Goal: Task Accomplishment & Management: Complete application form

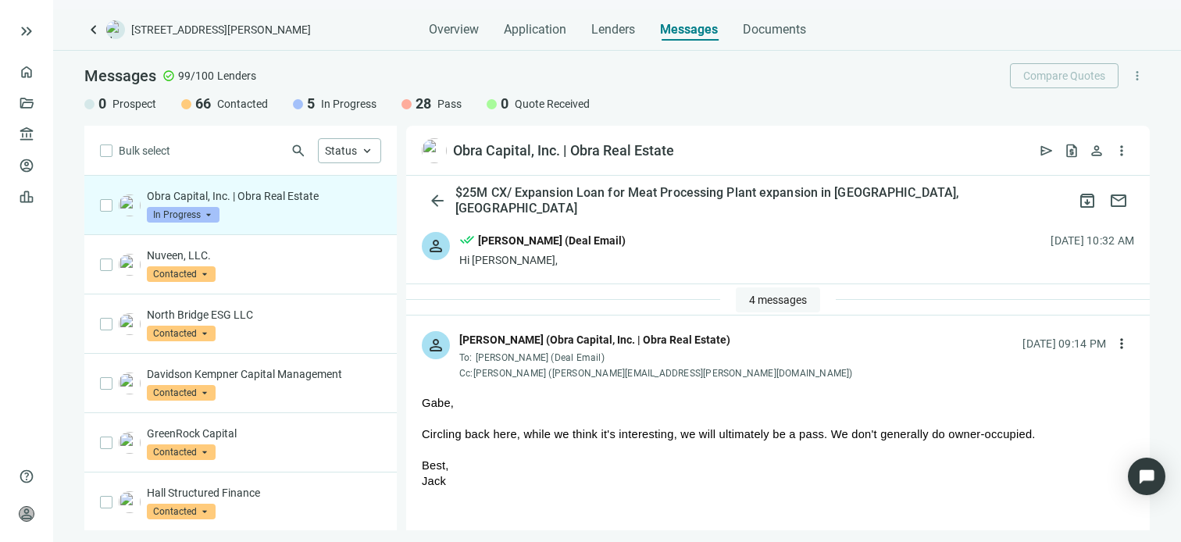
click at [761, 300] on span "4 messages" at bounding box center [778, 300] width 58 height 12
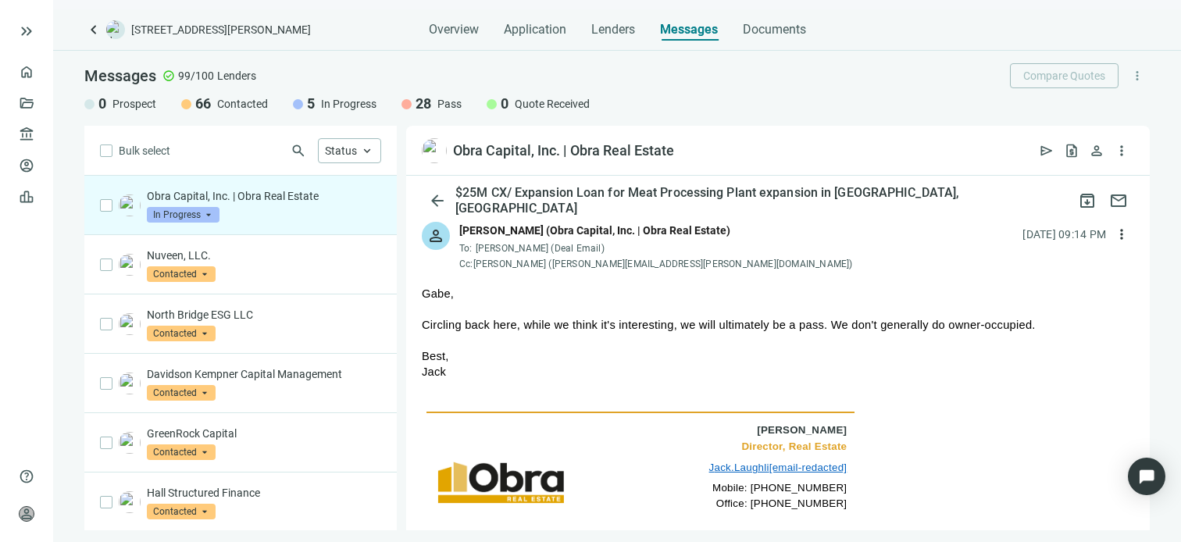
scroll to position [234, 0]
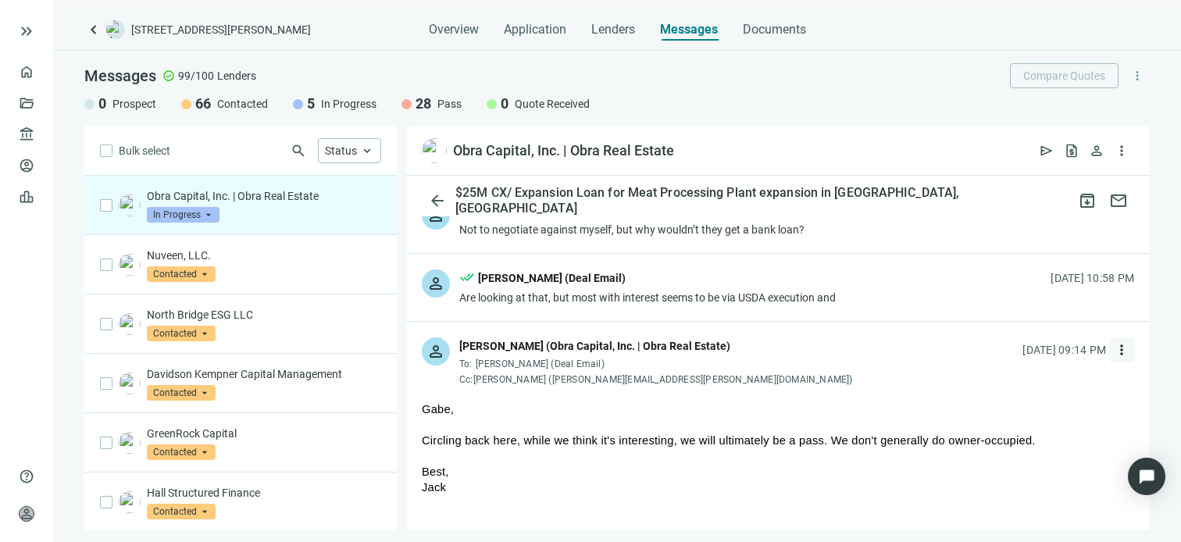
click at [1114, 348] on span "more_vert" at bounding box center [1122, 350] width 16 height 16
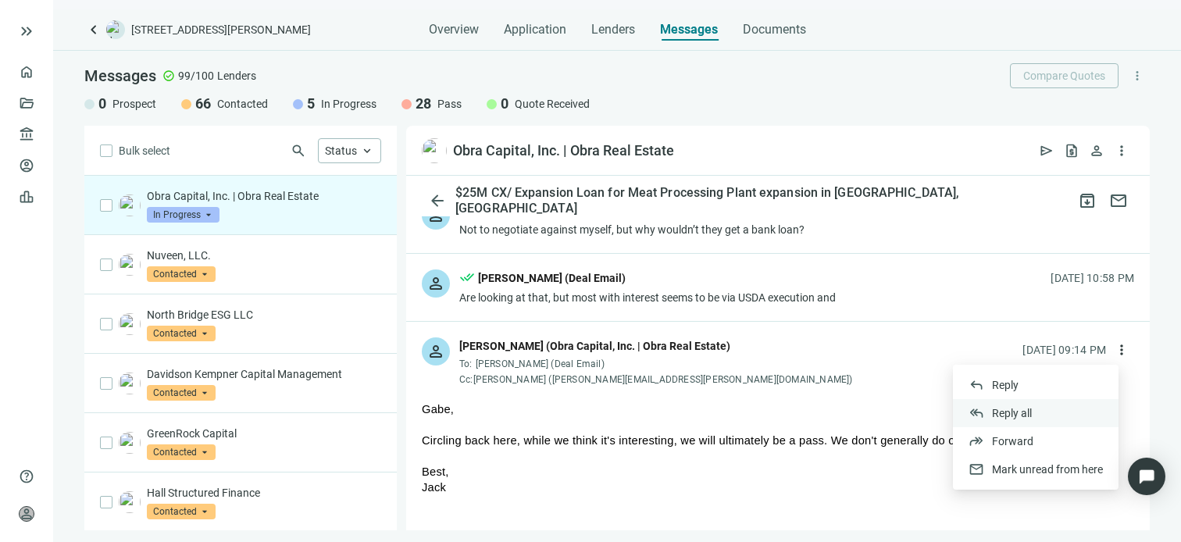
click at [1009, 414] on span "Reply all" at bounding box center [1012, 413] width 40 height 12
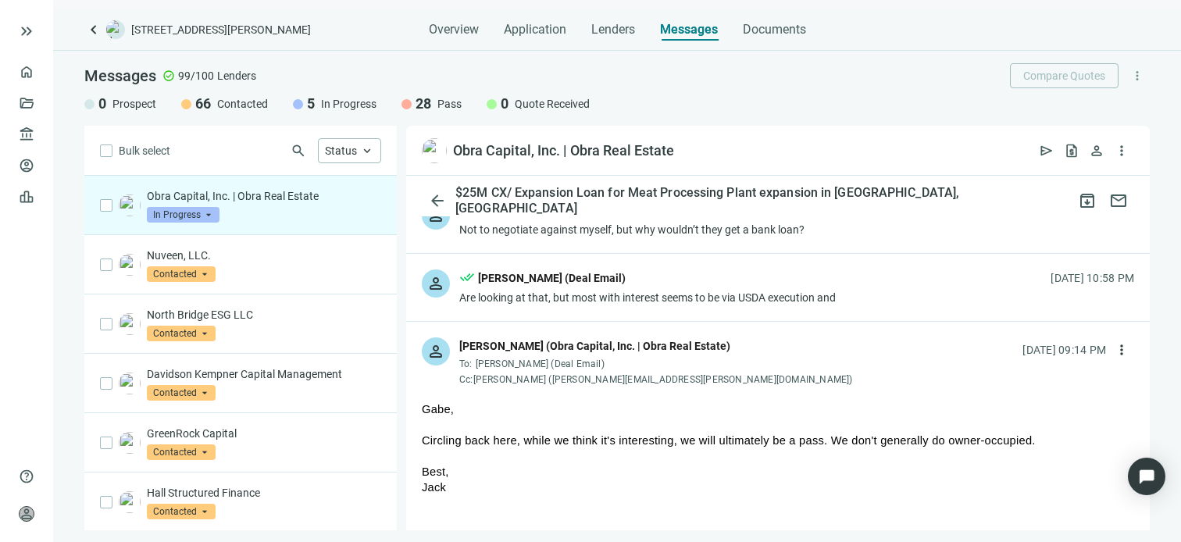
type textarea "**********"
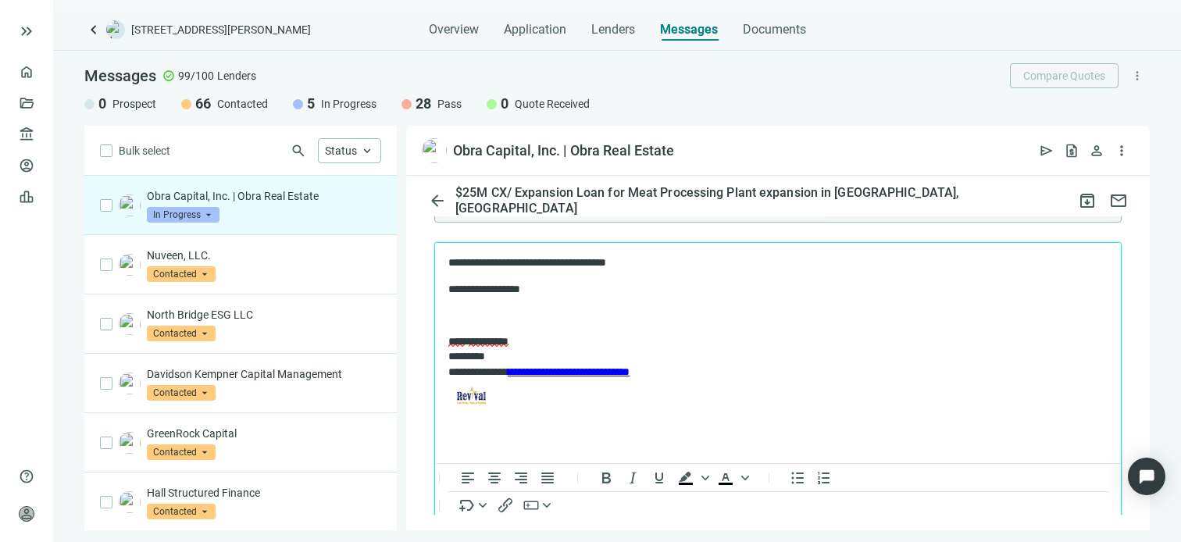
scroll to position [1100, 0]
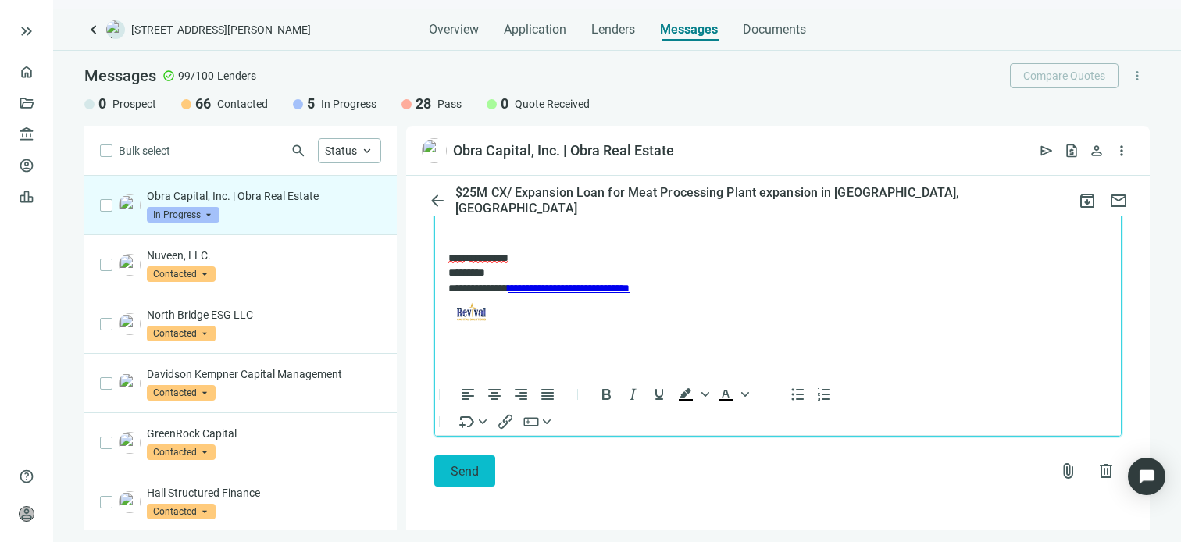
click at [472, 471] on span "Send" at bounding box center [465, 471] width 28 height 15
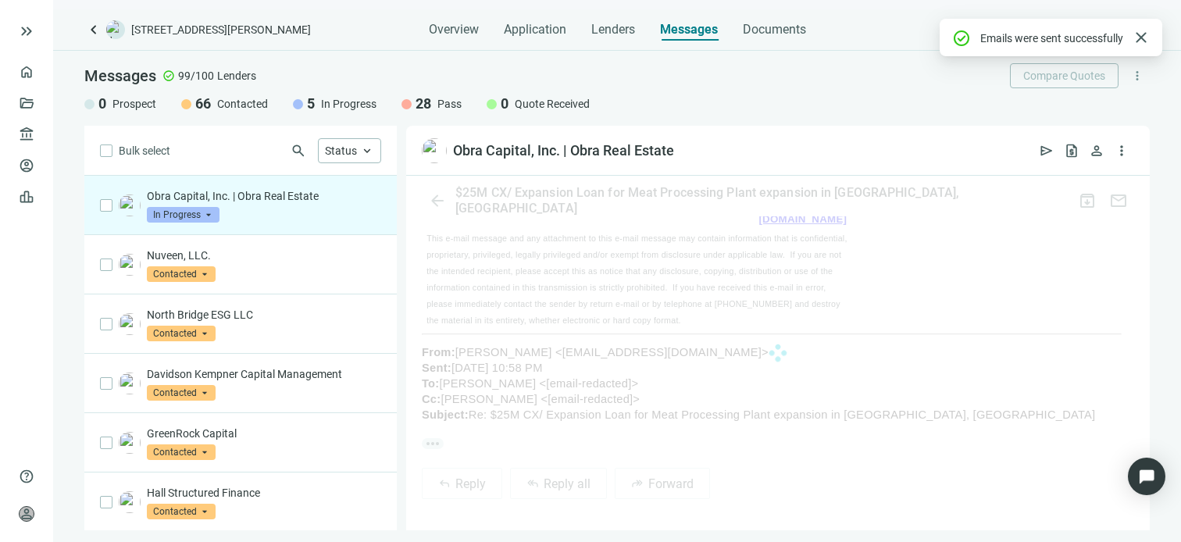
scroll to position [1047, 0]
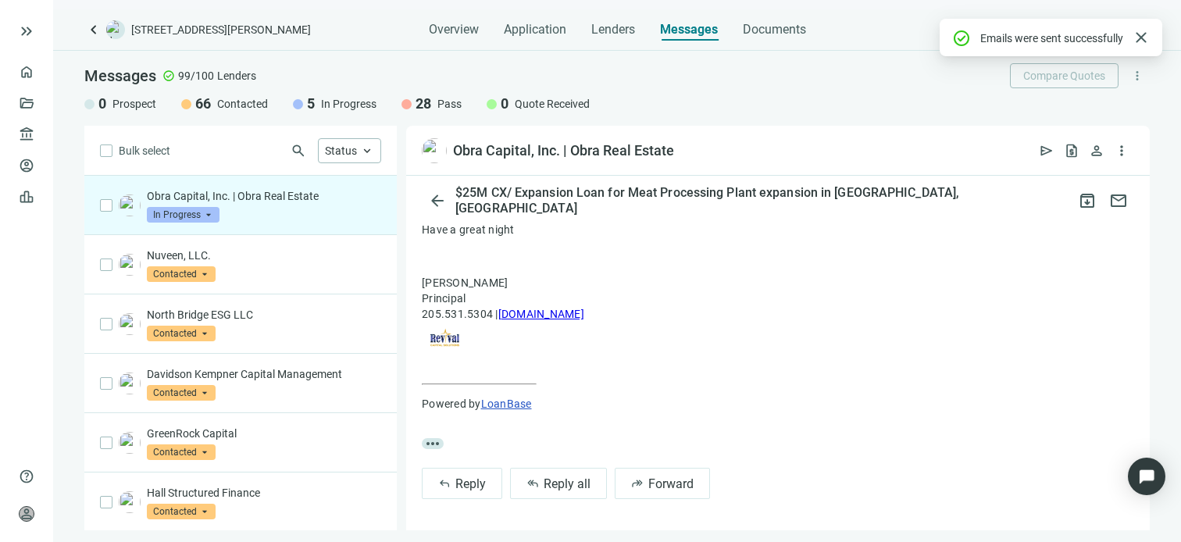
click at [209, 215] on span "In Progress" at bounding box center [183, 215] width 73 height 16
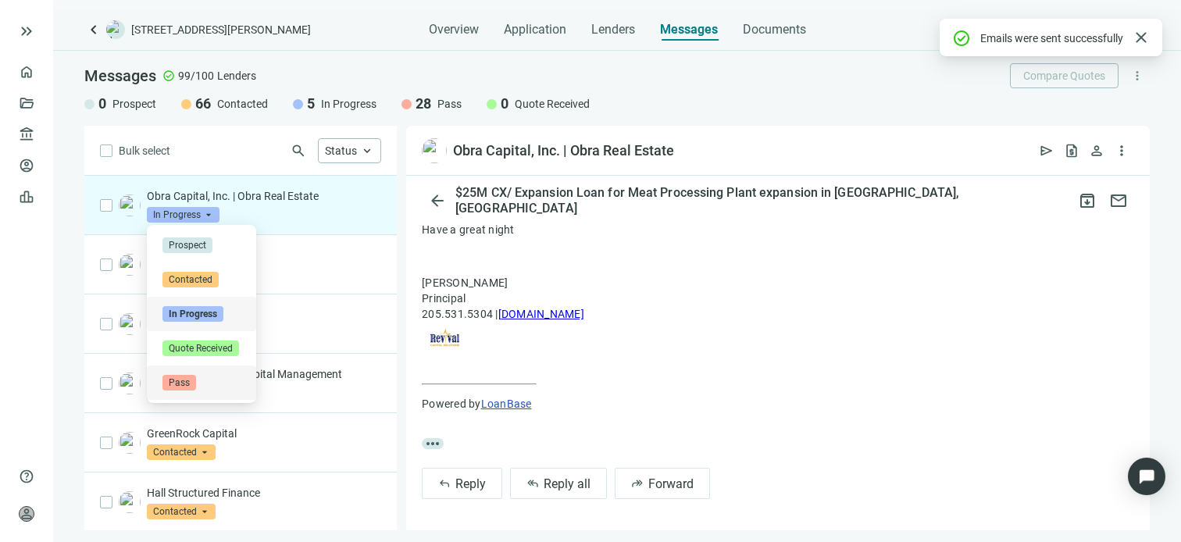
click at [184, 383] on span "Pass" at bounding box center [179, 383] width 34 height 16
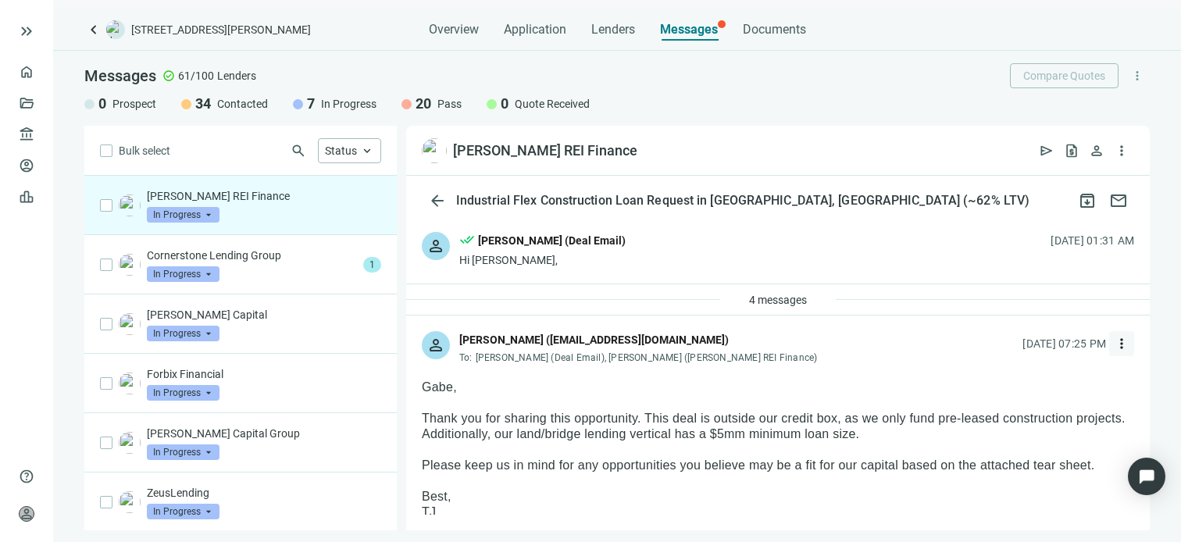
click at [1114, 342] on span "more_vert" at bounding box center [1122, 344] width 16 height 16
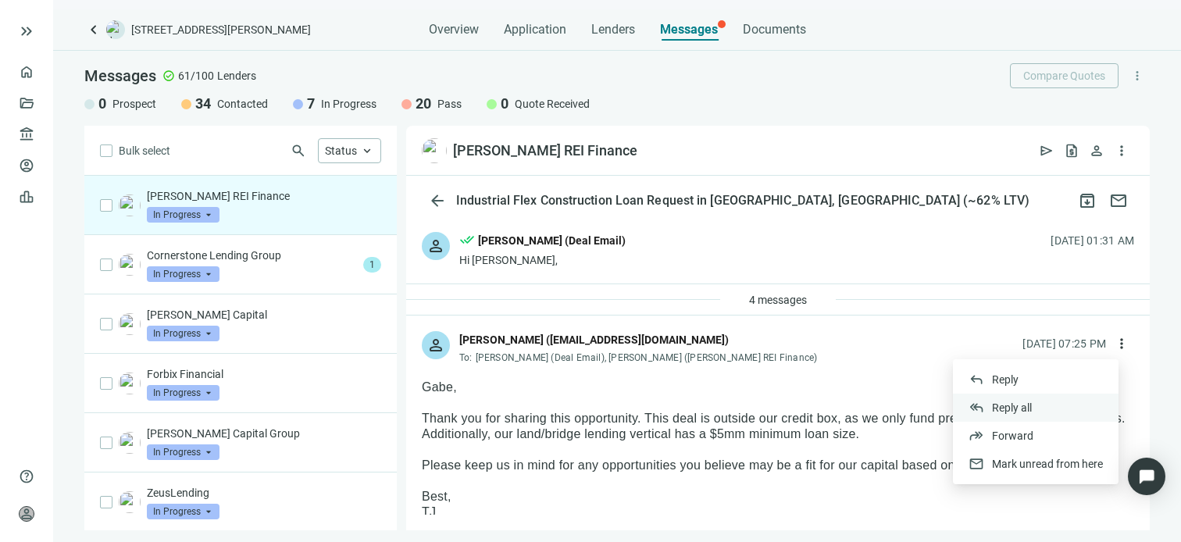
click at [1012, 407] on span "Reply all" at bounding box center [1012, 408] width 40 height 12
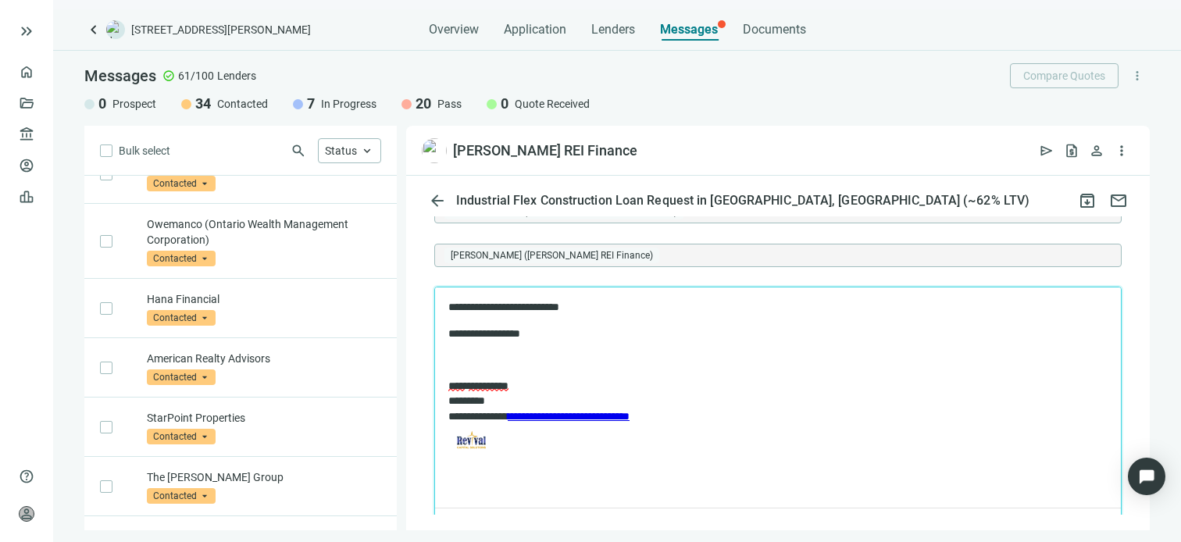
scroll to position [2990, 0]
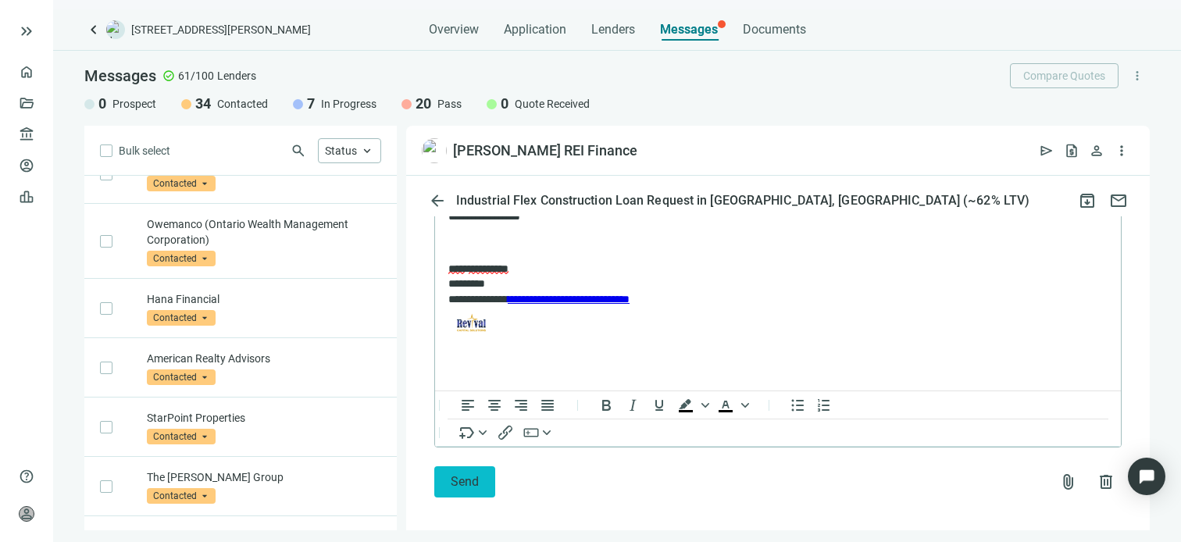
click at [478, 474] on span "Send" at bounding box center [465, 481] width 28 height 15
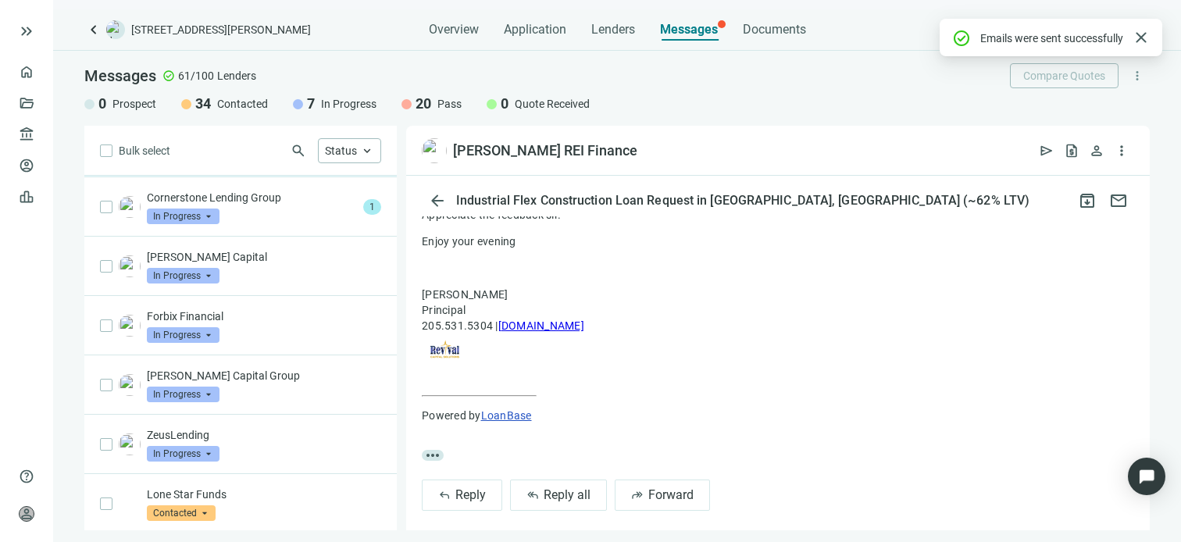
scroll to position [0, 0]
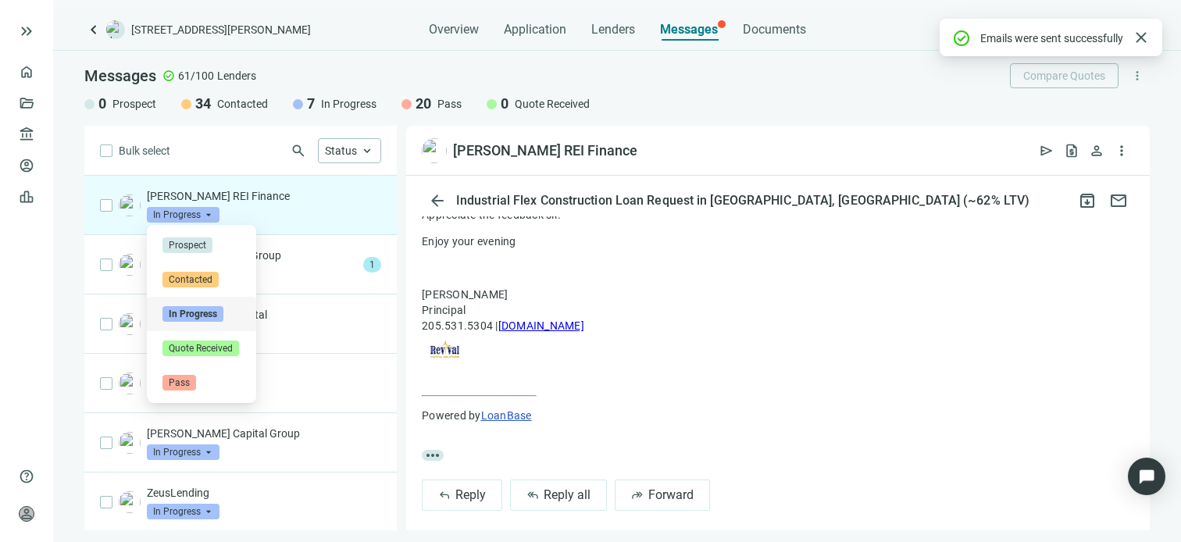
click at [209, 215] on span "In Progress" at bounding box center [183, 215] width 73 height 16
click at [191, 381] on span "Pass" at bounding box center [179, 383] width 34 height 16
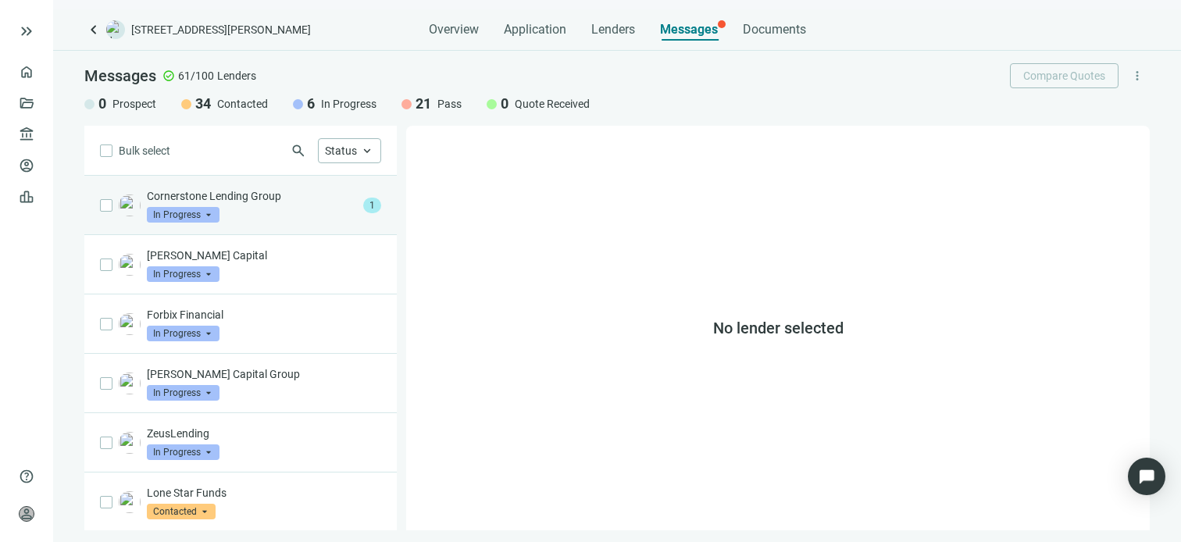
click at [252, 207] on div "Cornerstone Lending Group In Progress arrow_drop_down" at bounding box center [252, 205] width 210 height 34
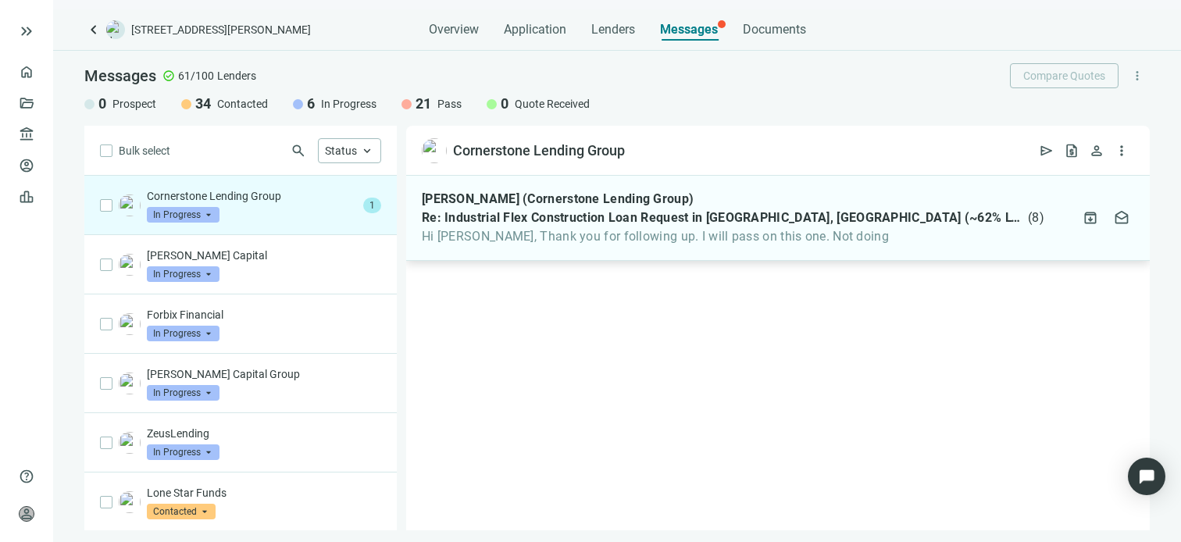
click at [518, 226] on div "Madeline Simonian (Cornerstone Lending Group) Re: Industrial Flex Construction …" at bounding box center [733, 217] width 623 height 53
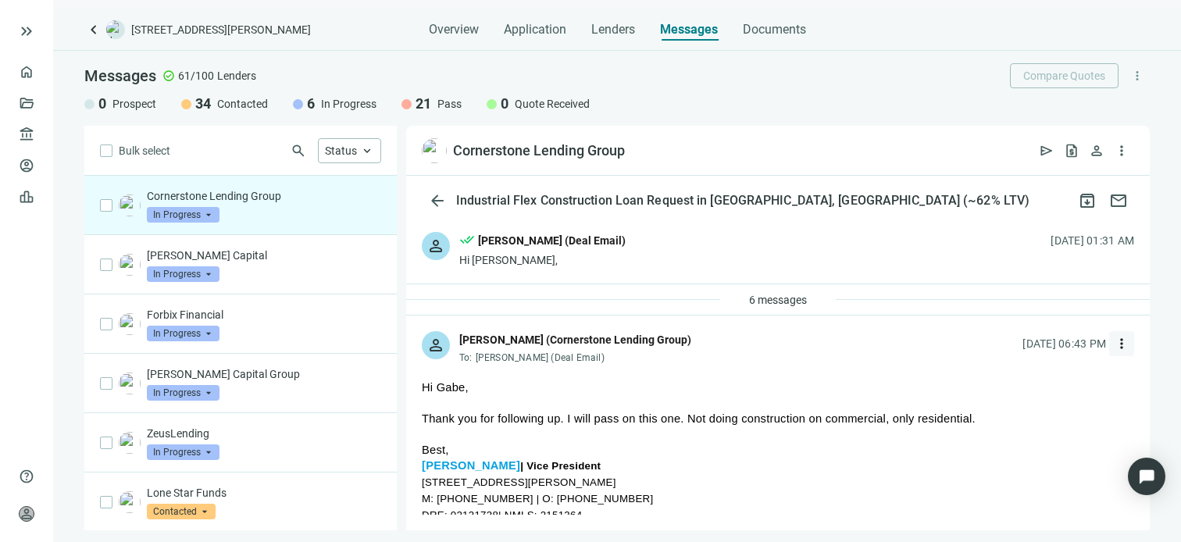
click at [1114, 344] on span "more_vert" at bounding box center [1122, 344] width 16 height 16
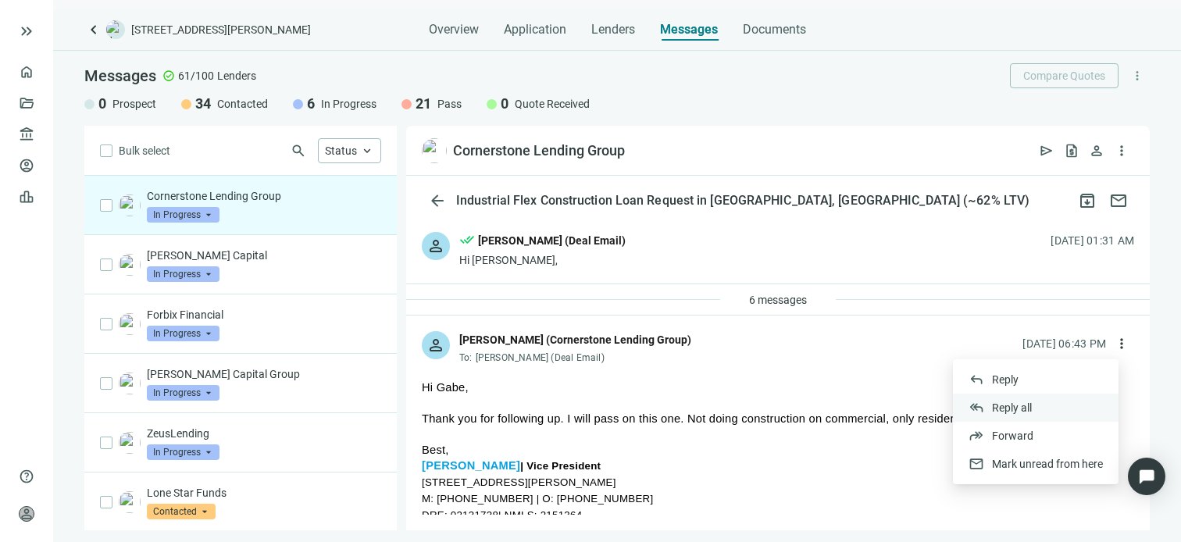
click at [1008, 409] on span "Reply all" at bounding box center [1012, 408] width 40 height 12
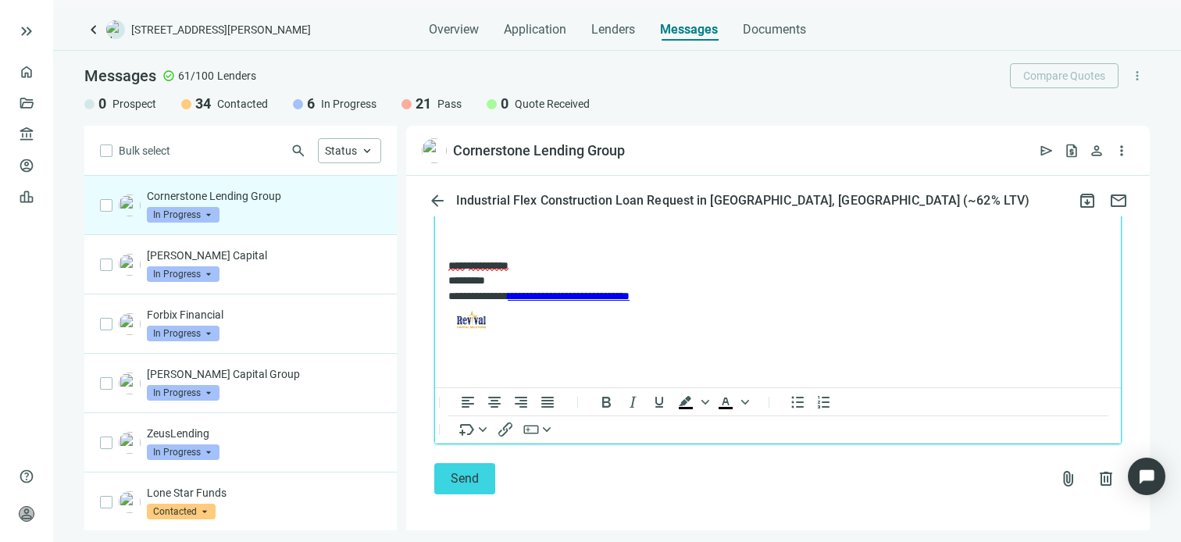
scroll to position [758, 0]
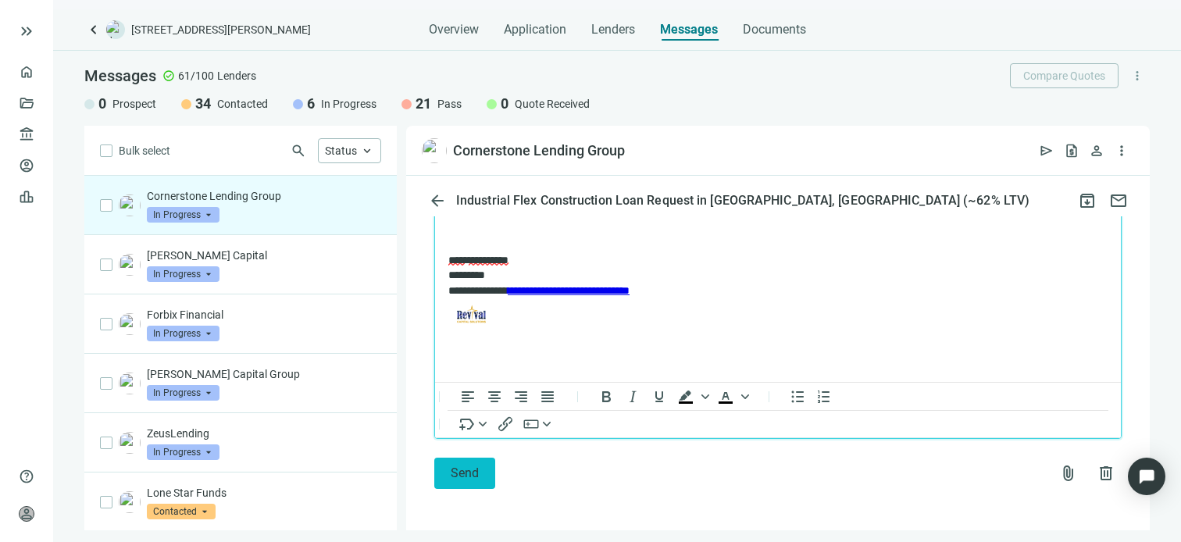
click at [467, 473] on span "Send" at bounding box center [465, 473] width 28 height 15
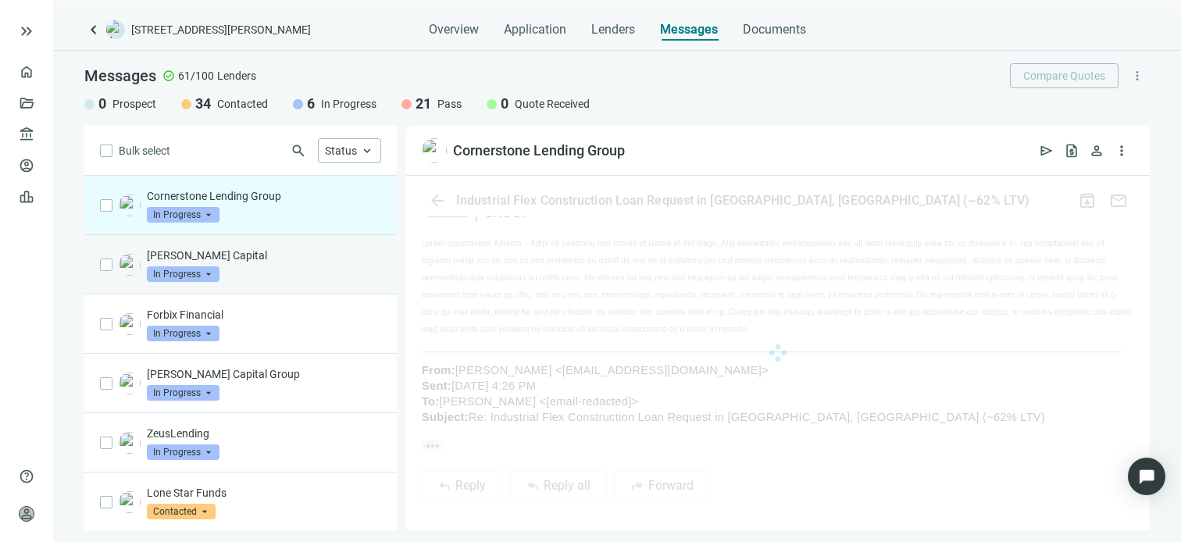
scroll to position [733, 0]
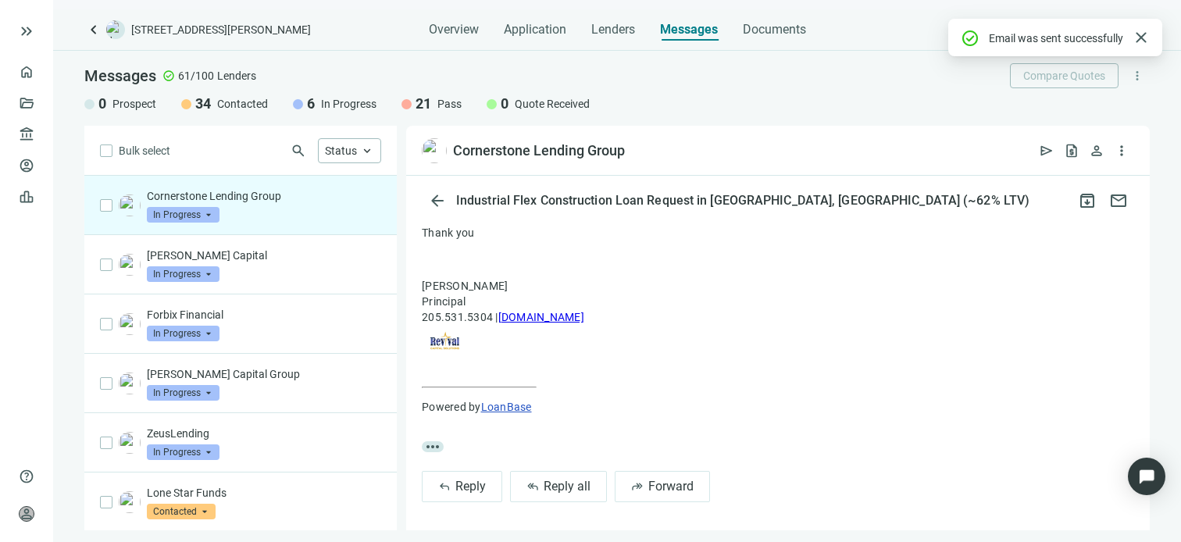
click at [208, 213] on span "In Progress" at bounding box center [183, 215] width 73 height 16
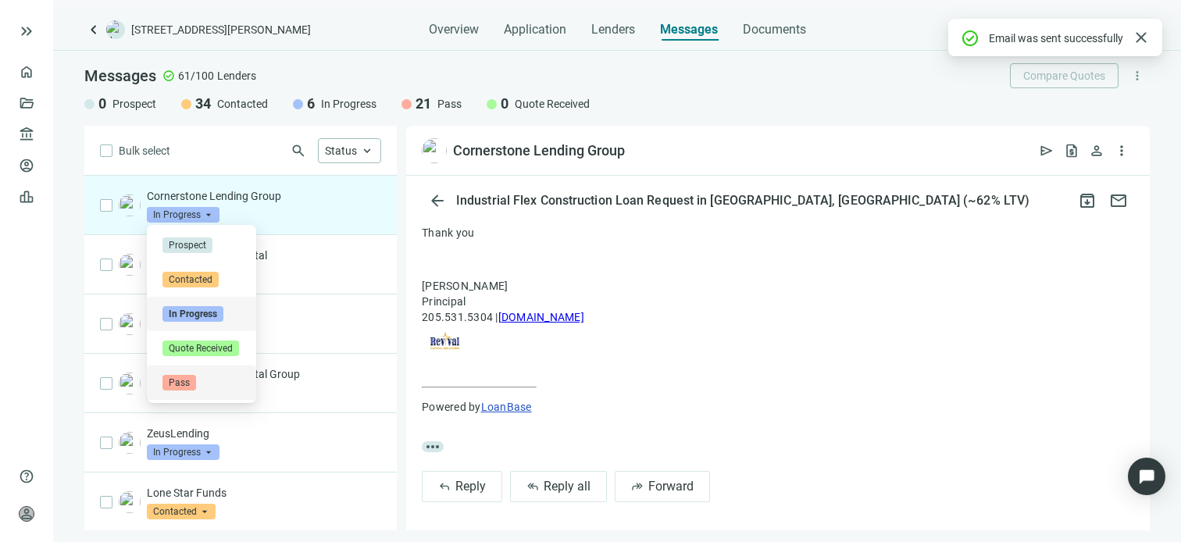
click at [188, 385] on span "Pass" at bounding box center [179, 383] width 34 height 16
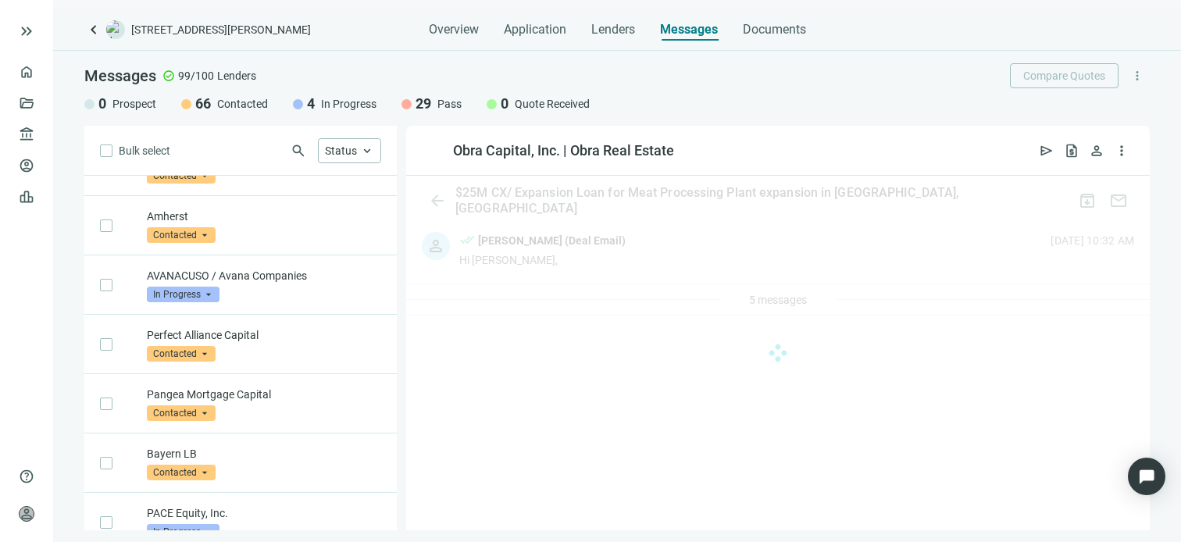
scroll to position [3993, 0]
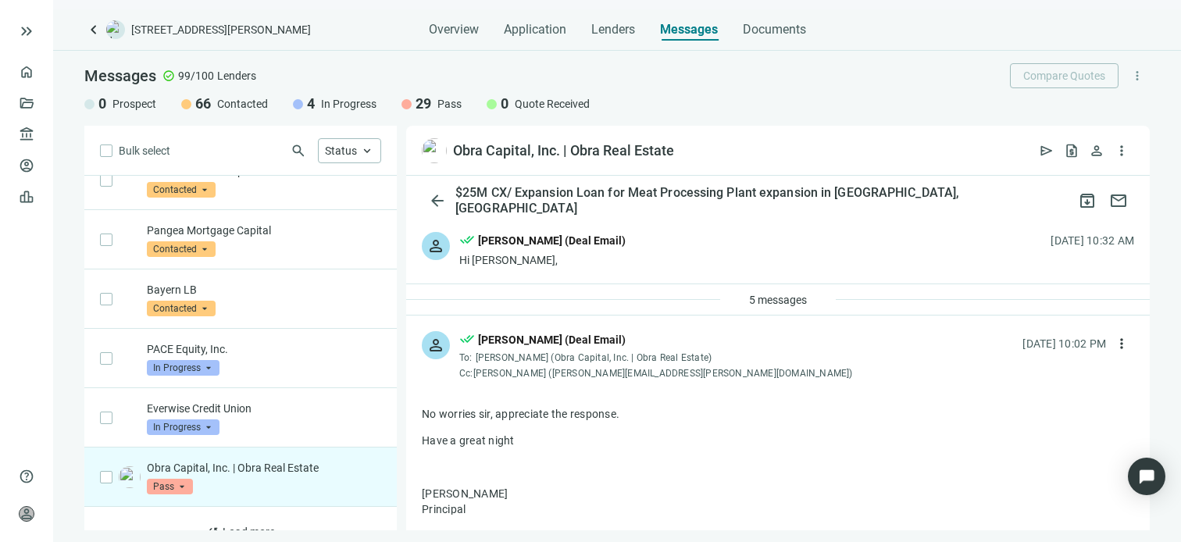
click at [678, 26] on span "Messages" at bounding box center [689, 29] width 58 height 15
click at [39, 98] on link "Deals" at bounding box center [53, 103] width 28 height 12
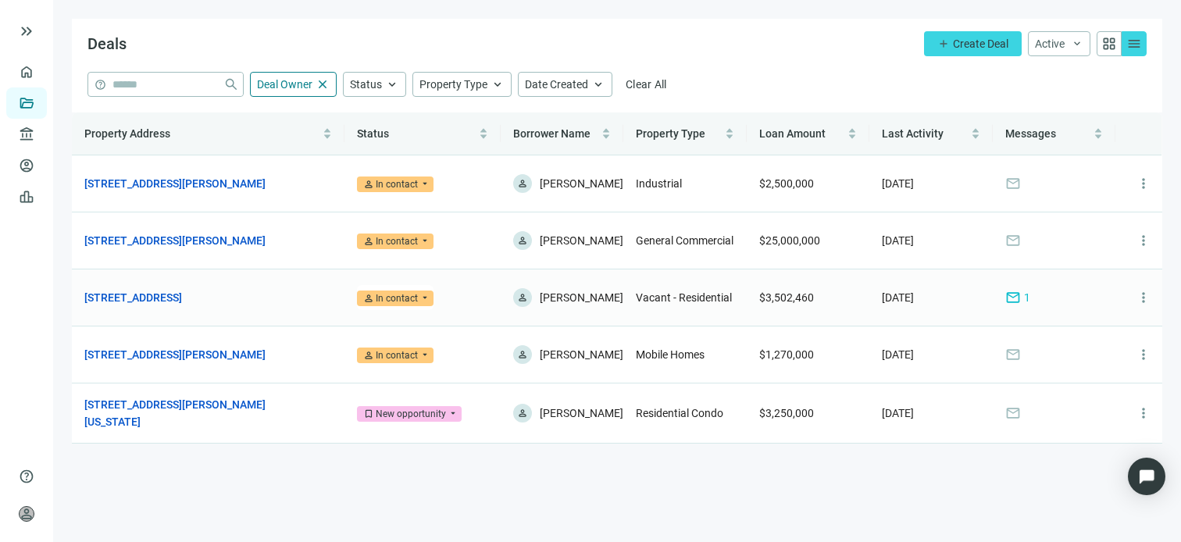
click at [1012, 301] on span "mail" at bounding box center [1013, 298] width 16 height 16
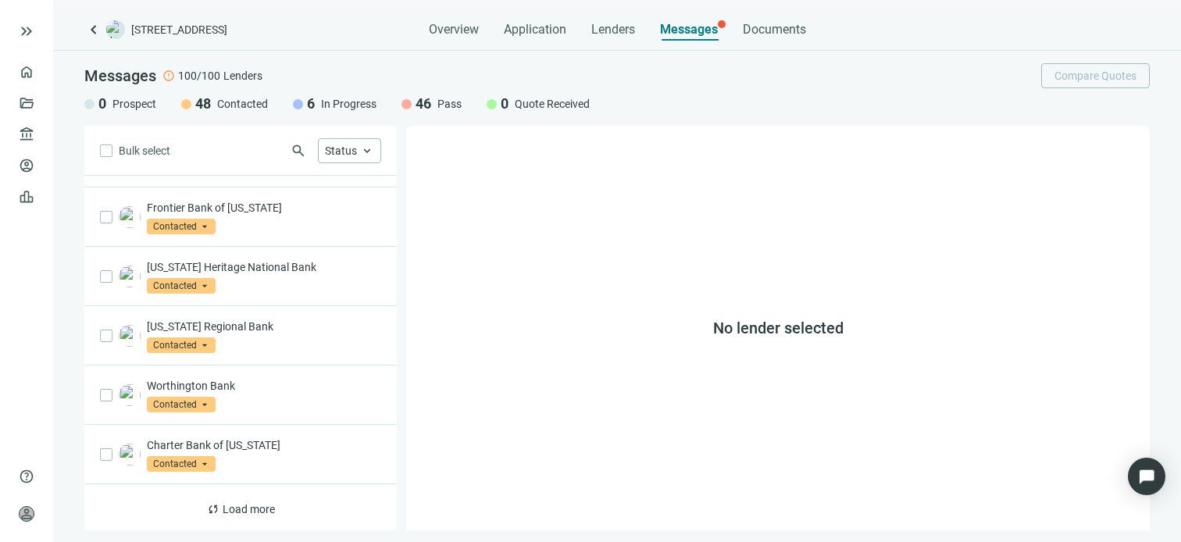
scroll to position [880, 0]
click at [228, 508] on span "Load more" at bounding box center [249, 508] width 52 height 12
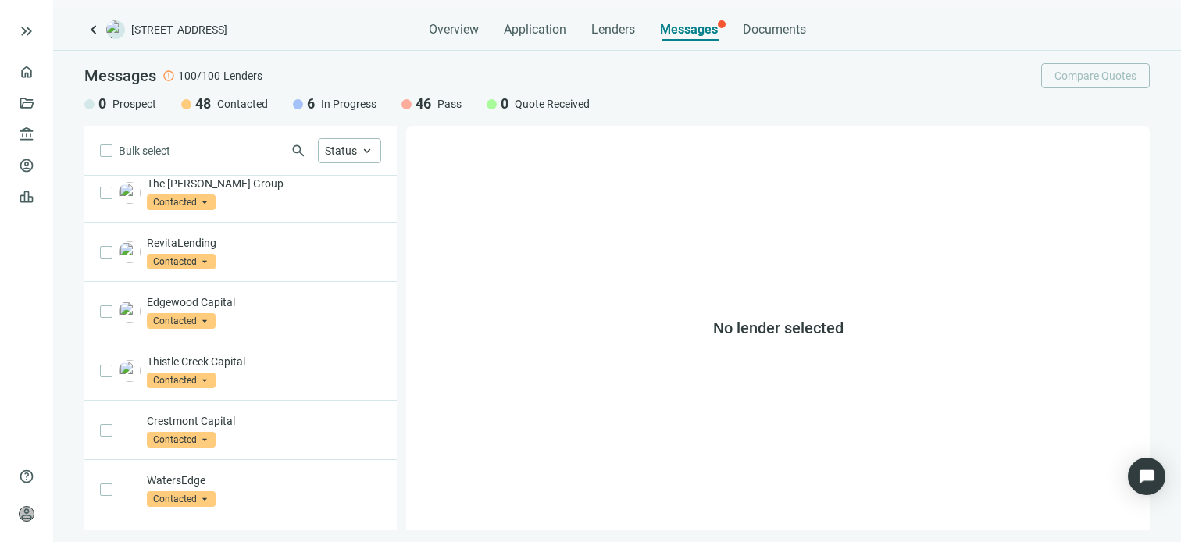
scroll to position [2064, 0]
click at [244, 537] on span "Load more" at bounding box center [249, 543] width 52 height 12
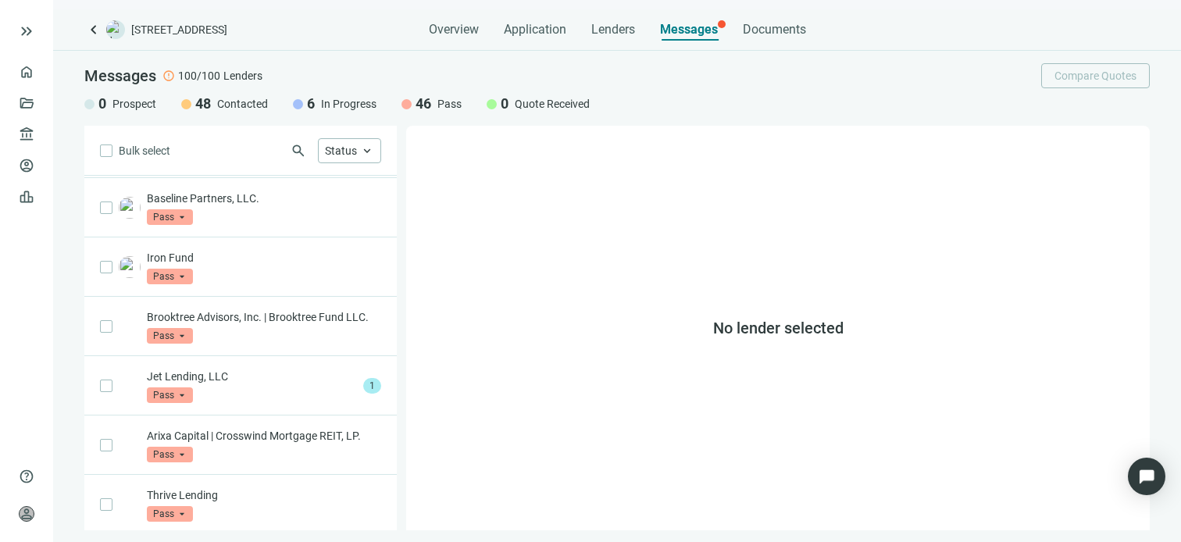
scroll to position [3235, 0]
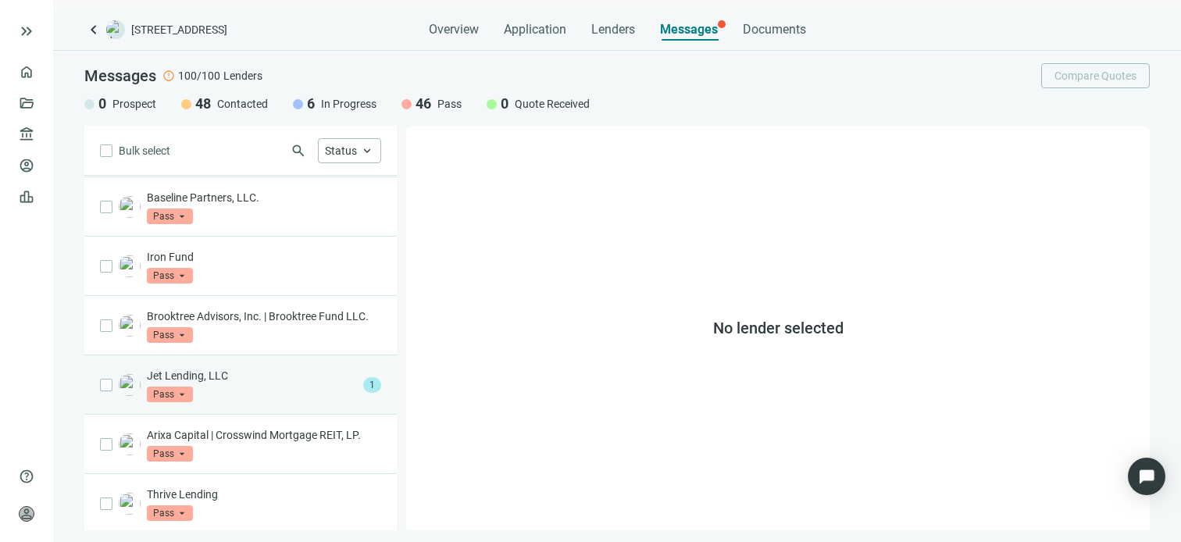
click at [208, 368] on div "Jet Lending, LLC Pass arrow_drop_down" at bounding box center [252, 385] width 210 height 34
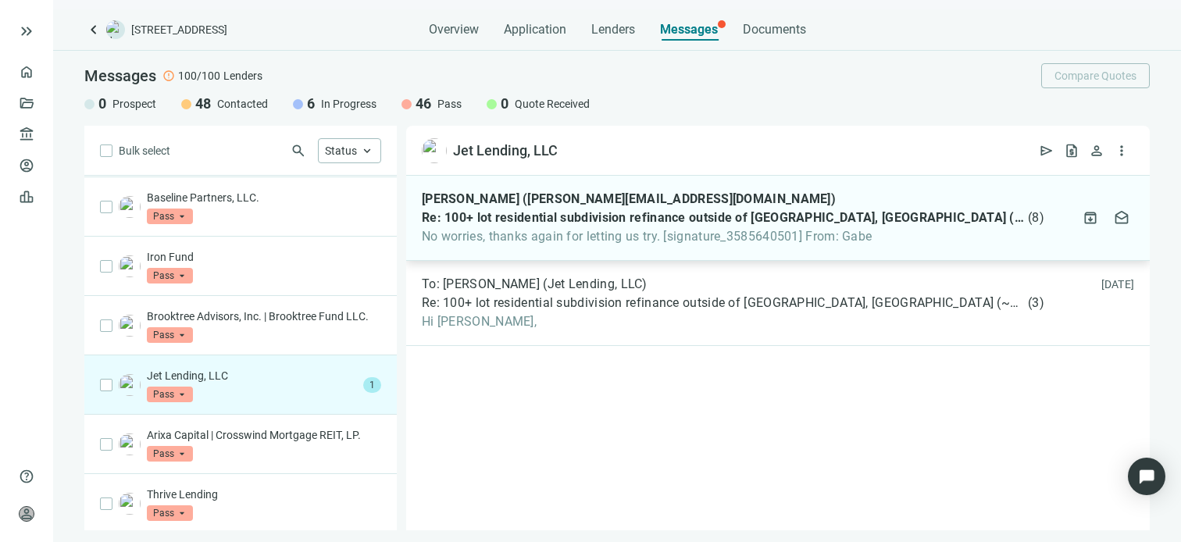
click at [577, 240] on span "No worries, thanks again for letting us try. [signature_3585640501] From: Gabe" at bounding box center [733, 237] width 623 height 16
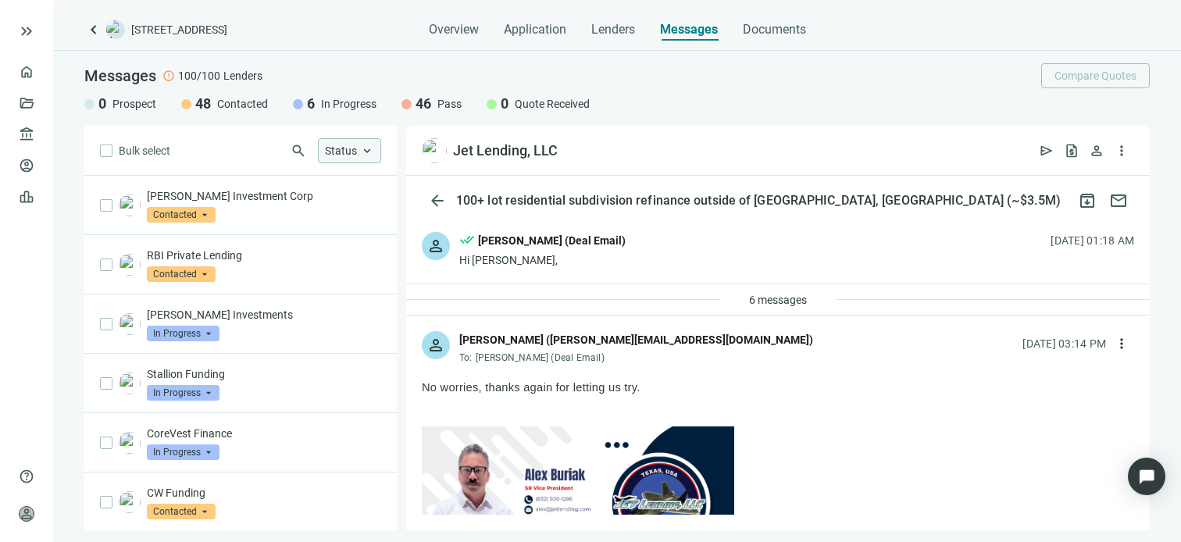
click at [373, 151] on span "keyboard_arrow_up" at bounding box center [367, 151] width 14 height 14
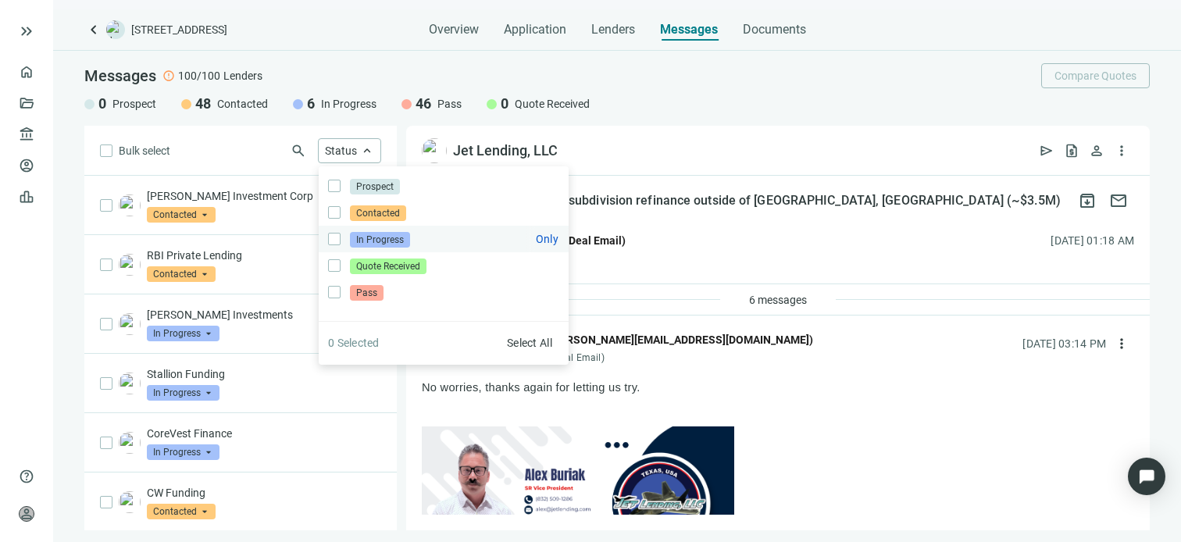
click at [374, 236] on span "In Progress" at bounding box center [380, 240] width 60 height 16
click at [664, 135] on div "Jet Lending, LLC open_in_new send request_quote person more_vert" at bounding box center [778, 151] width 744 height 50
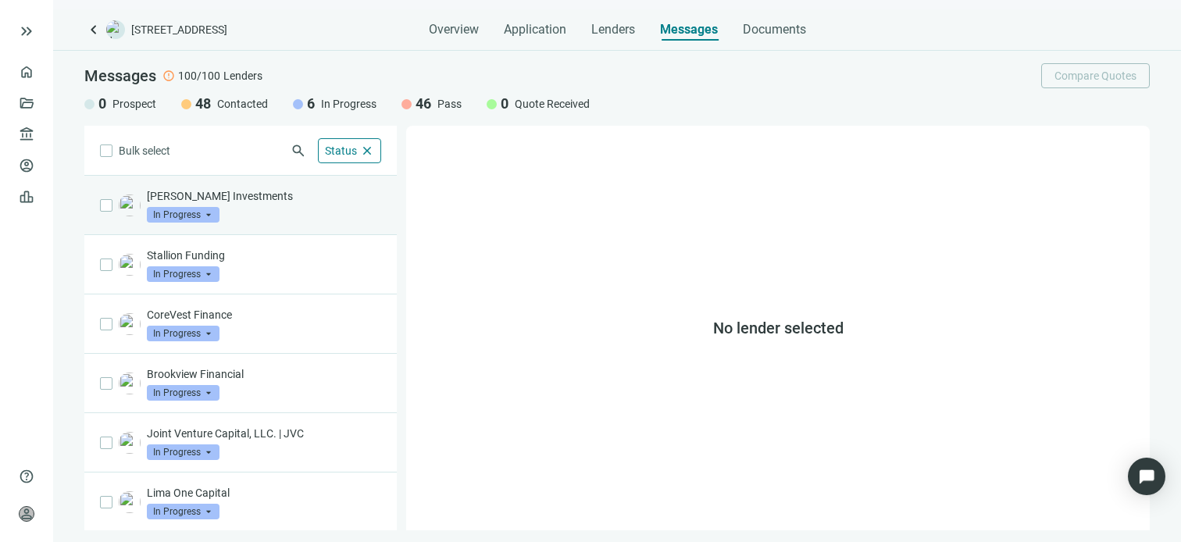
click at [237, 206] on div "[PERSON_NAME] Investments In Progress arrow_drop_down" at bounding box center [264, 205] width 234 height 34
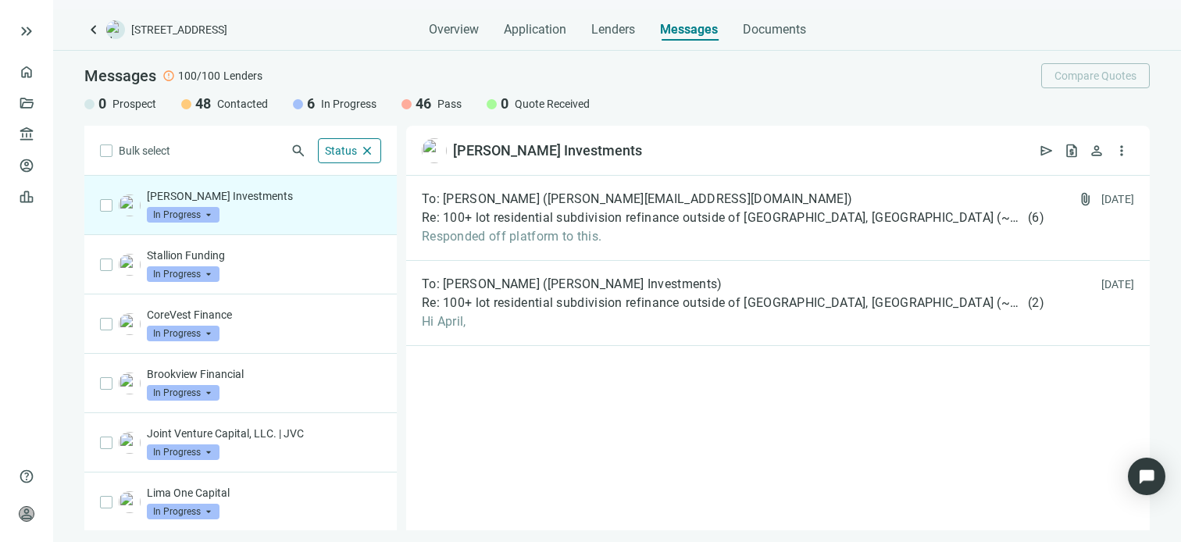
click at [210, 215] on span "In Progress" at bounding box center [183, 215] width 73 height 16
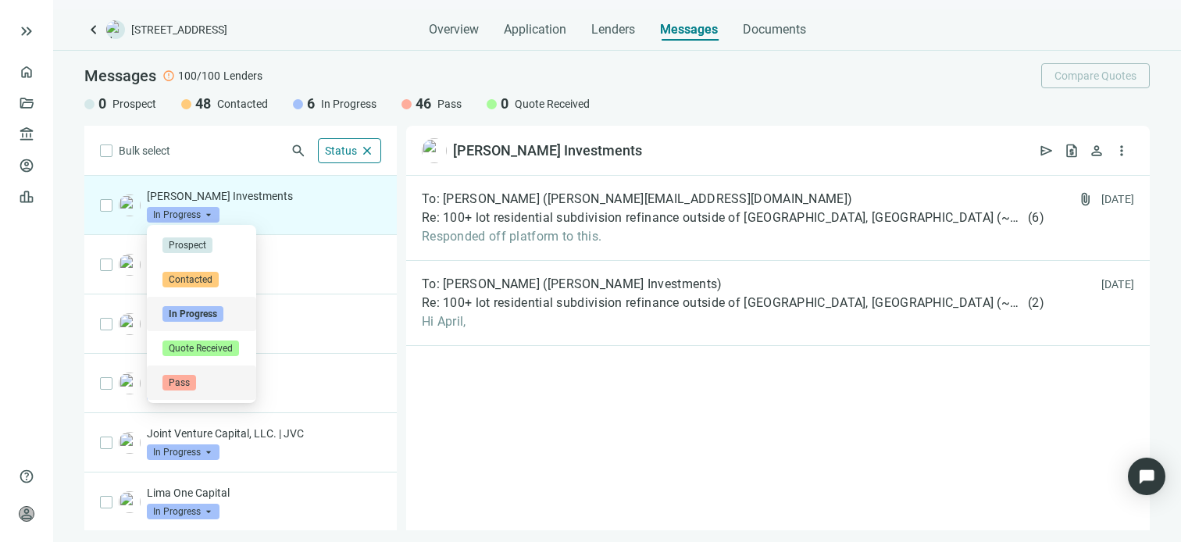
click at [180, 377] on span "Pass" at bounding box center [179, 383] width 34 height 16
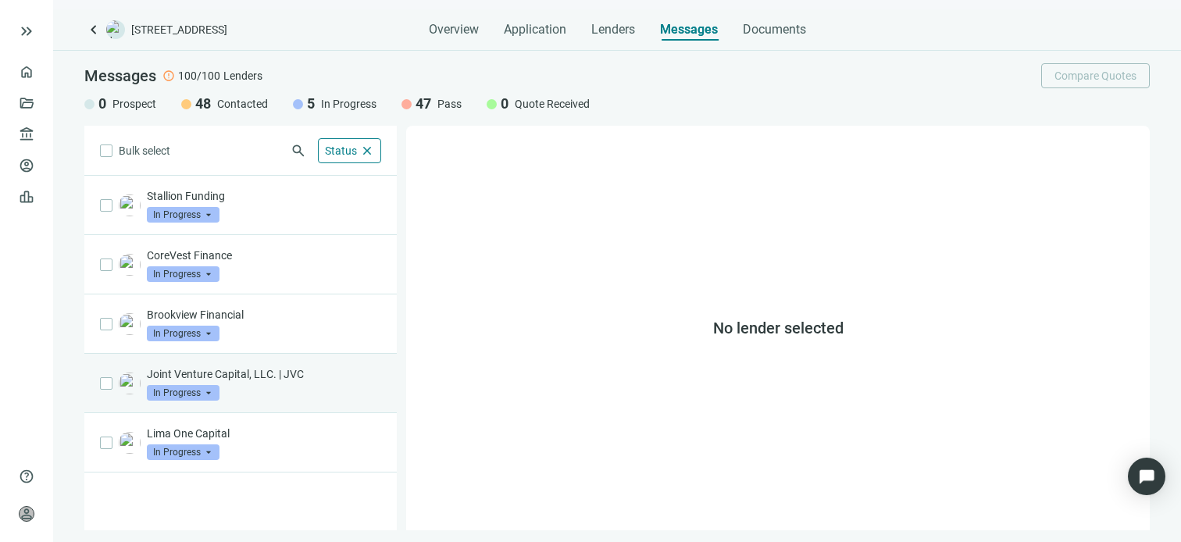
click at [242, 380] on p "Joint Venture Capital, LLC. | JVC" at bounding box center [264, 374] width 234 height 16
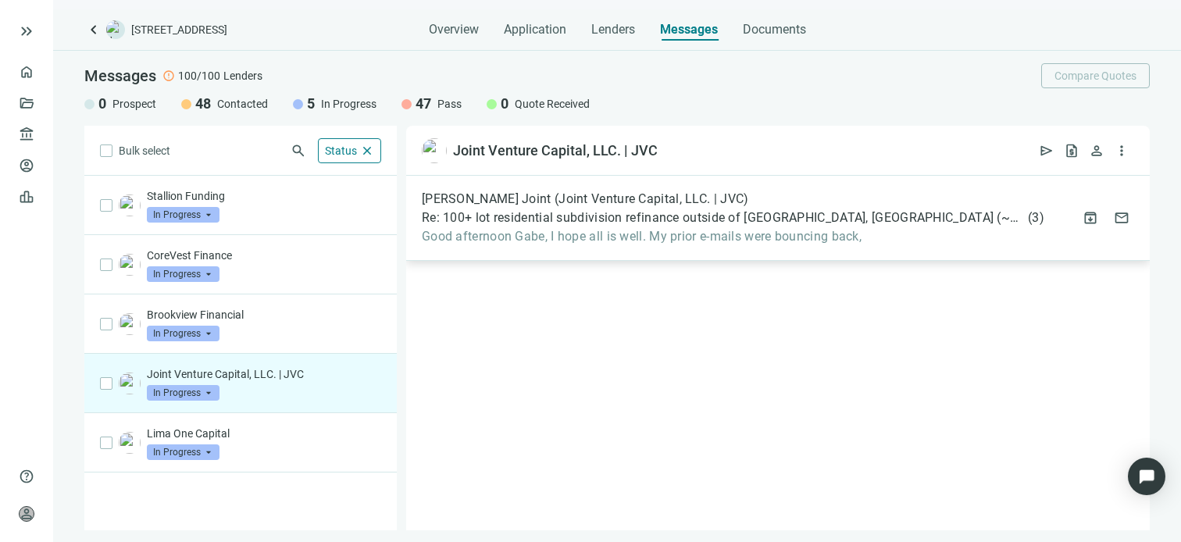
click at [556, 227] on div "[PERSON_NAME] Joint (Joint Venture Capital, LLC. | JVC) Re: 100+ lot residentia…" at bounding box center [733, 217] width 623 height 53
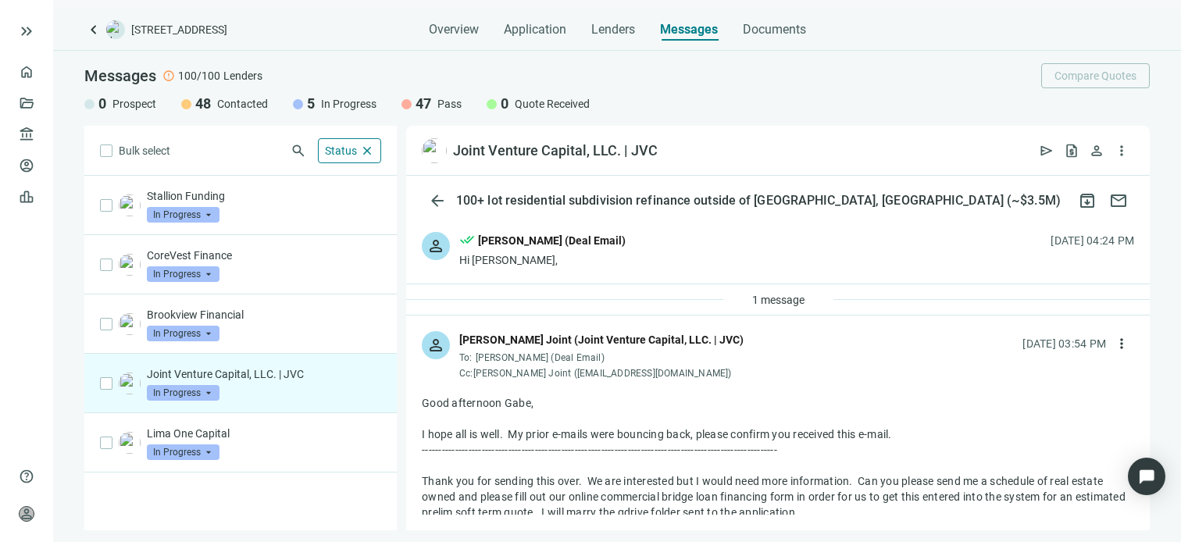
click at [210, 388] on span "In Progress" at bounding box center [183, 393] width 73 height 16
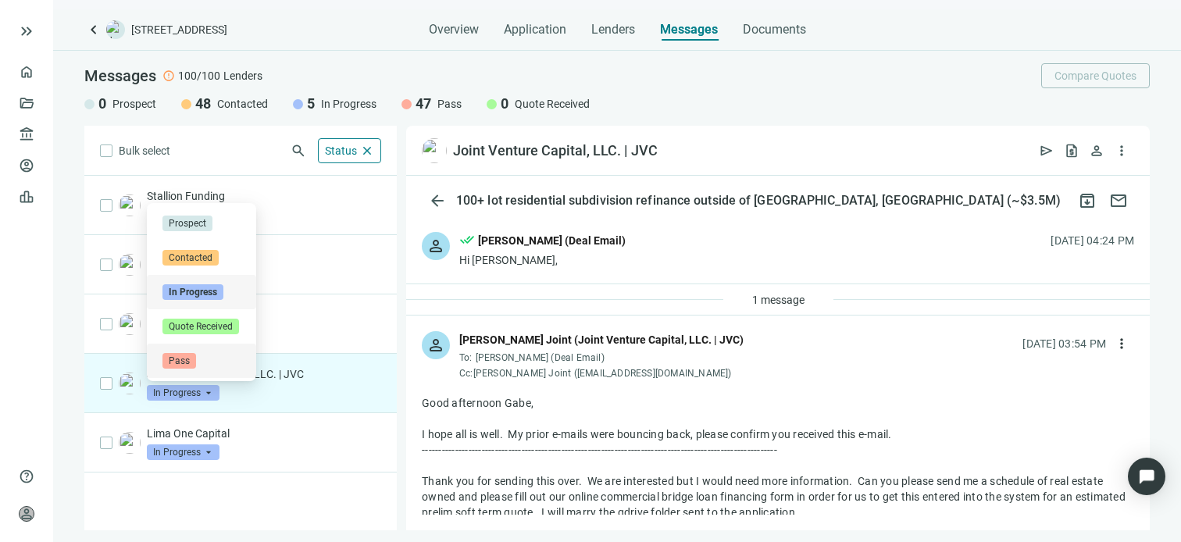
click at [177, 357] on span "Pass" at bounding box center [179, 361] width 34 height 16
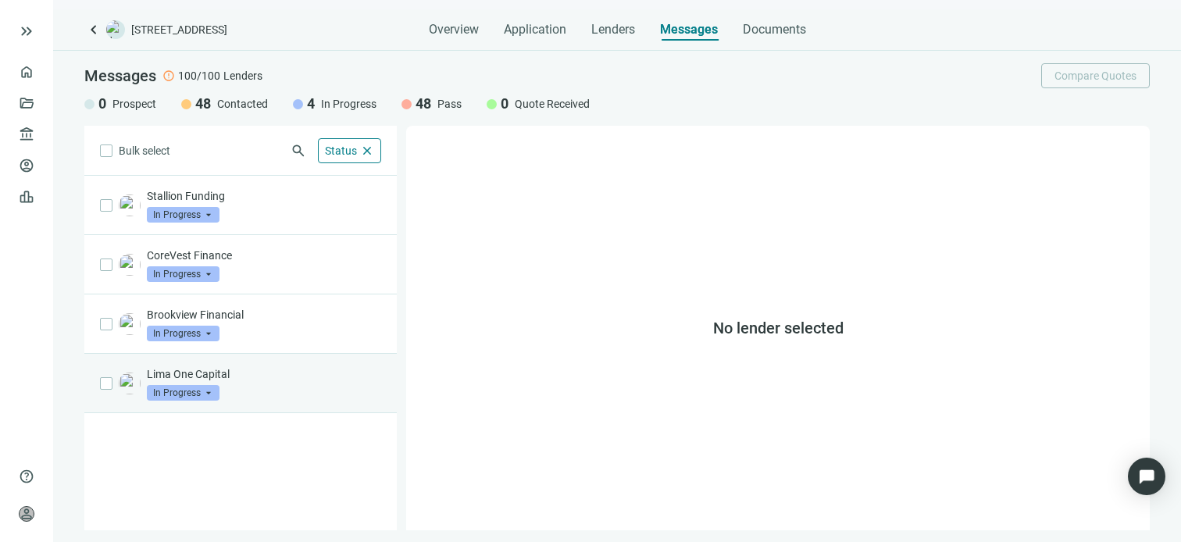
click at [234, 376] on p "Lima One Capital" at bounding box center [264, 374] width 234 height 16
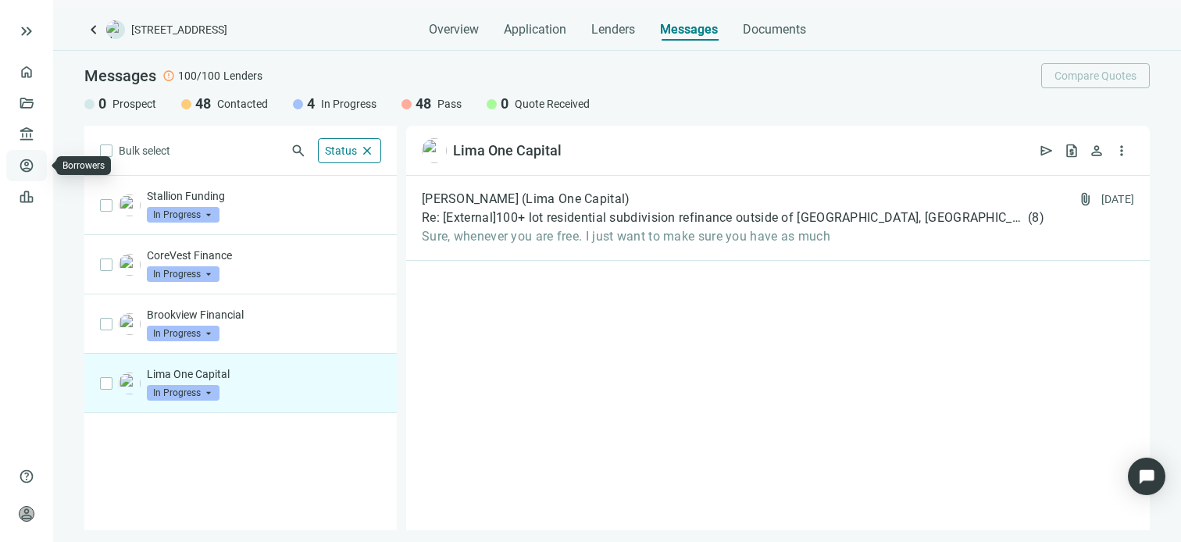
click at [39, 166] on link "Borrowers" at bounding box center [64, 165] width 51 height 12
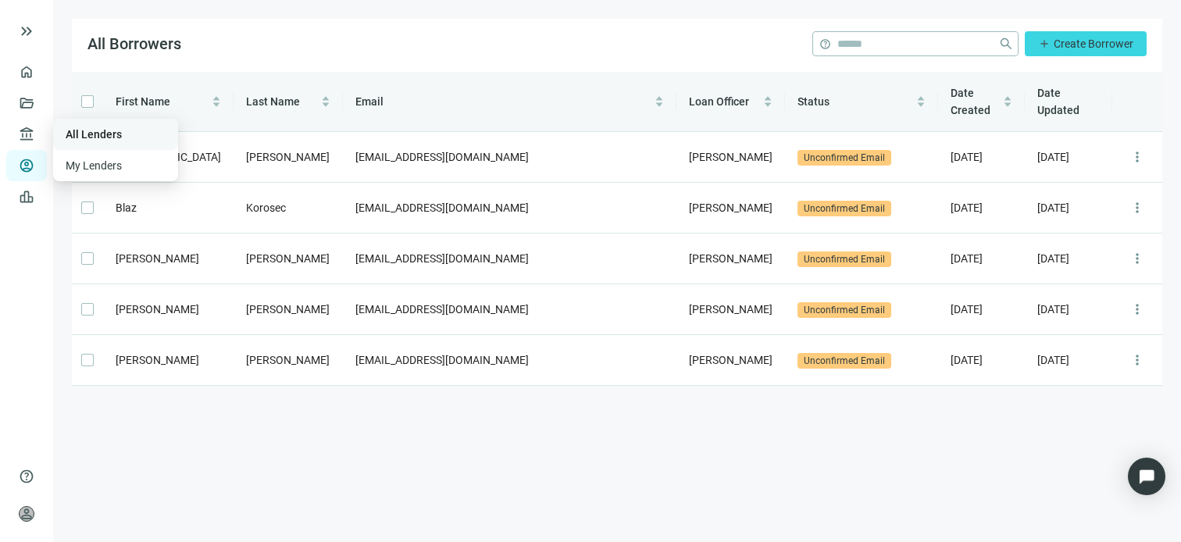
click at [95, 134] on link "All Lenders" at bounding box center [94, 134] width 56 height 12
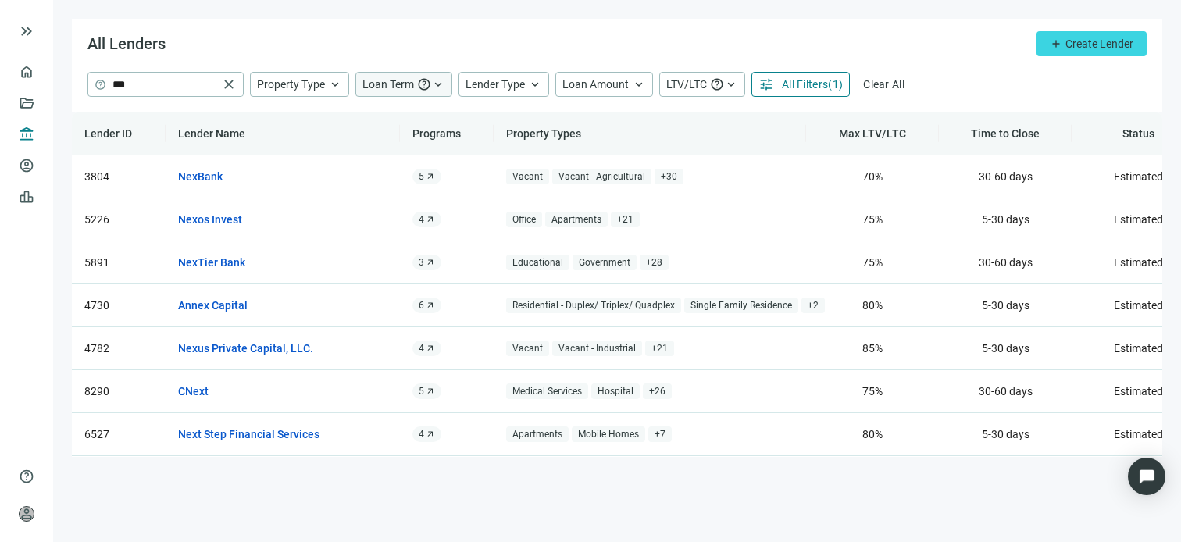
click at [434, 82] on span "keyboard_arrow_up" at bounding box center [438, 84] width 14 height 14
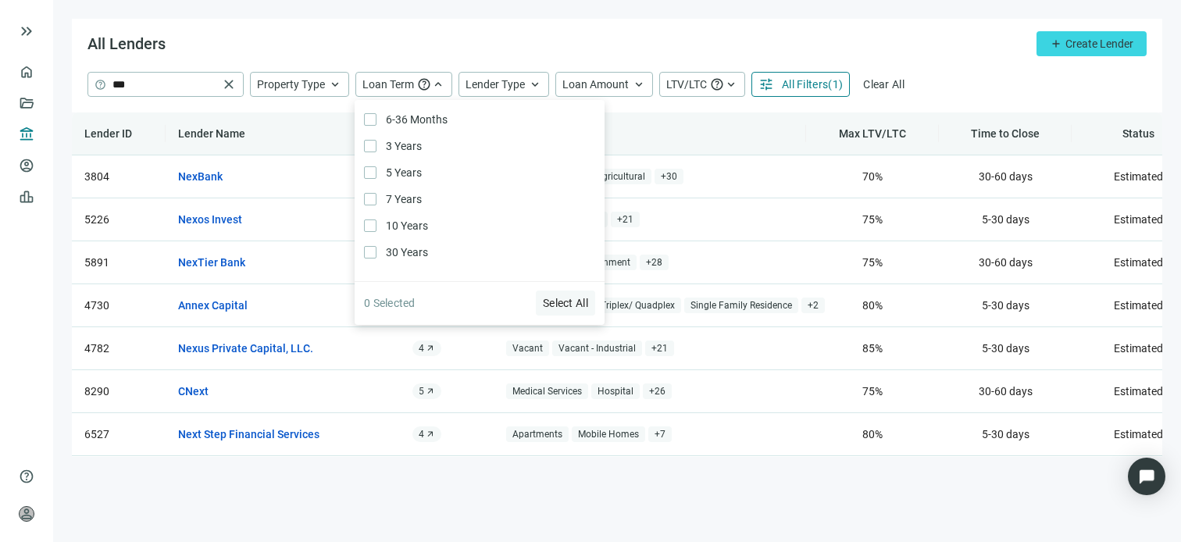
click at [569, 302] on span "Select All" at bounding box center [565, 303] width 45 height 12
click at [466, 29] on div "All Lenders add Create Lender" at bounding box center [617, 45] width 1090 height 53
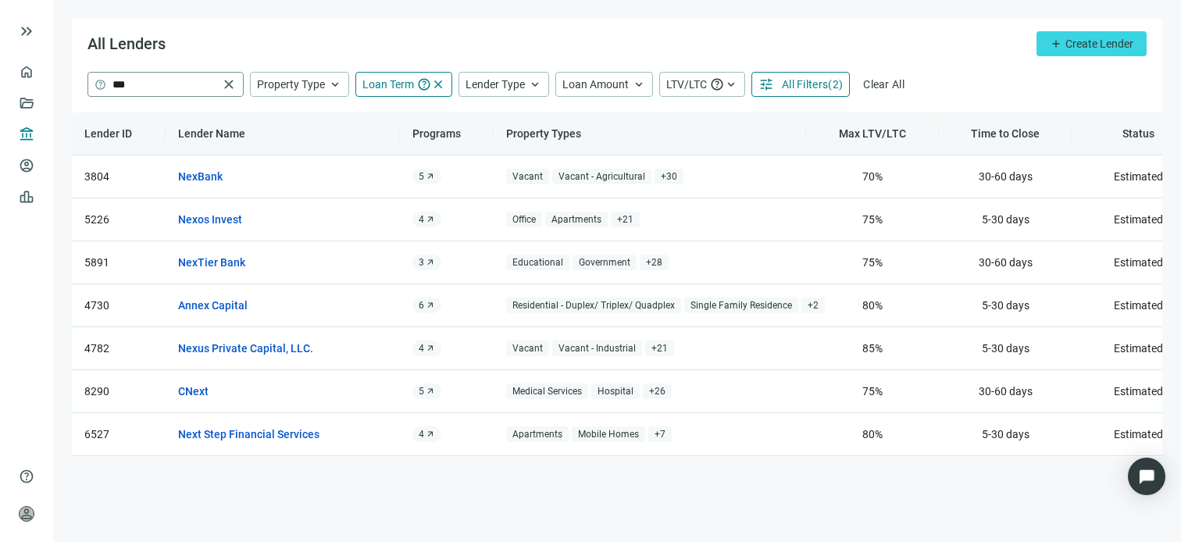
click at [228, 82] on span "close" at bounding box center [229, 85] width 16 height 16
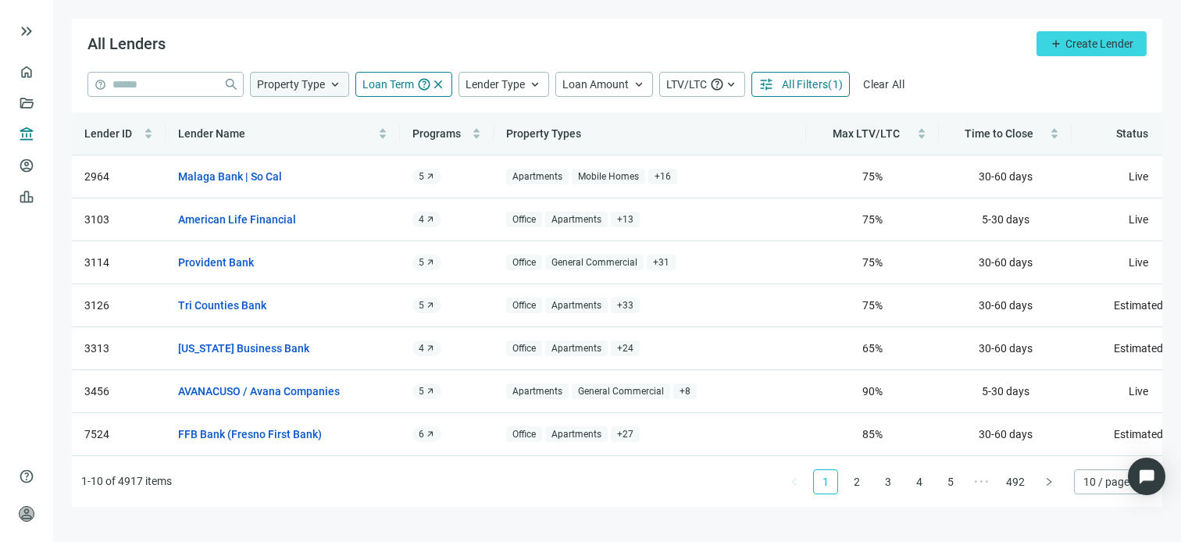
click at [333, 86] on span "keyboard_arrow_up" at bounding box center [335, 84] width 14 height 14
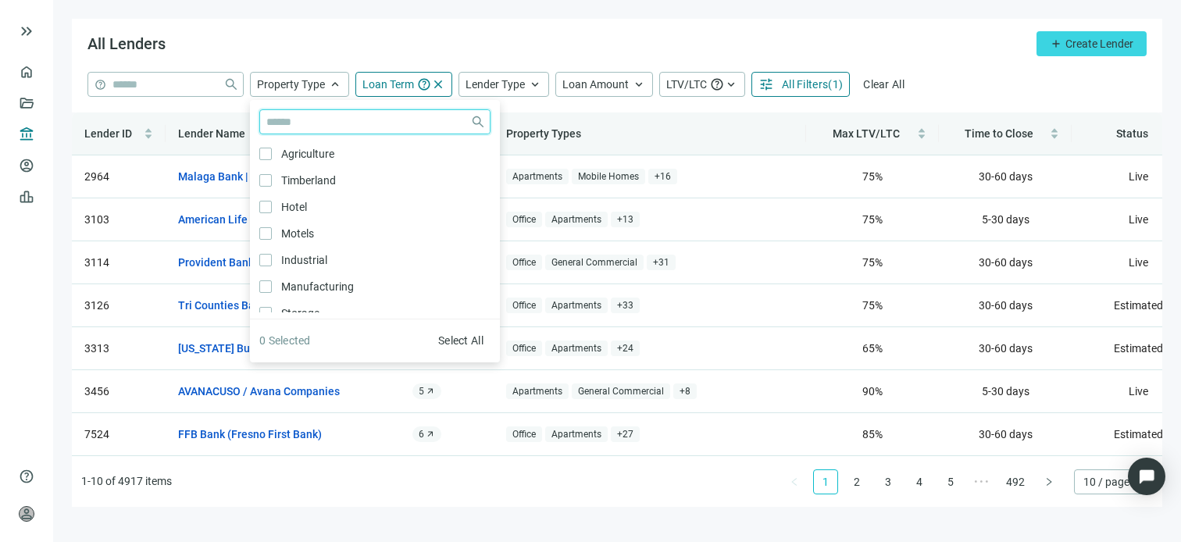
click at [366, 122] on input "search" at bounding box center [365, 121] width 198 height 23
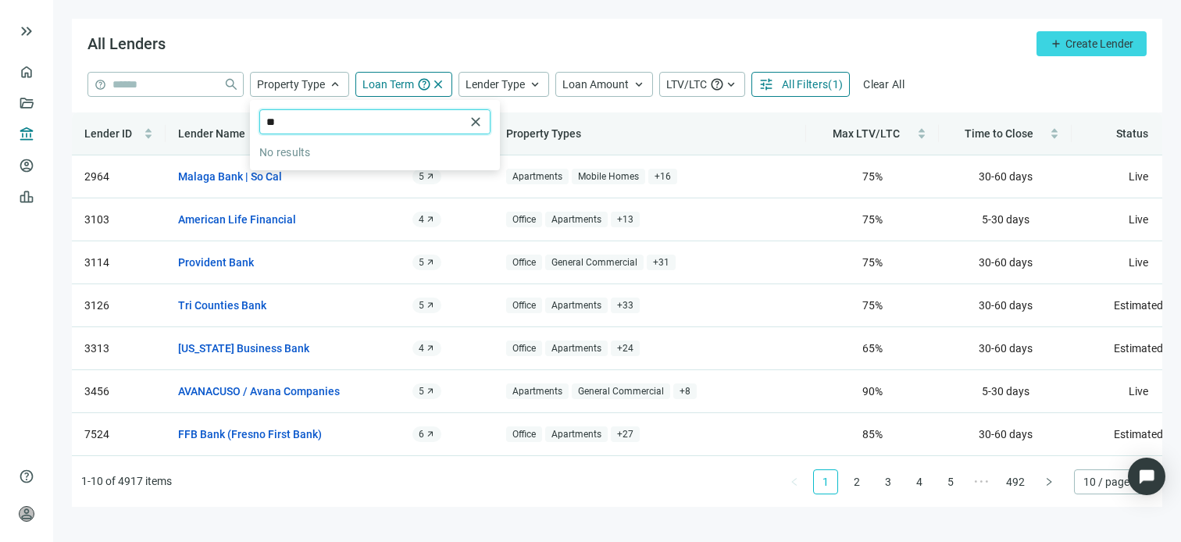
type input "*"
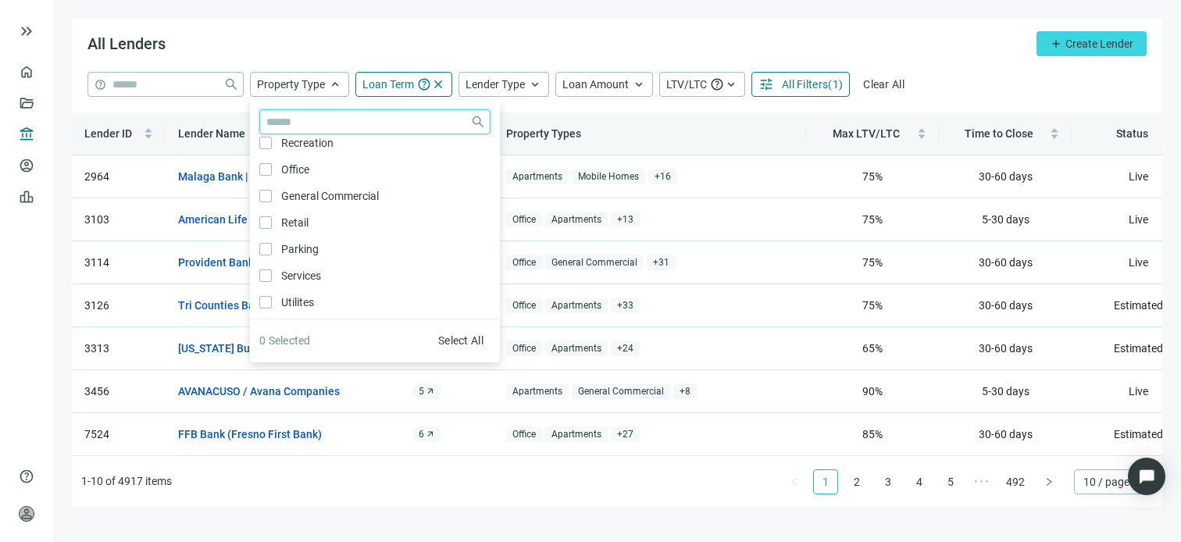
scroll to position [837, 0]
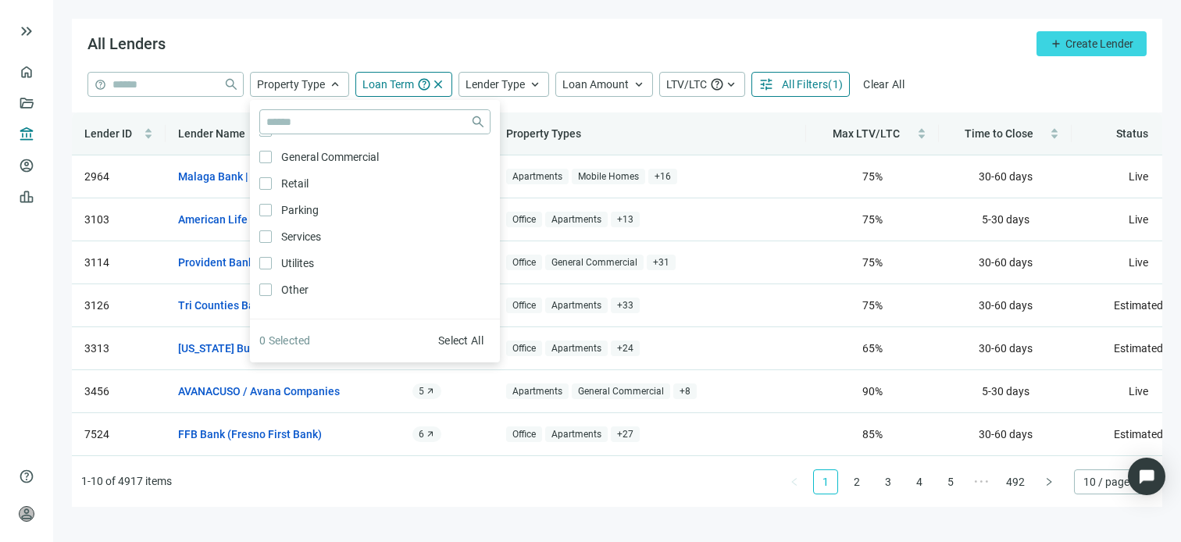
click at [692, 37] on div "All Lenders add Create Lender" at bounding box center [617, 45] width 1090 height 53
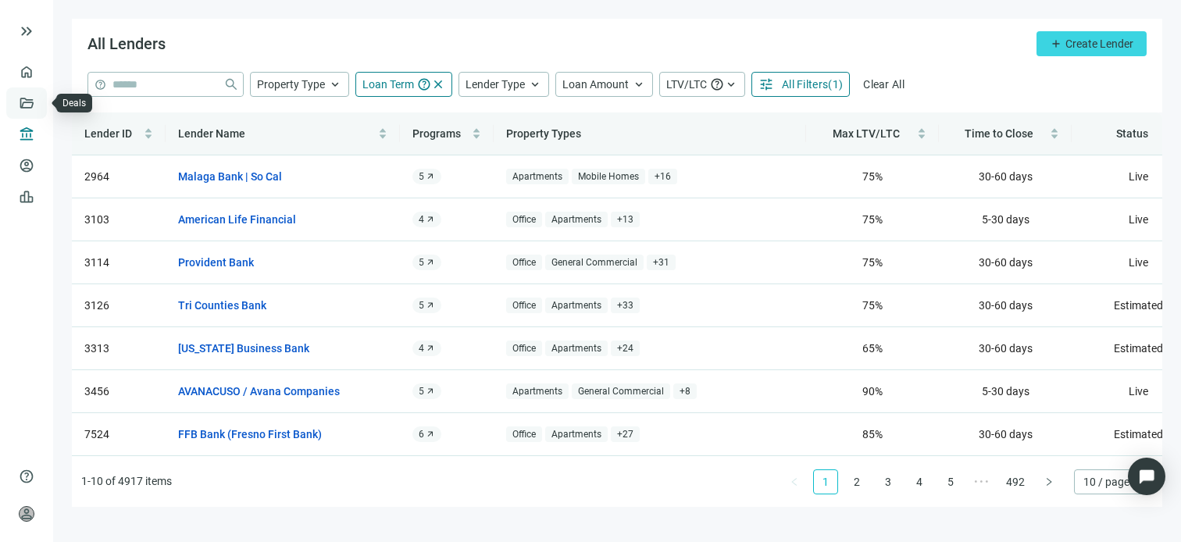
click at [39, 101] on link "Deals" at bounding box center [53, 103] width 28 height 12
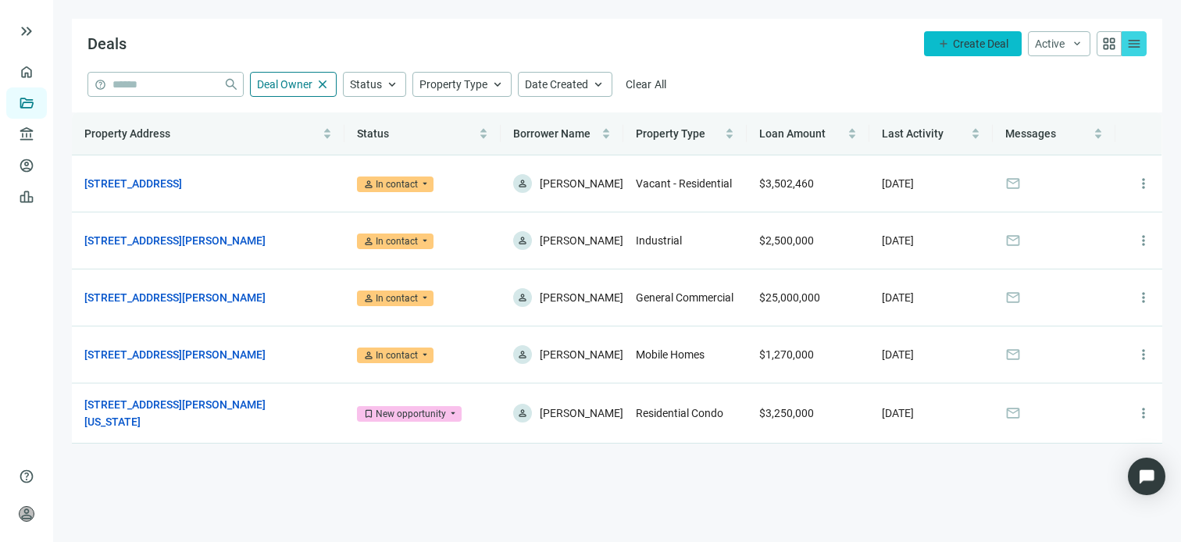
click at [971, 48] on span "Create Deal" at bounding box center [980, 43] width 55 height 12
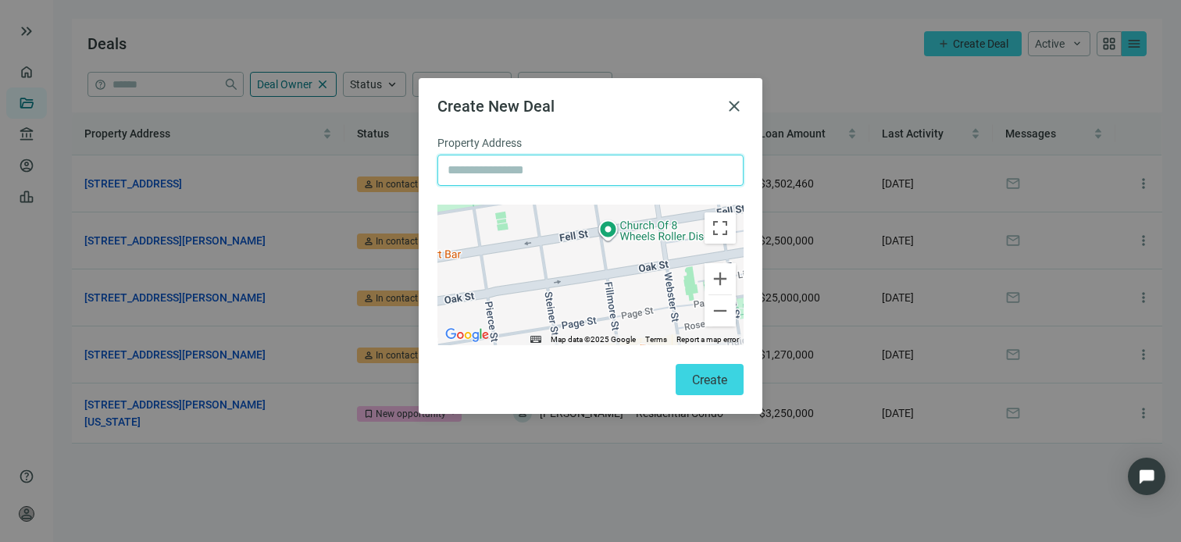
click at [575, 163] on input "text" at bounding box center [591, 170] width 286 height 30
paste input "**********"
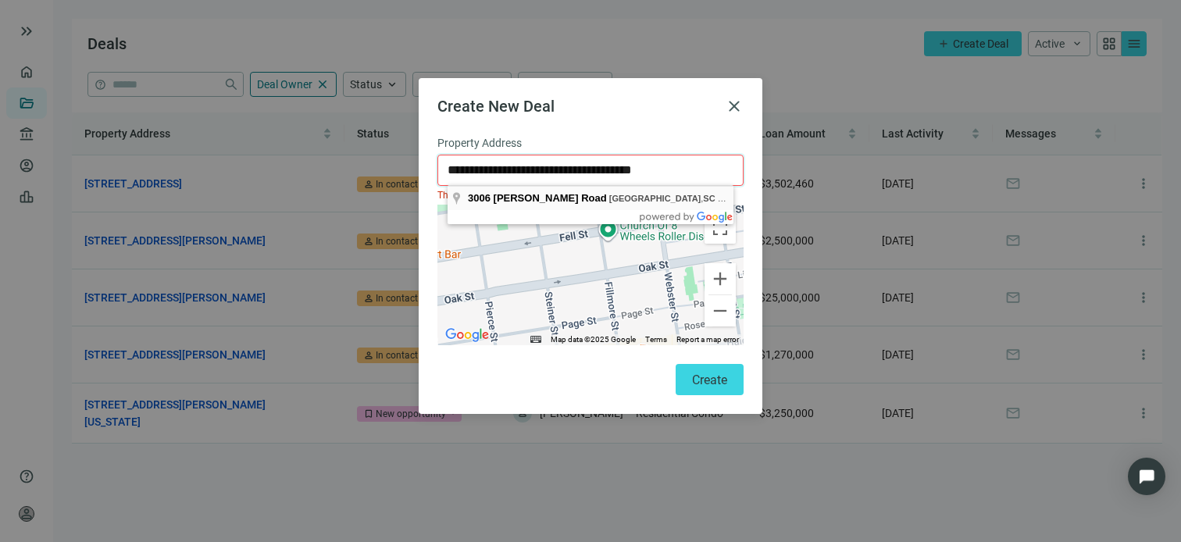
type input "**********"
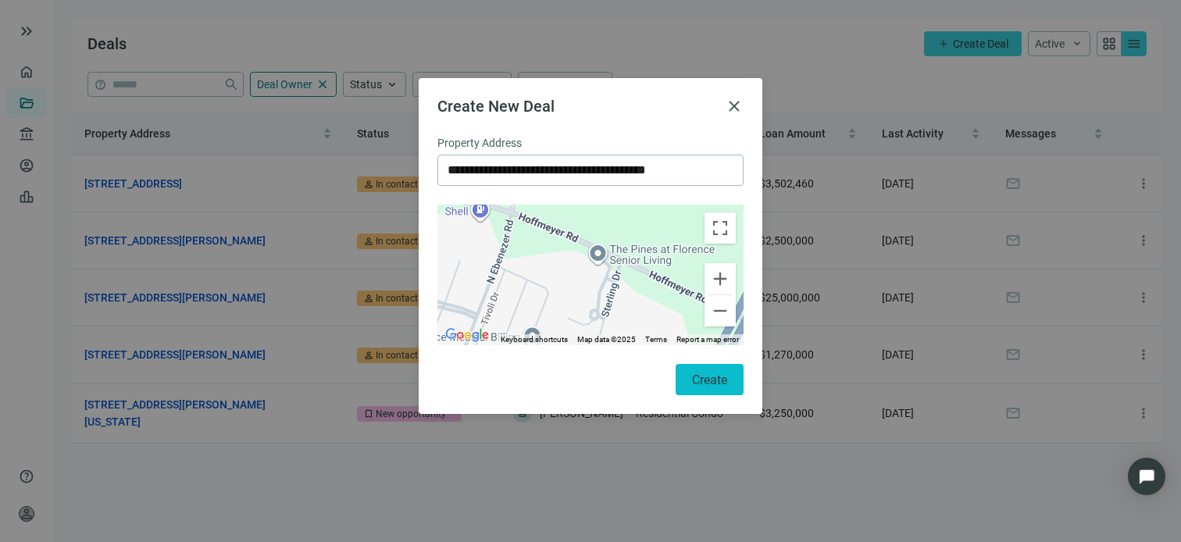
click at [716, 377] on span "Create" at bounding box center [709, 380] width 35 height 15
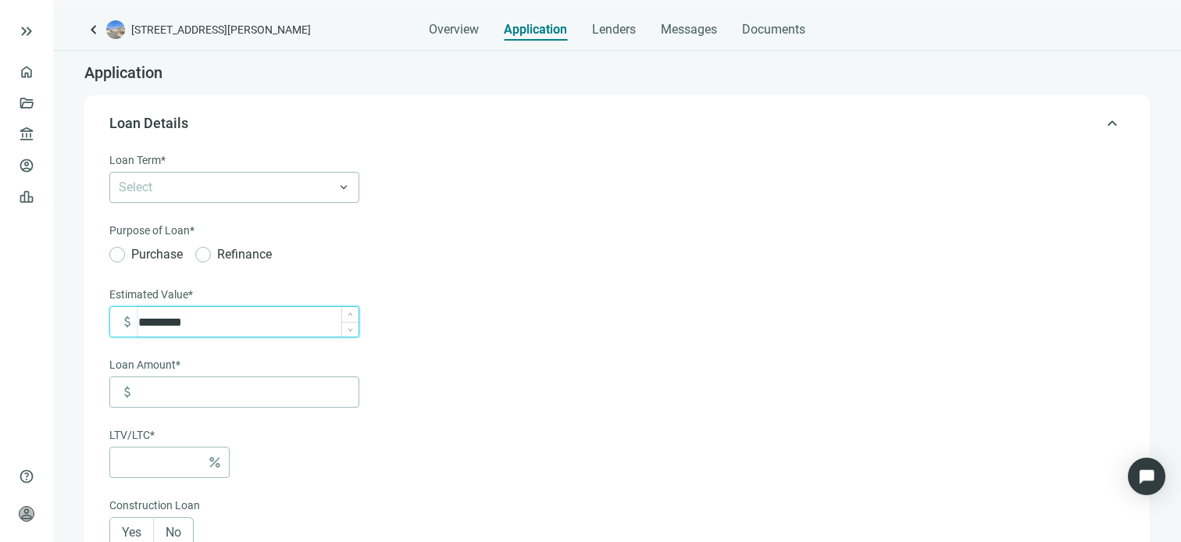
click at [286, 320] on input "*********" at bounding box center [248, 322] width 220 height 30
type input "*********"
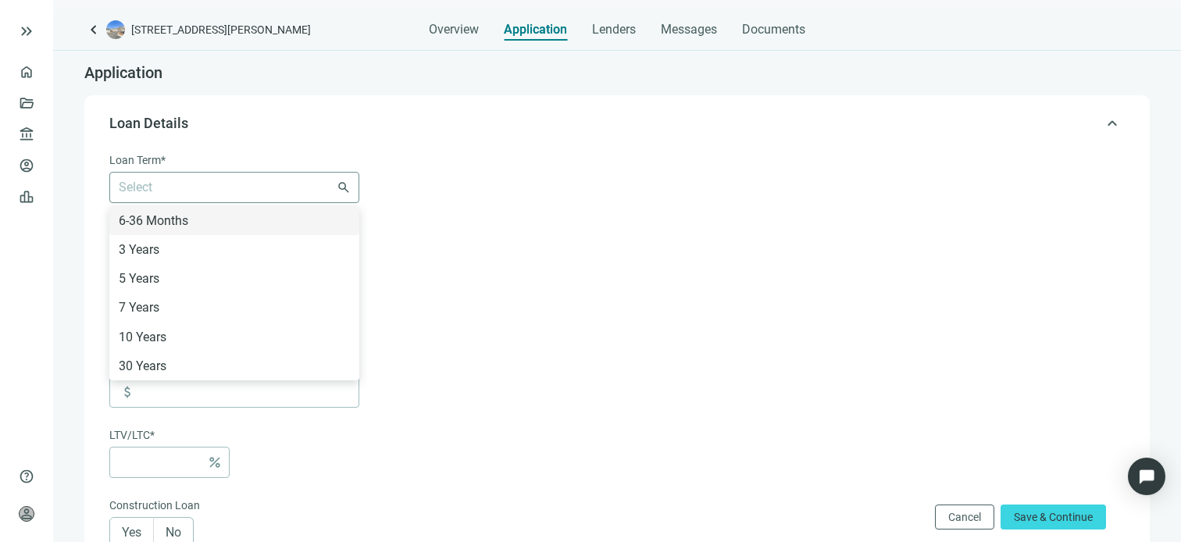
click at [262, 188] on div at bounding box center [225, 188] width 227 height 22
click at [169, 223] on div "6-36 Months" at bounding box center [234, 221] width 231 height 20
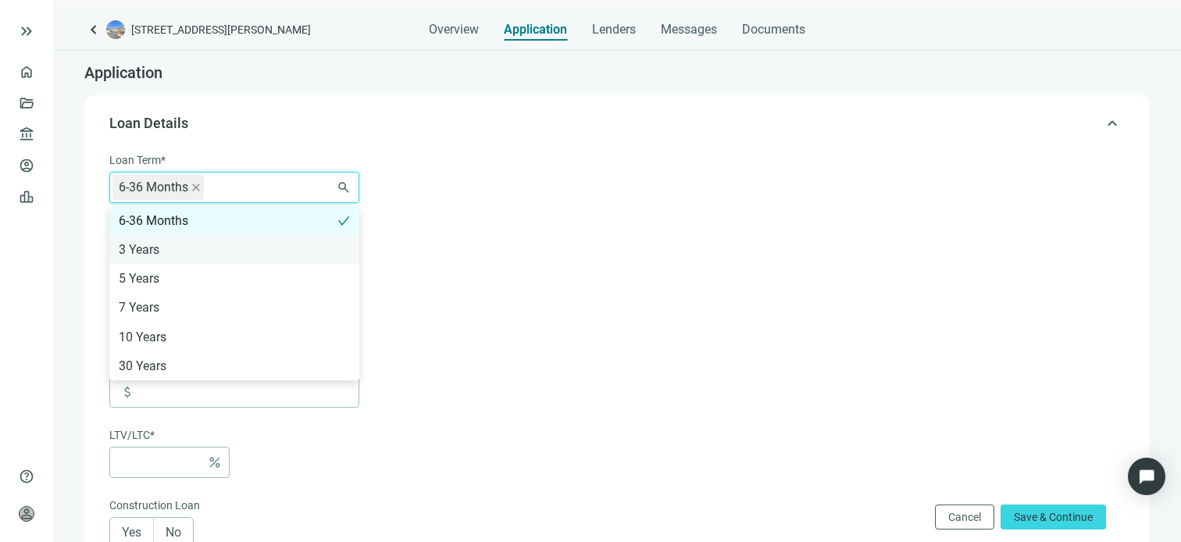
click at [157, 253] on div "3 Years" at bounding box center [234, 250] width 231 height 20
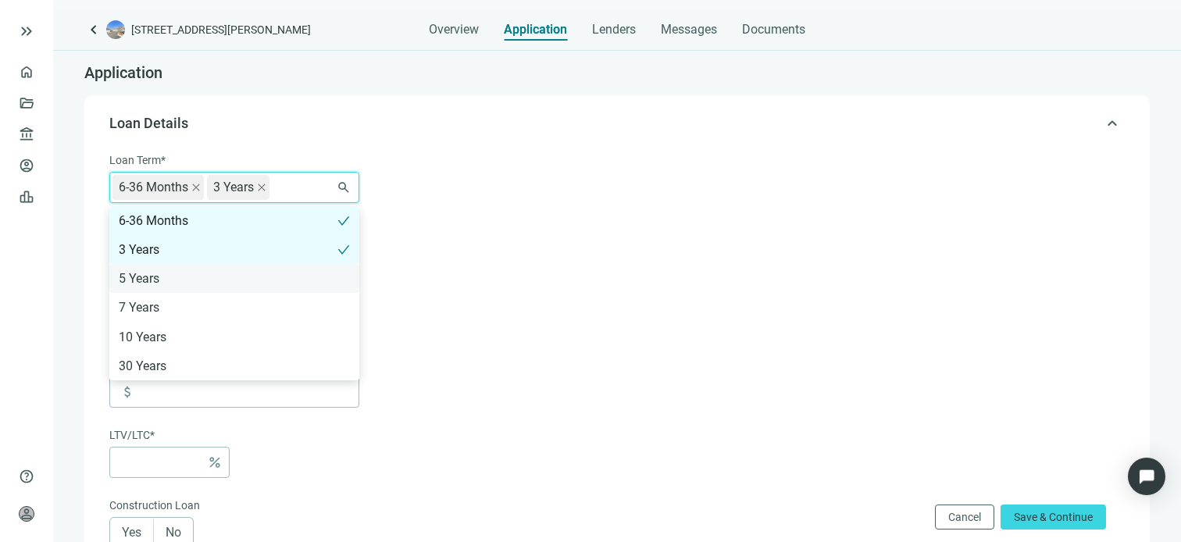
click at [150, 277] on div "5 Years" at bounding box center [234, 279] width 231 height 20
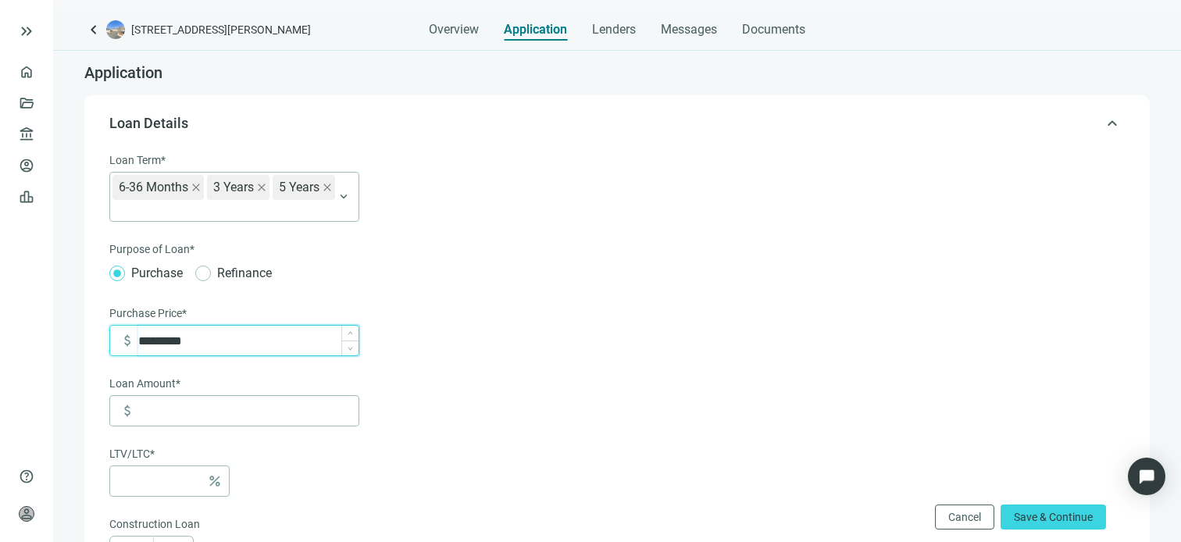
click at [208, 338] on input "*********" at bounding box center [248, 341] width 220 height 30
type input "*********"
click at [211, 412] on input at bounding box center [248, 411] width 220 height 30
type input "*"
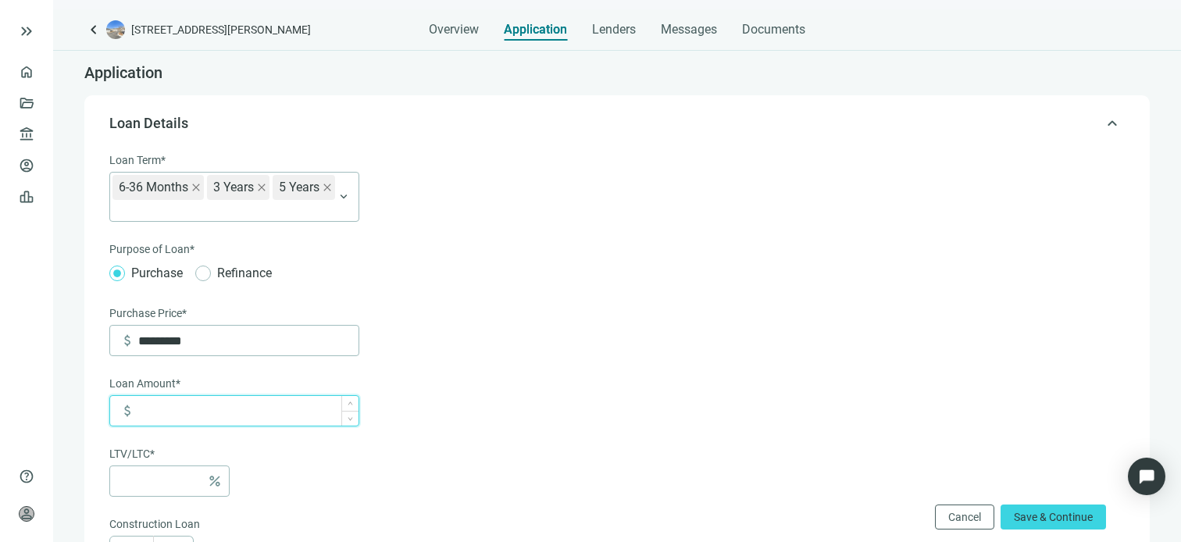
type input "*"
type input "*****"
type input "***"
type input "******"
type input "***"
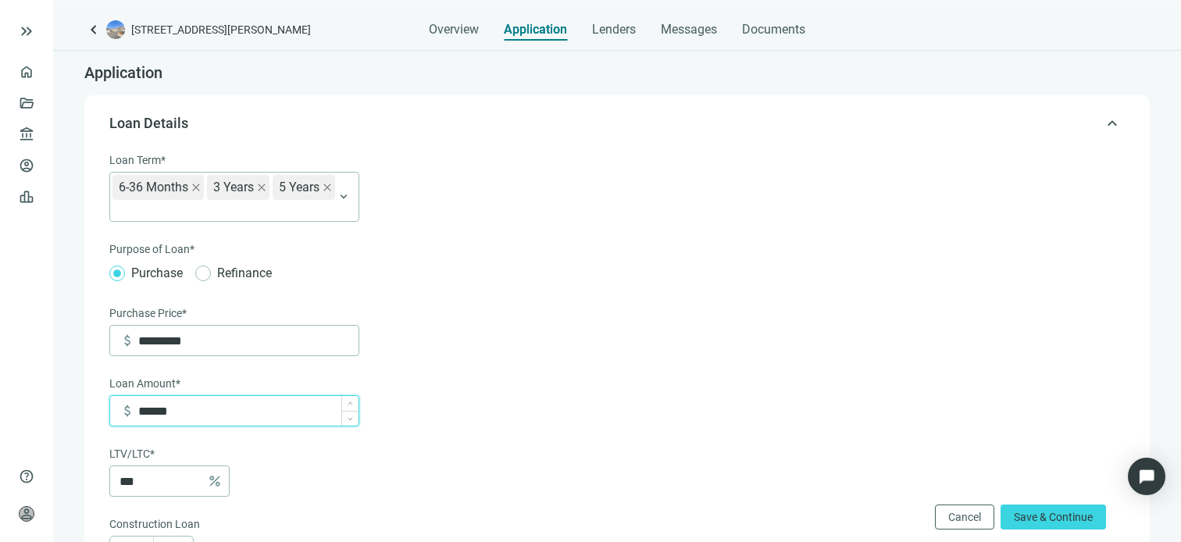
type input "*******"
type input "***"
type input "*********"
type input "****"
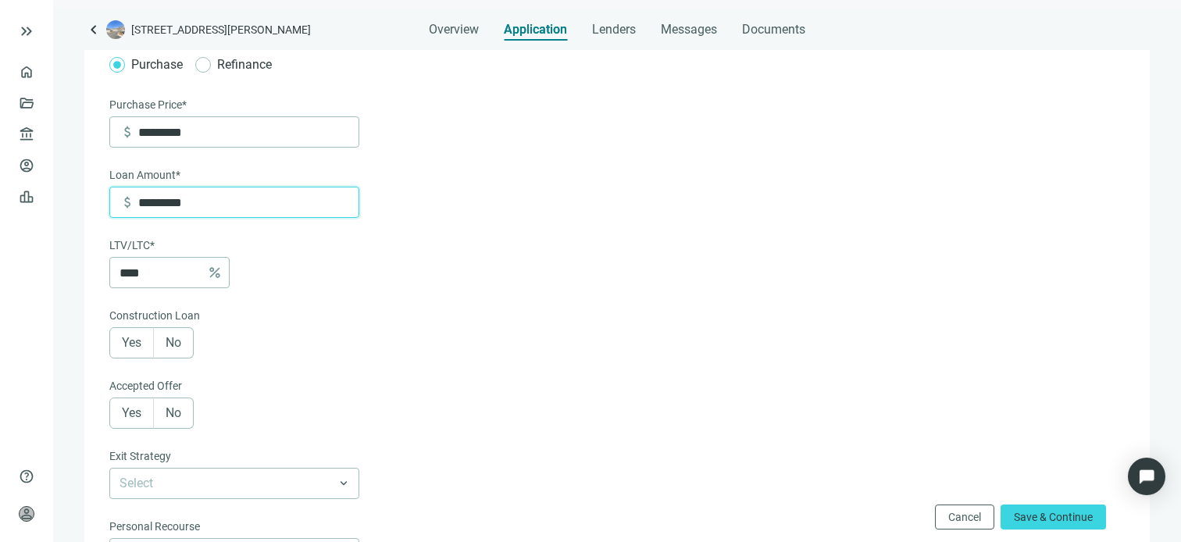
scroll to position [234, 0]
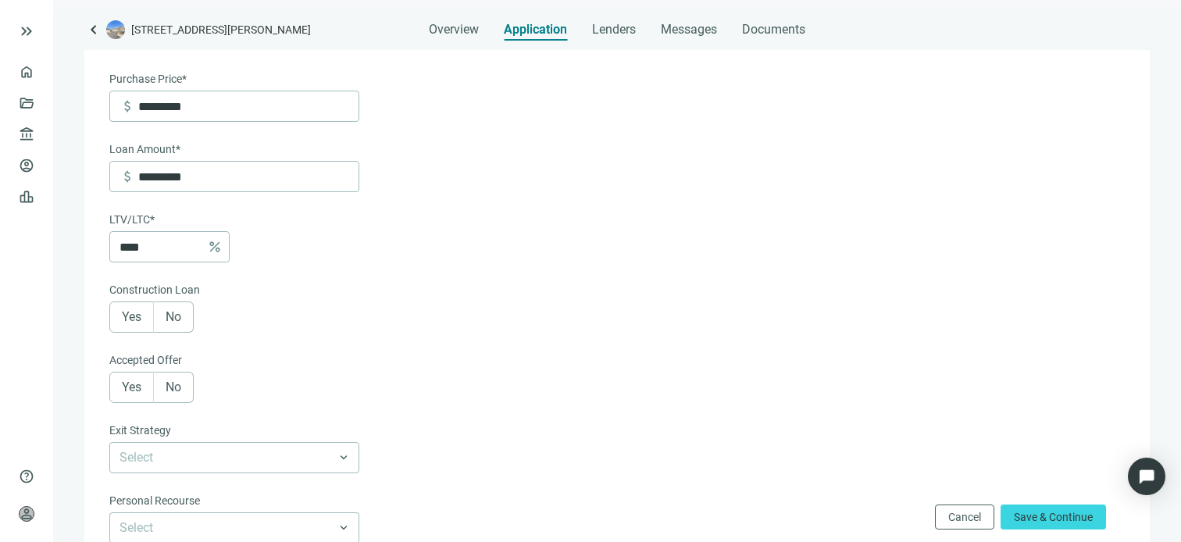
click at [180, 316] on span "No" at bounding box center [174, 316] width 16 height 15
type input "*********"
click at [123, 387] on span "Yes" at bounding box center [132, 387] width 20 height 15
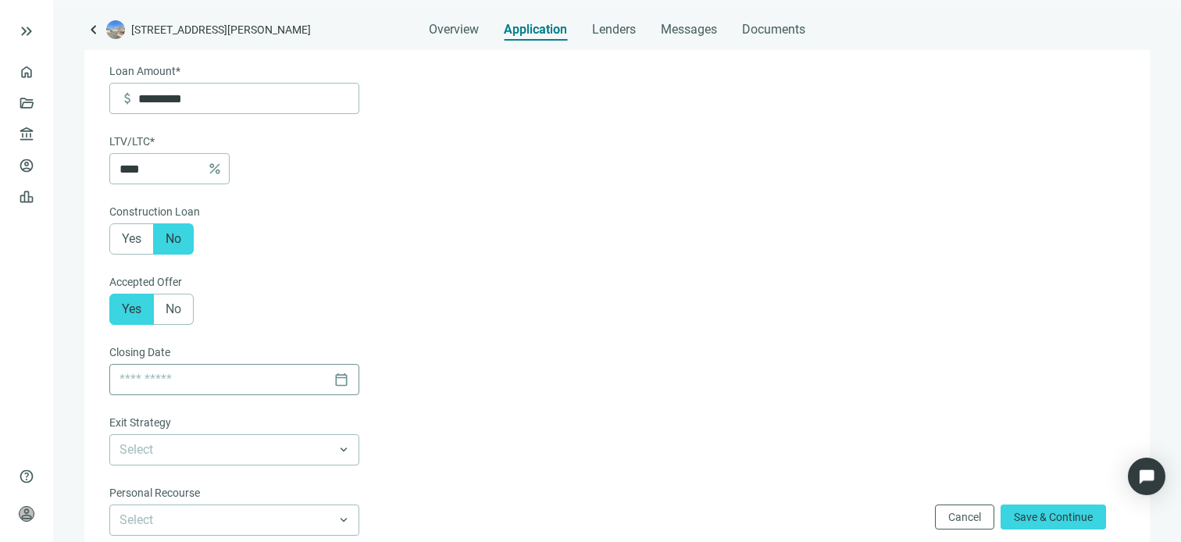
click at [341, 386] on div "calendar_today" at bounding box center [235, 380] width 230 height 30
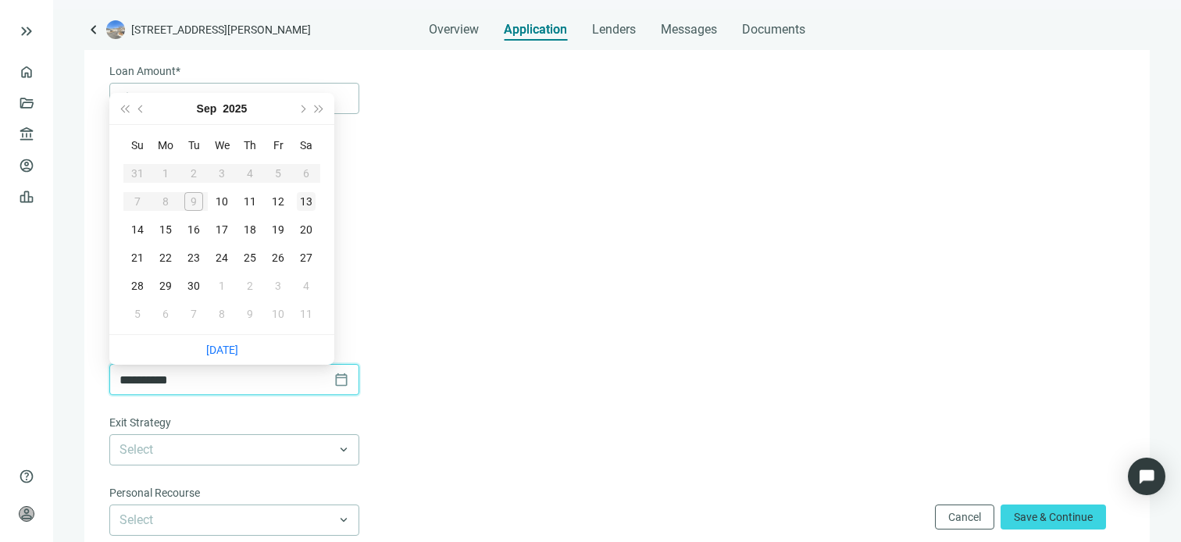
type input "**********"
click at [307, 108] on button "Next month (PageDown)" at bounding box center [301, 108] width 17 height 31
type input "**********"
click at [278, 288] on div "31" at bounding box center [278, 286] width 19 height 19
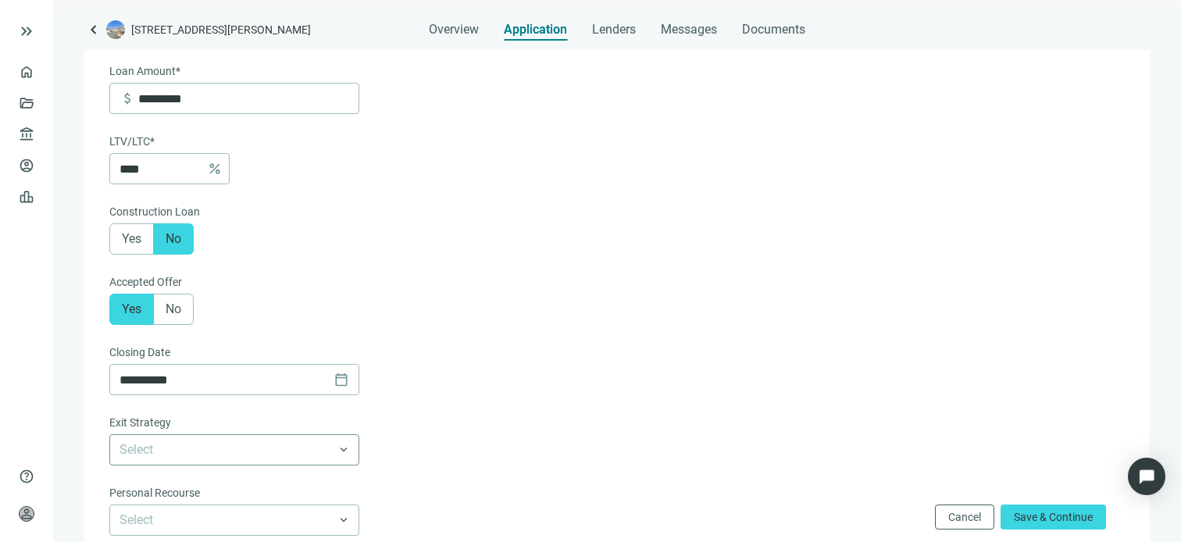
click at [341, 454] on span at bounding box center [235, 450] width 230 height 30
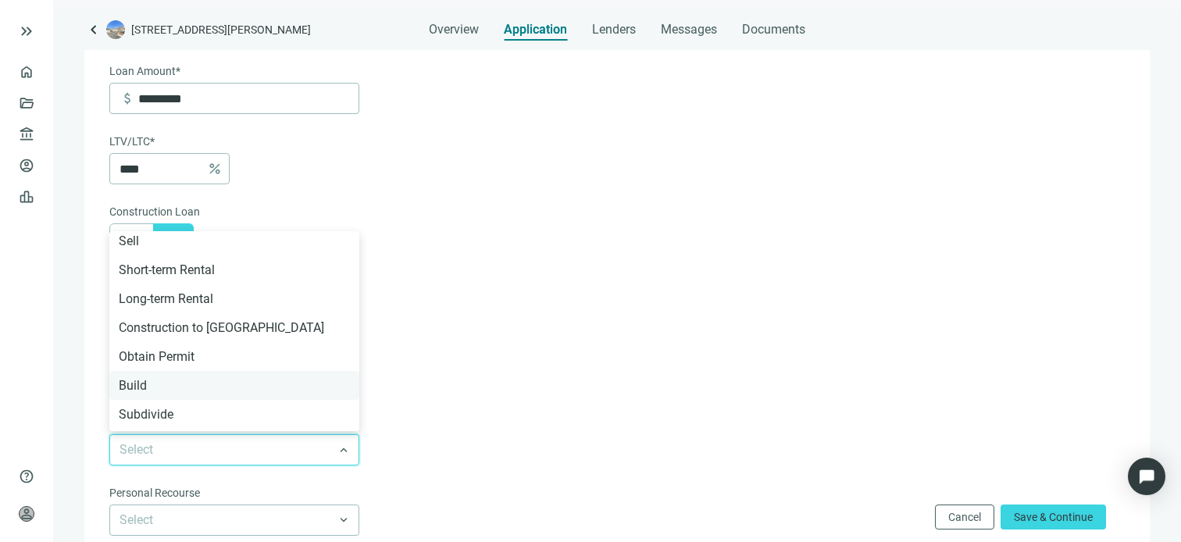
scroll to position [98, 0]
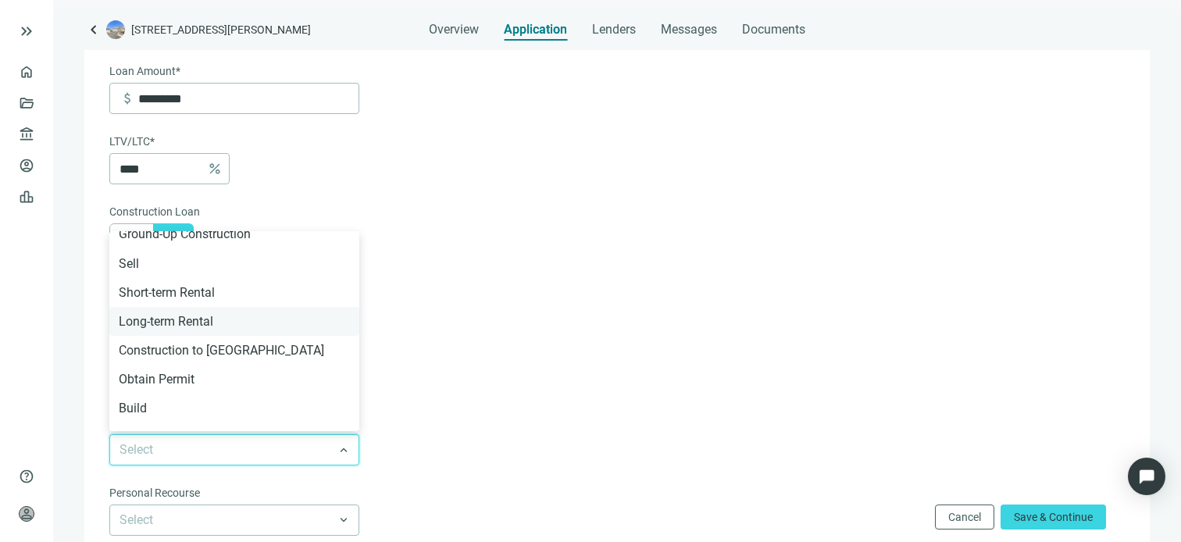
click at [181, 324] on div "Long-term Rental" at bounding box center [234, 322] width 231 height 20
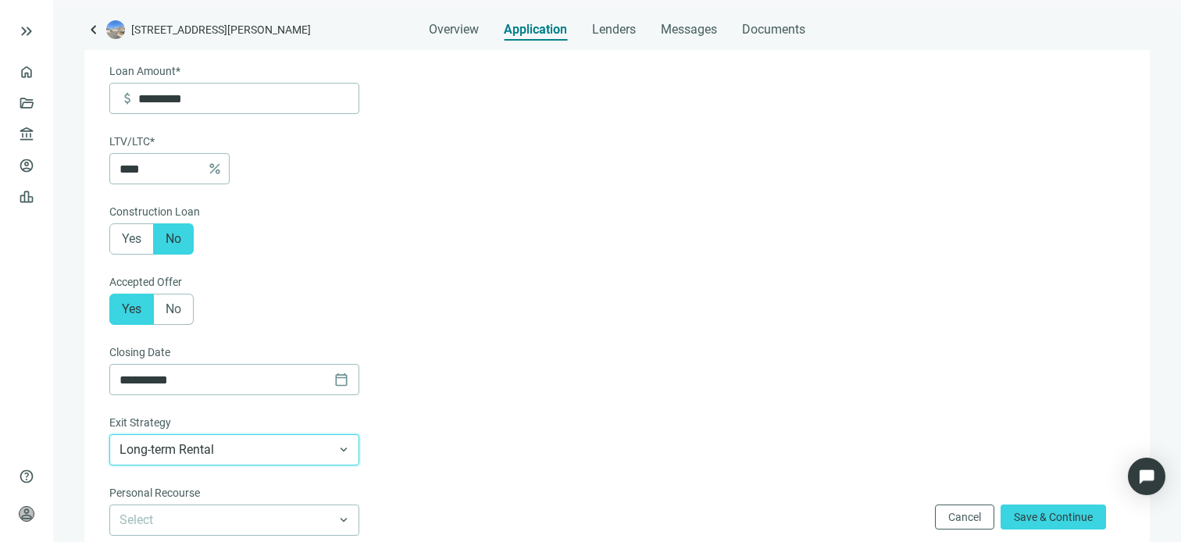
click at [487, 341] on form "**********" at bounding box center [615, 314] width 1012 height 951
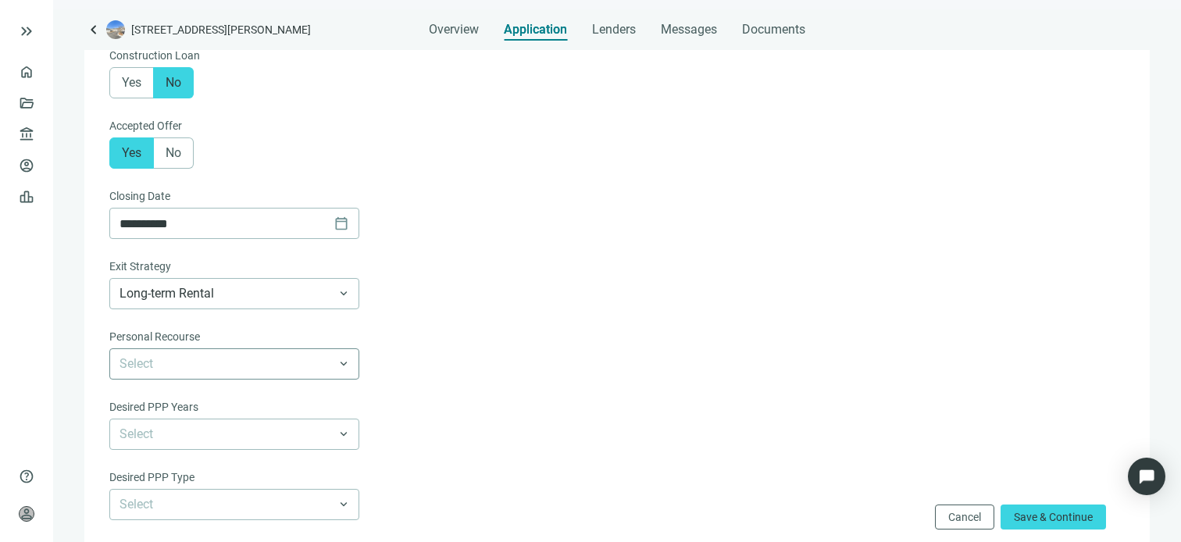
click at [340, 365] on span at bounding box center [235, 364] width 230 height 30
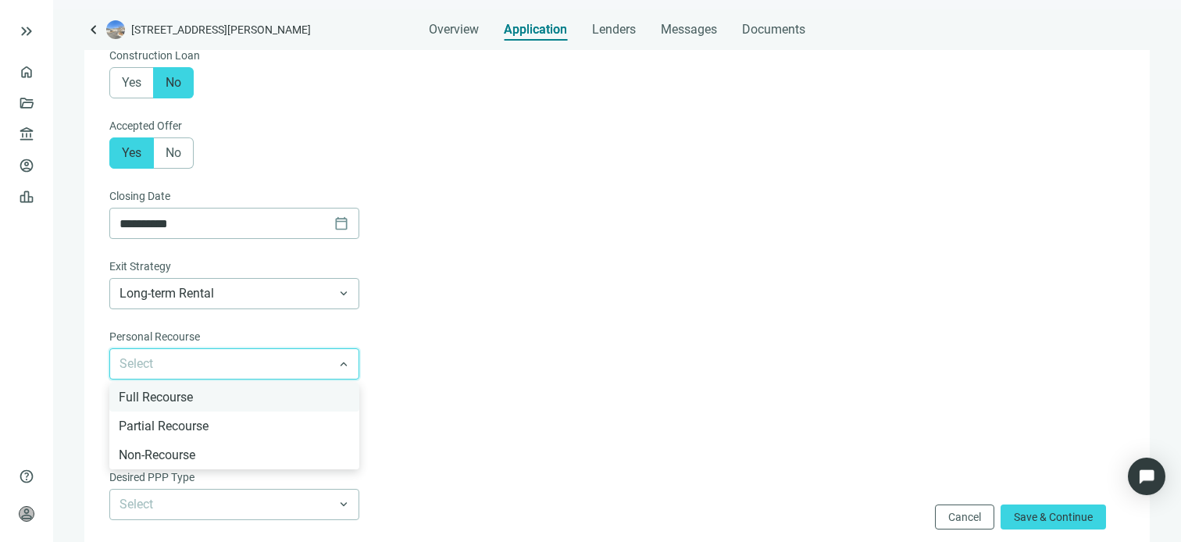
click at [184, 399] on div "Full Recourse" at bounding box center [234, 397] width 231 height 20
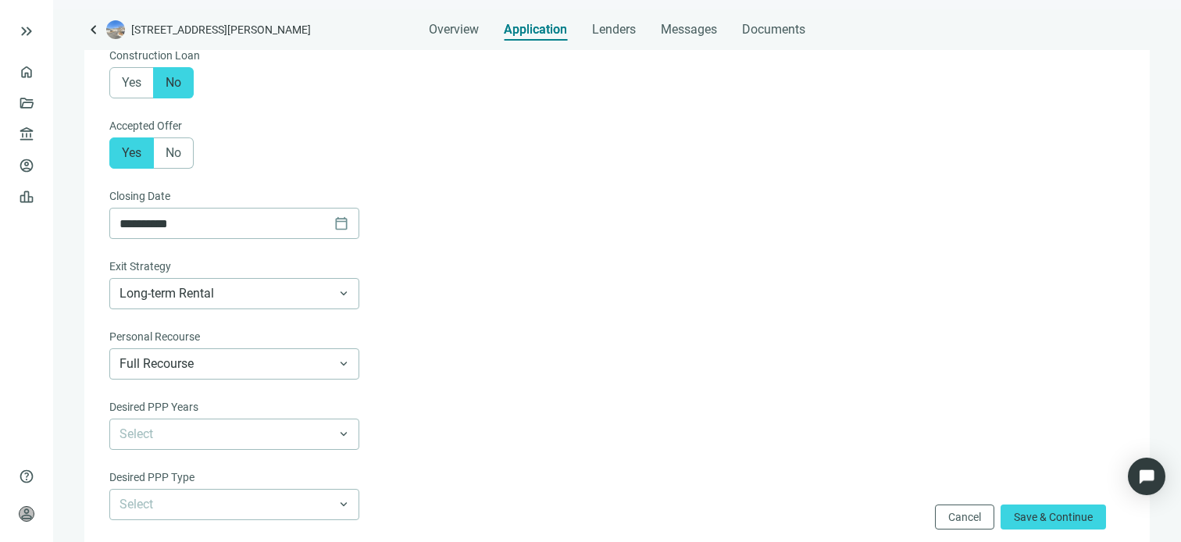
click at [423, 332] on form "**********" at bounding box center [615, 158] width 1012 height 951
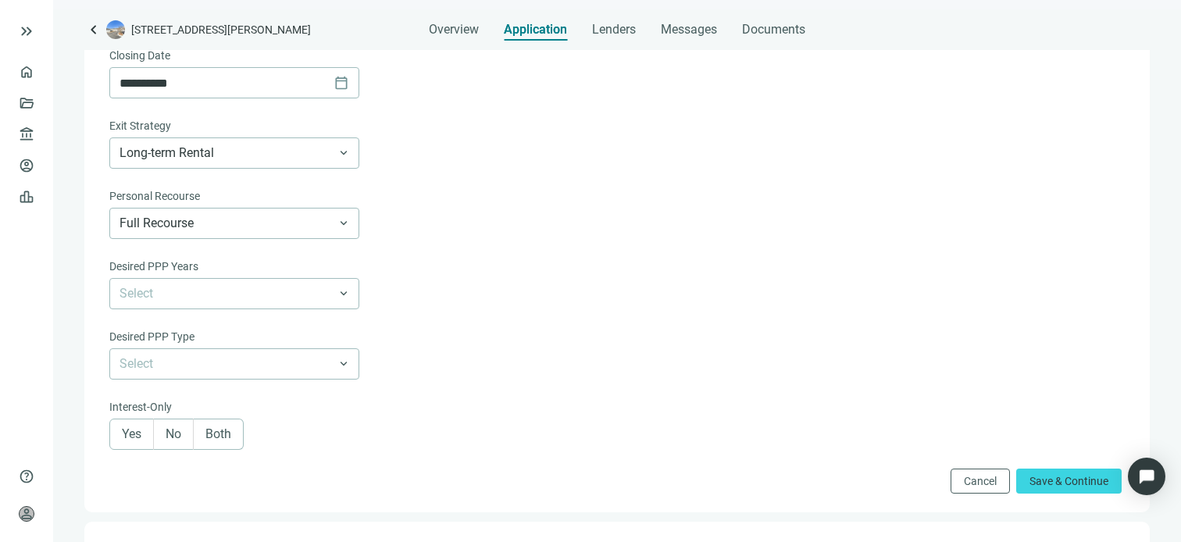
scroll to position [625, 0]
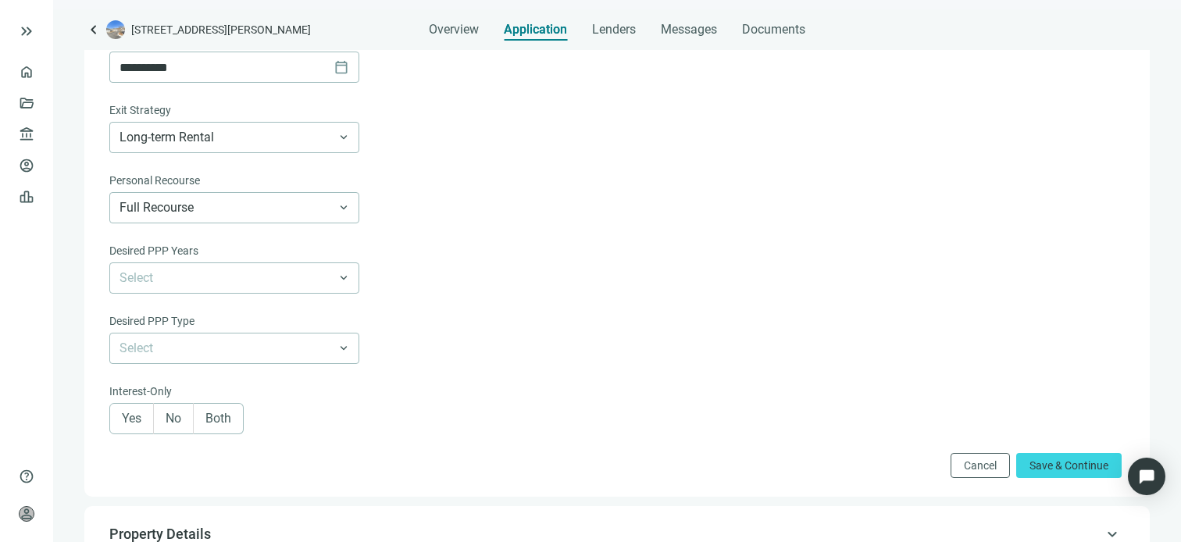
click at [213, 425] on span "Both" at bounding box center [218, 418] width 26 height 15
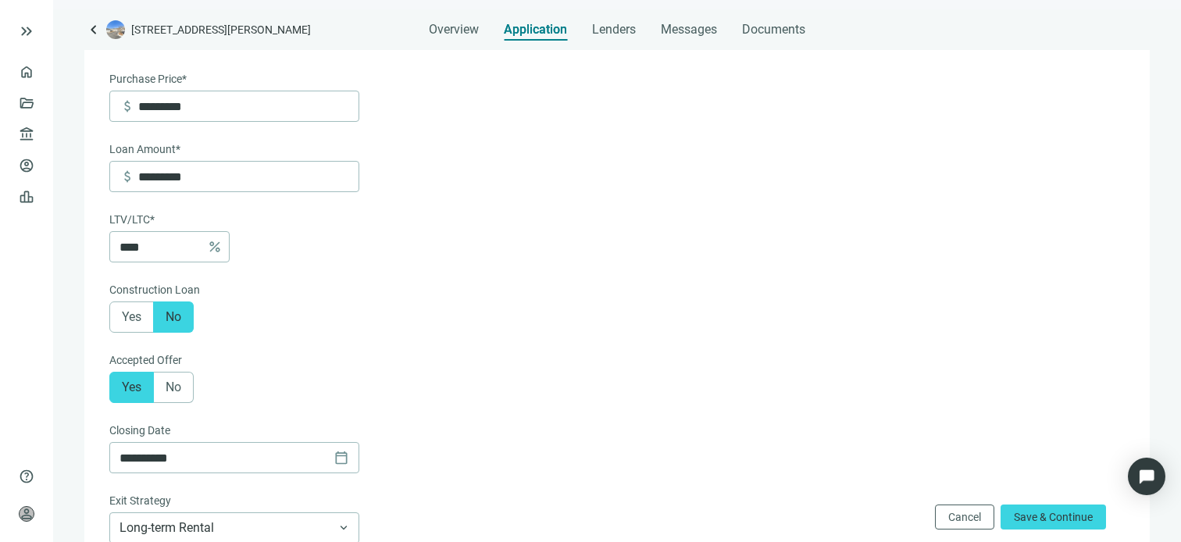
scroll to position [0, 0]
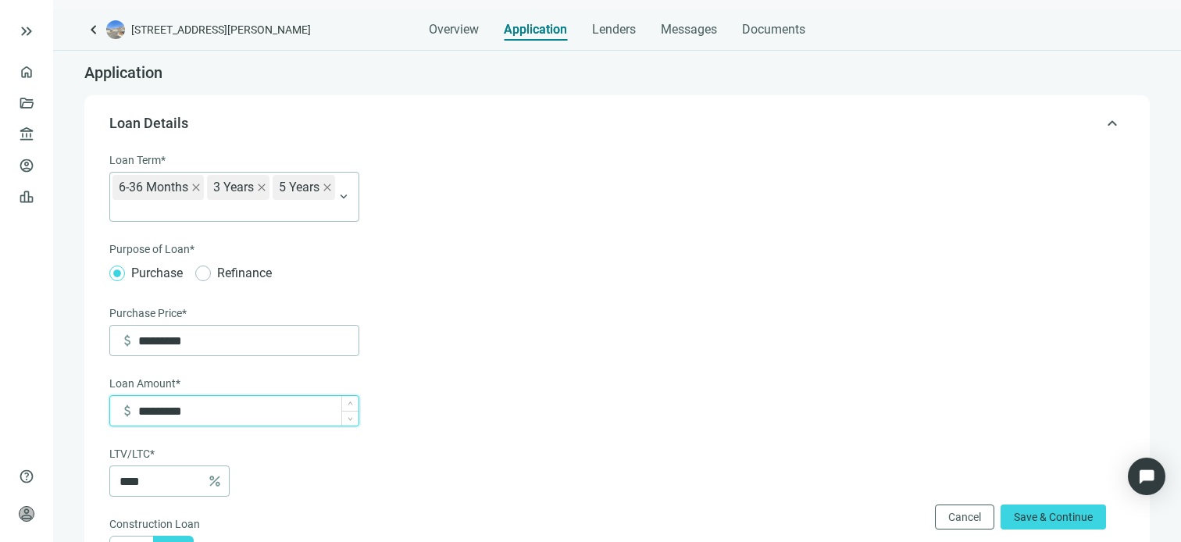
click at [288, 407] on input "*********" at bounding box center [248, 411] width 220 height 30
type input "*"
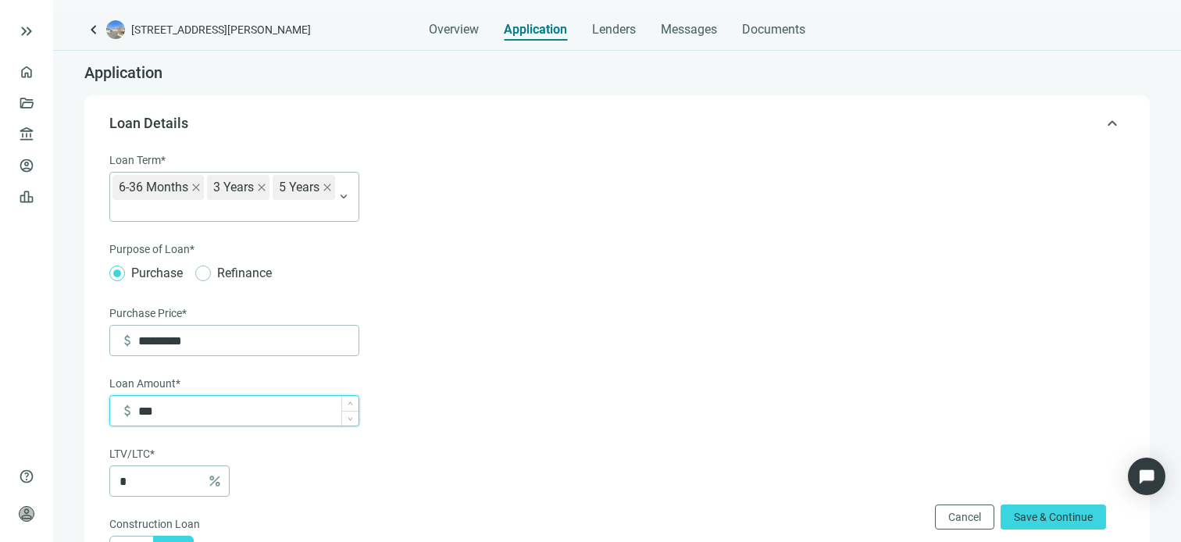
type input "*****"
type input "***"
type input "******"
type input "***"
type input "*******"
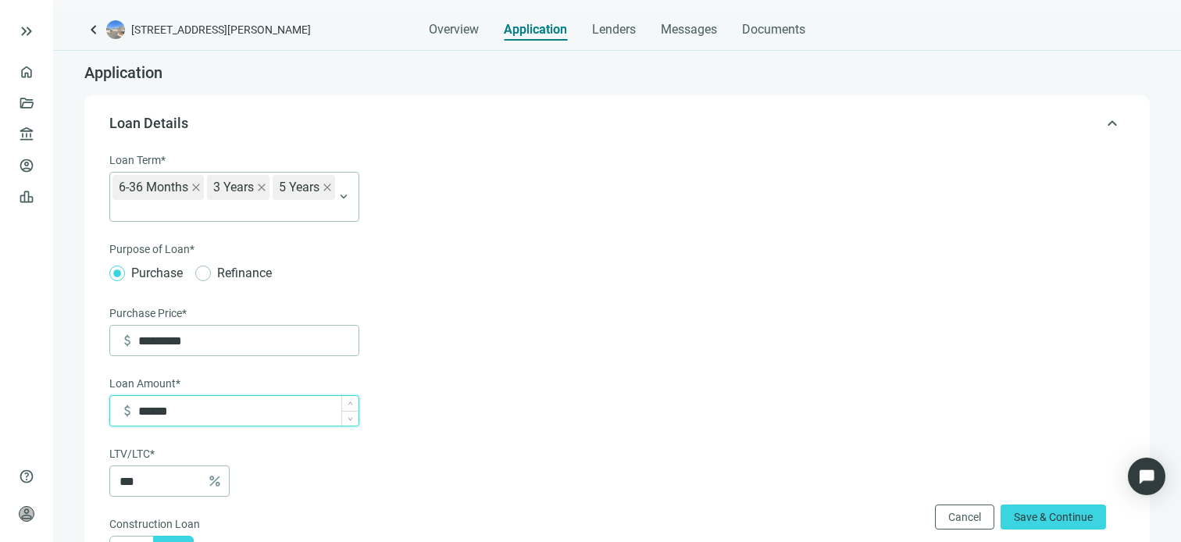
type input "***"
type input "*********"
type input "****"
type input "*********"
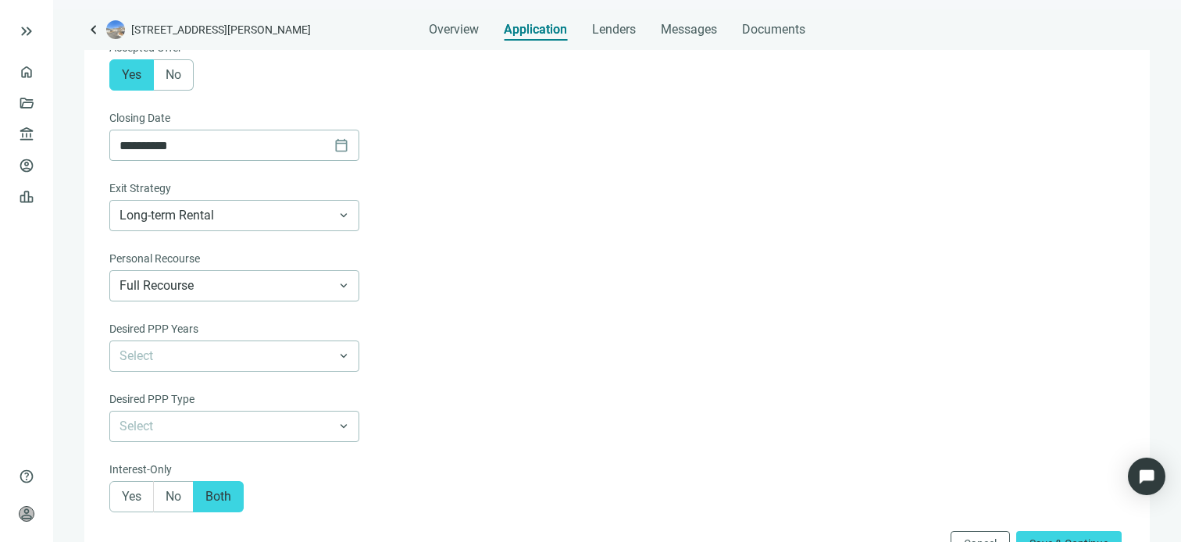
scroll to position [703, 0]
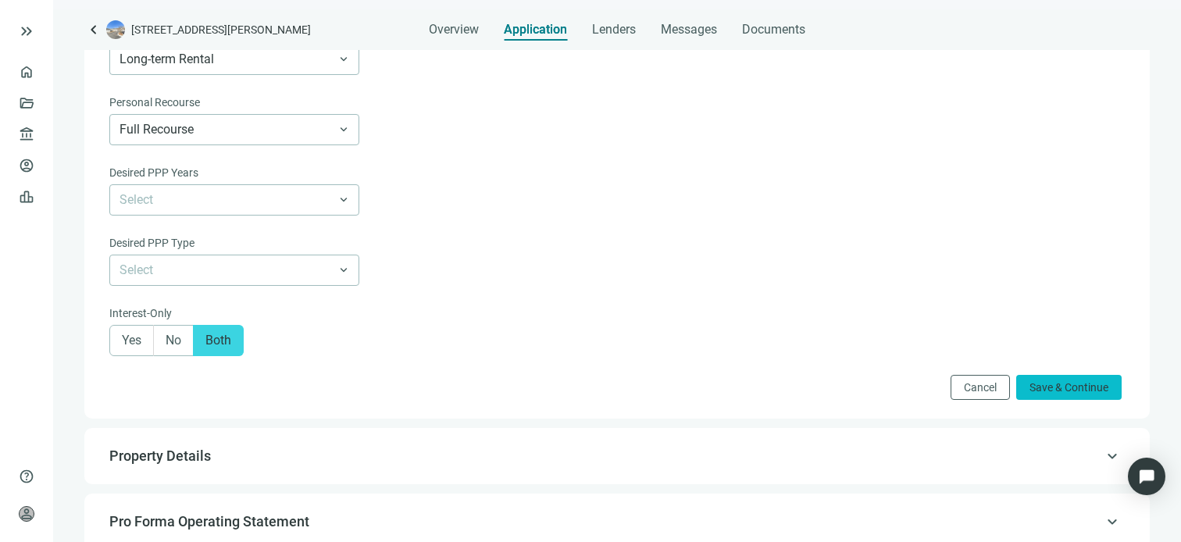
click at [1047, 391] on span "Save & Continue" at bounding box center [1069, 387] width 79 height 12
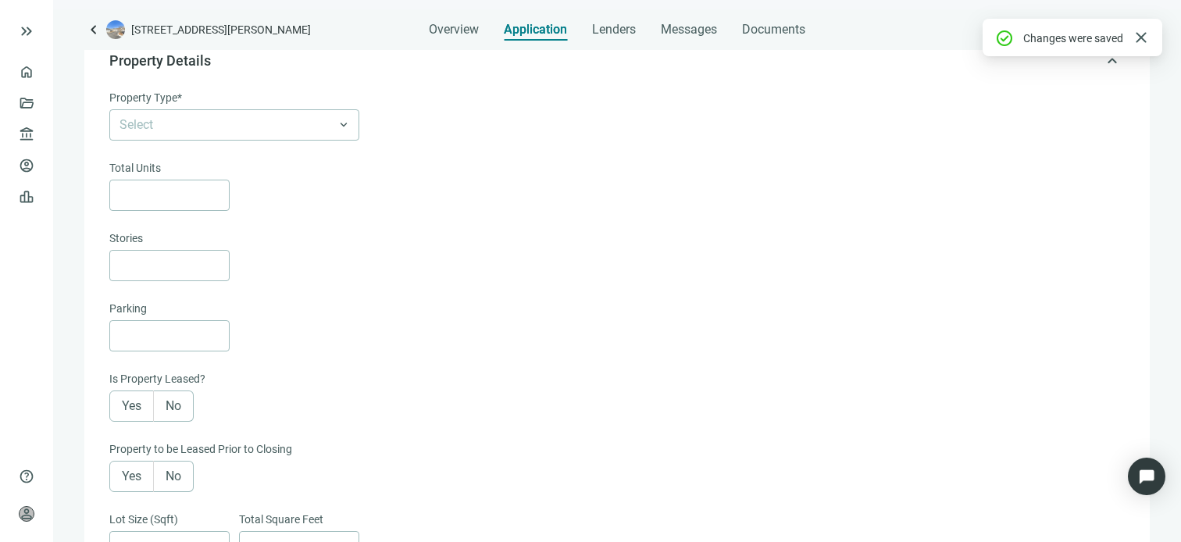
scroll to position [111, 0]
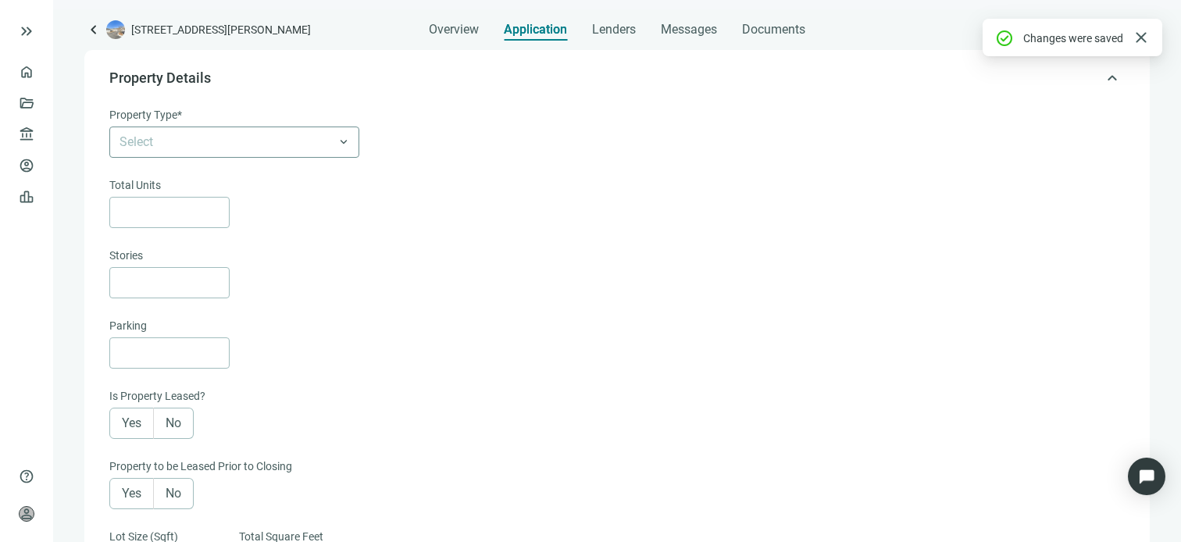
click at [350, 143] on div "Select" at bounding box center [234, 142] width 250 height 31
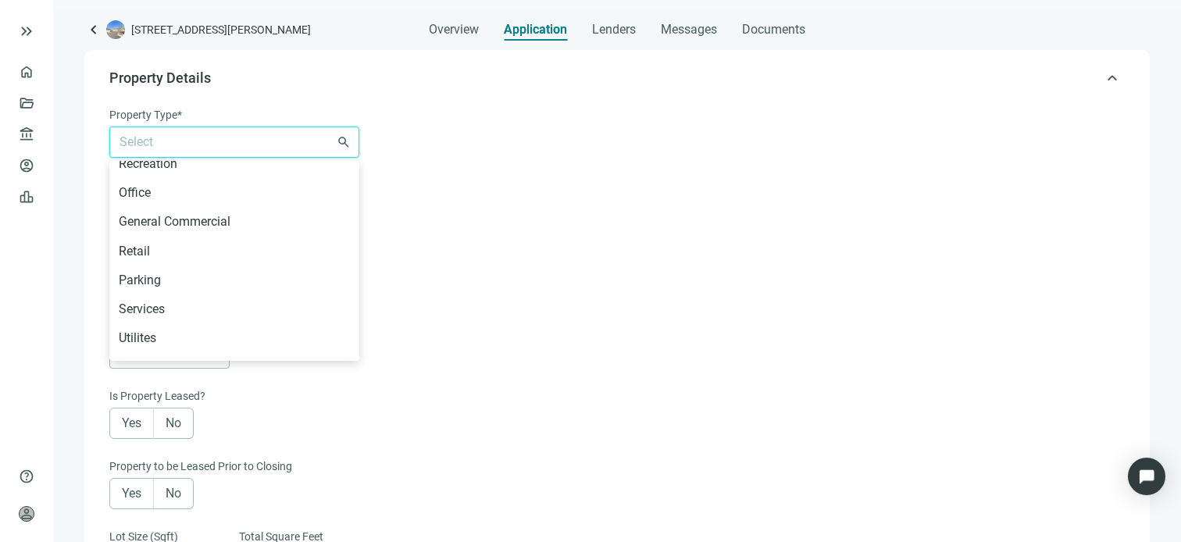
scroll to position [873, 0]
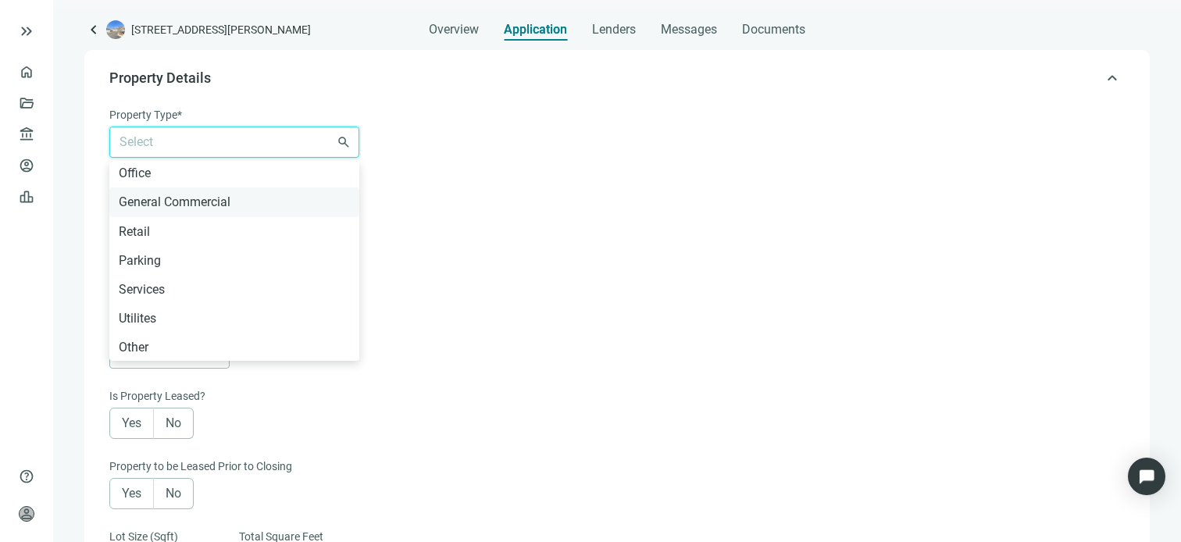
click at [182, 207] on div "General Commercial" at bounding box center [234, 202] width 231 height 20
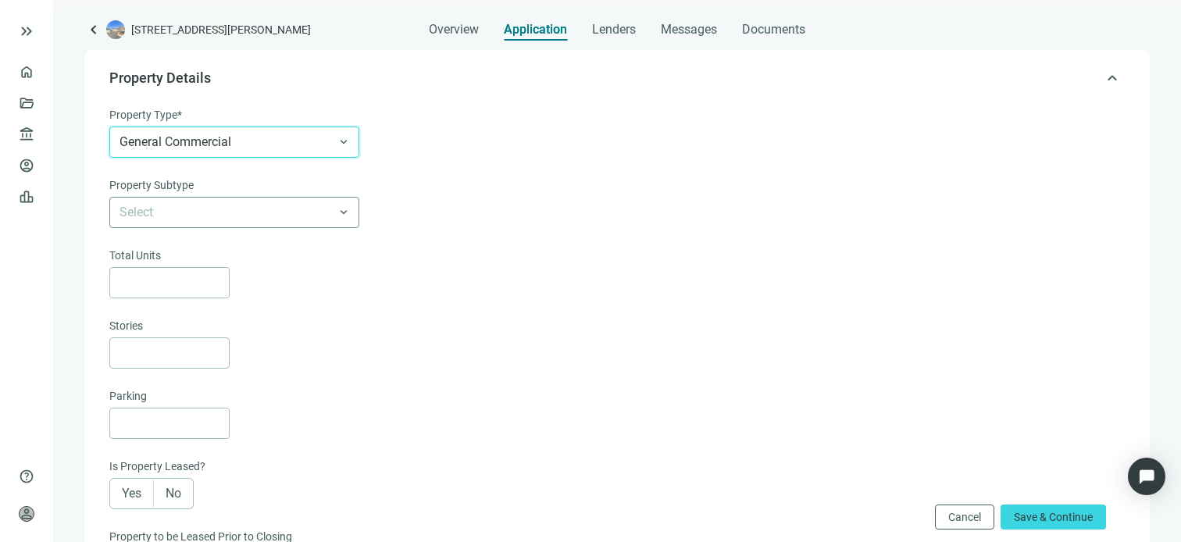
click at [252, 222] on input "search" at bounding box center [228, 213] width 216 height 30
click at [259, 148] on span "General Commercial" at bounding box center [235, 142] width 230 height 30
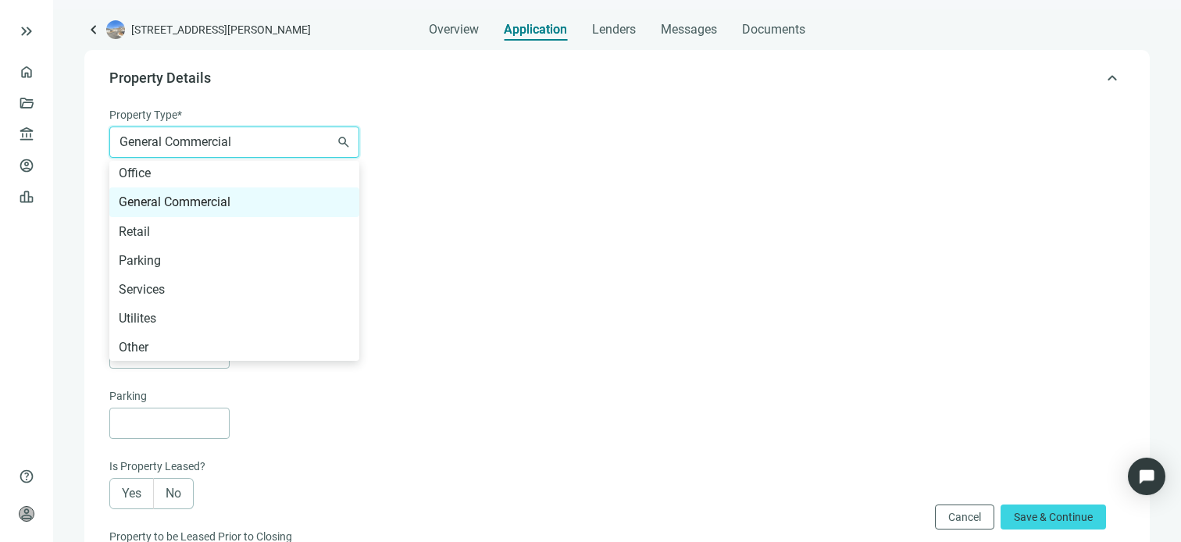
scroll to position [326, 0]
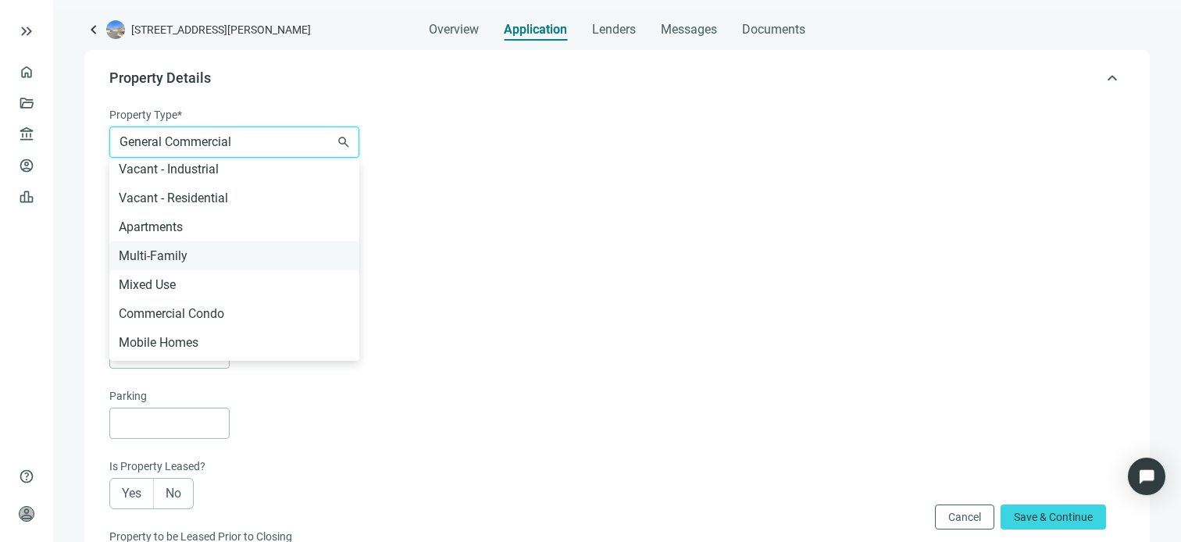
click at [175, 254] on div "Multi-Family" at bounding box center [234, 256] width 231 height 20
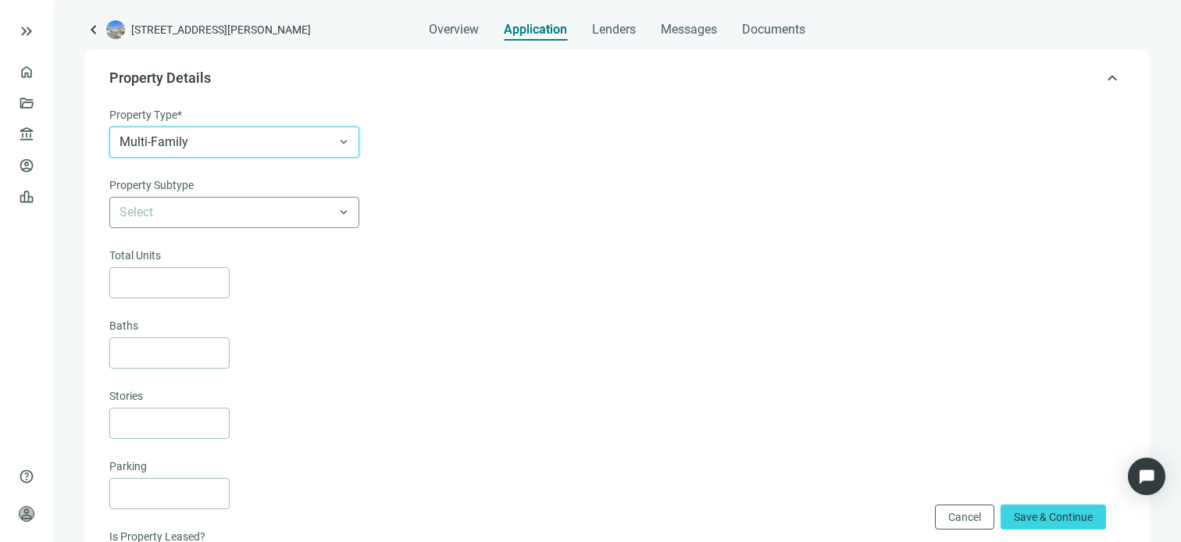
click at [203, 208] on input "search" at bounding box center [228, 213] width 216 height 30
click at [211, 139] on span "Multi-Family" at bounding box center [235, 142] width 230 height 30
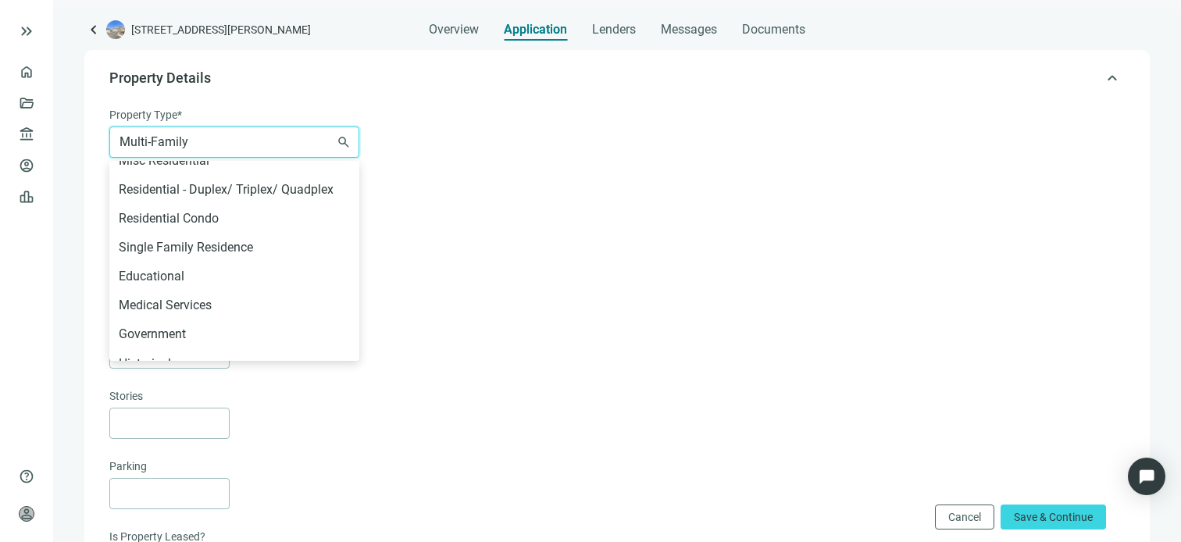
scroll to position [560, 0]
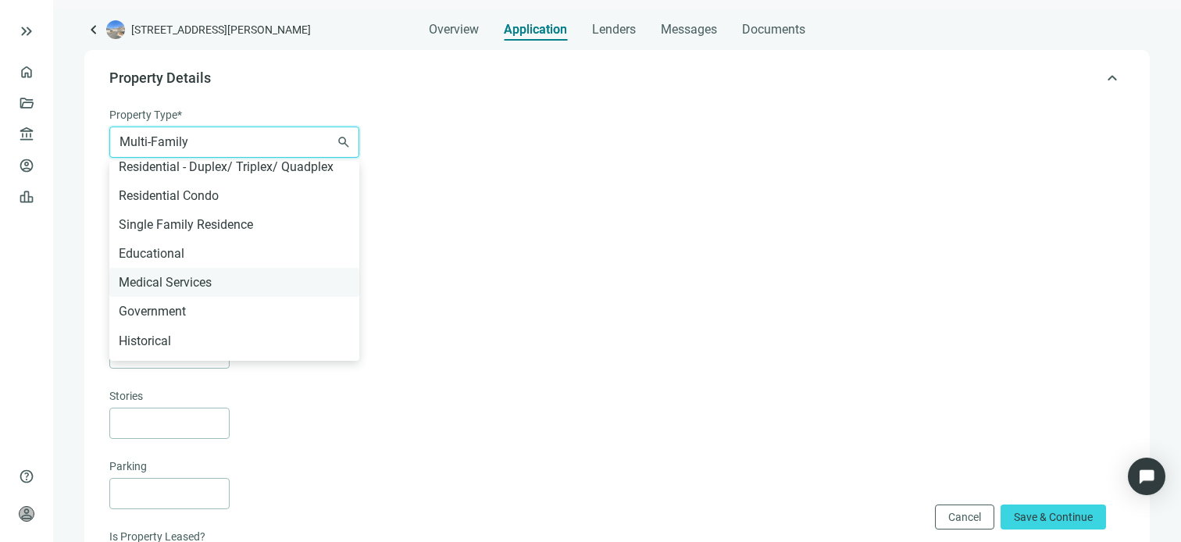
click at [192, 285] on div "Medical Services" at bounding box center [234, 283] width 231 height 20
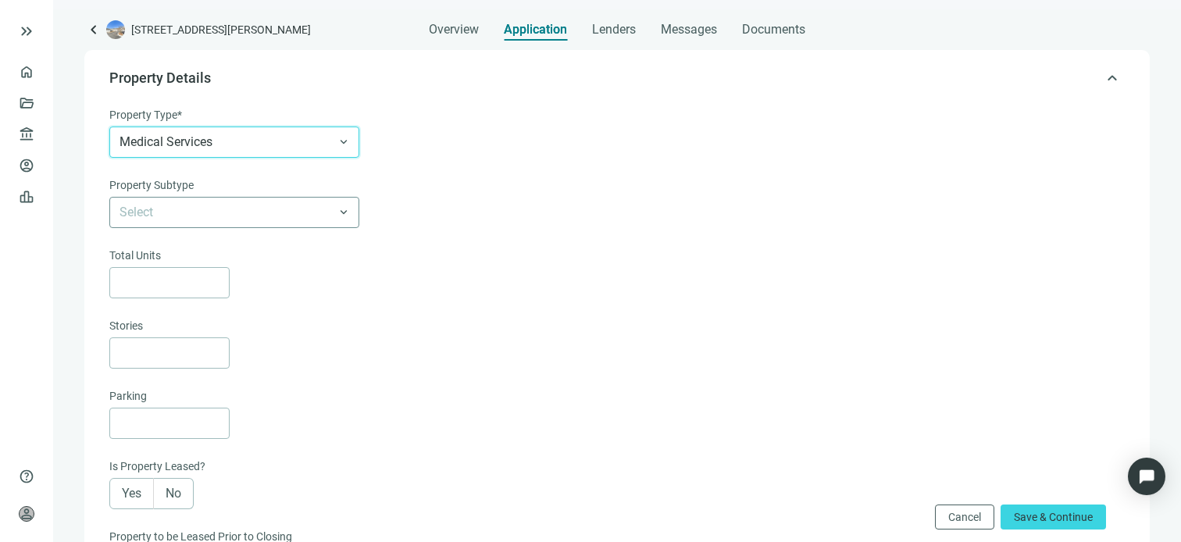
click at [206, 214] on input "search" at bounding box center [228, 213] width 216 height 30
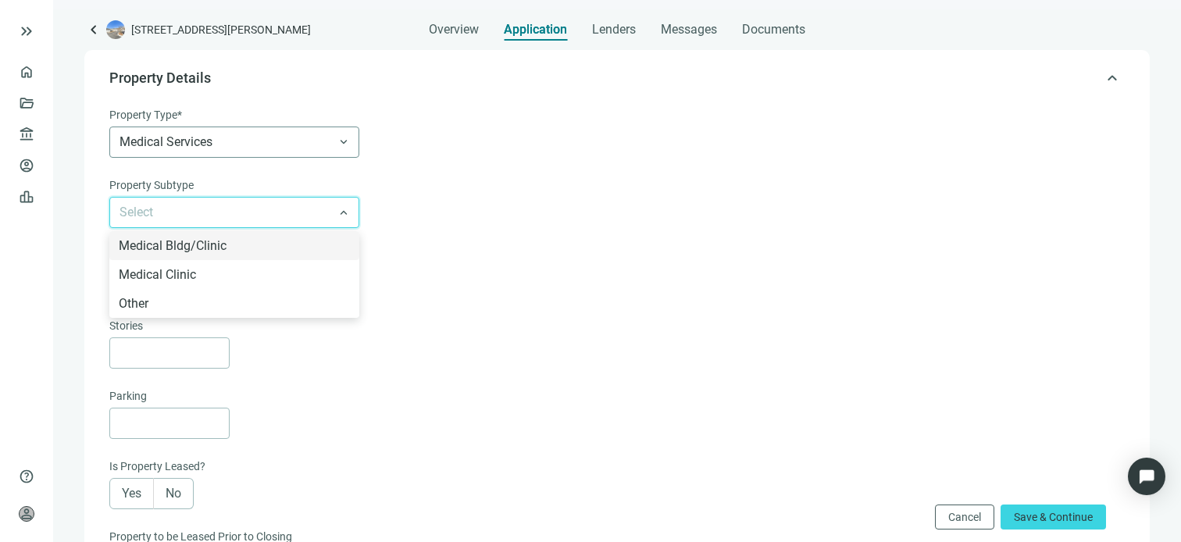
click at [243, 148] on span "Medical Services" at bounding box center [235, 142] width 230 height 30
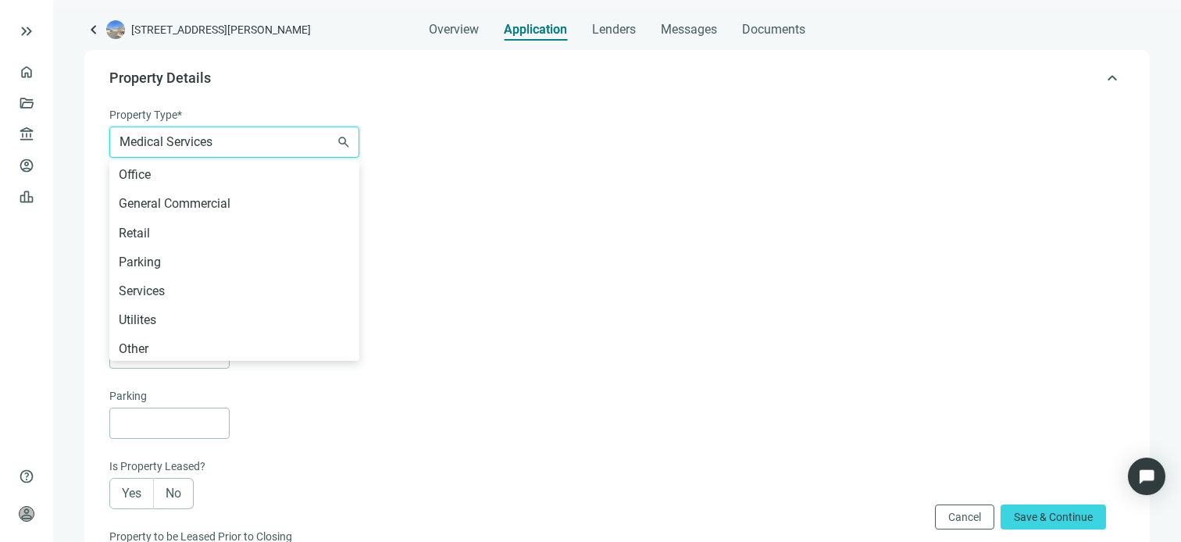
scroll to position [873, 0]
click at [132, 345] on div "Other" at bounding box center [234, 347] width 231 height 20
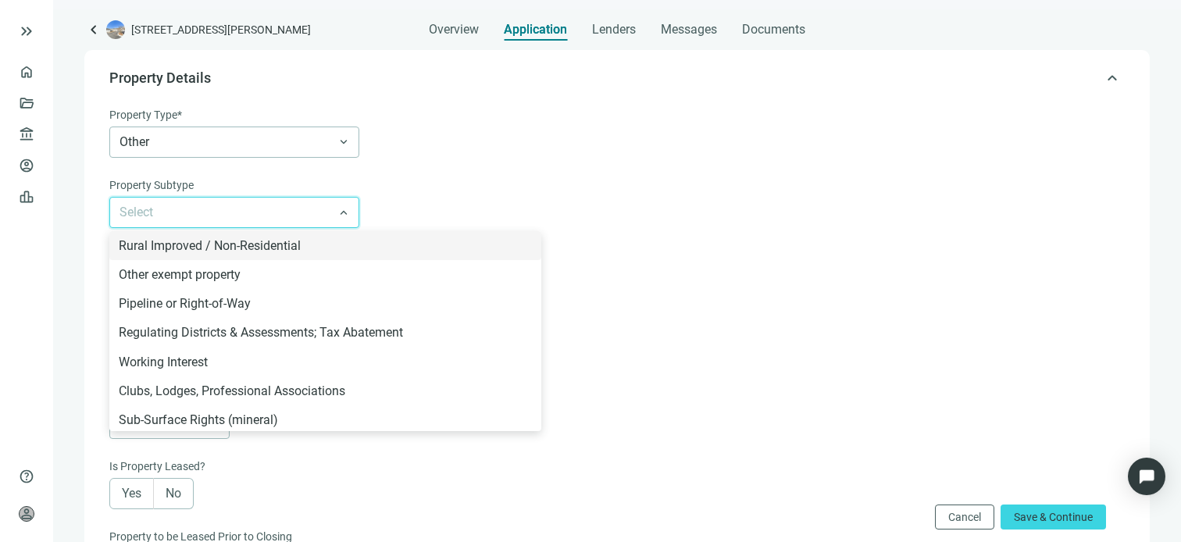
click at [149, 213] on input "search" at bounding box center [228, 213] width 216 height 30
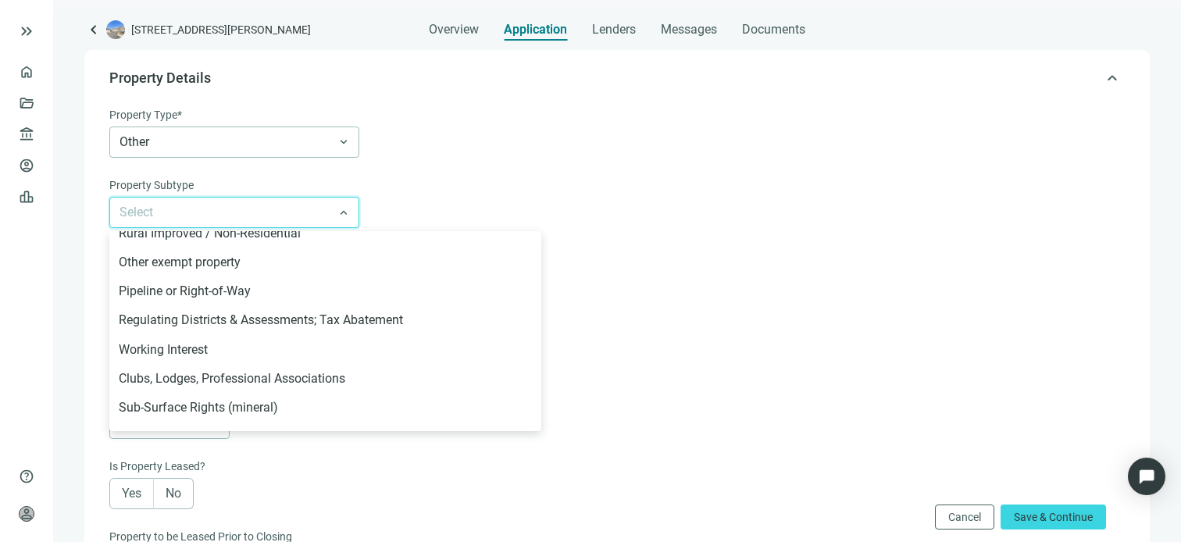
scroll to position [0, 0]
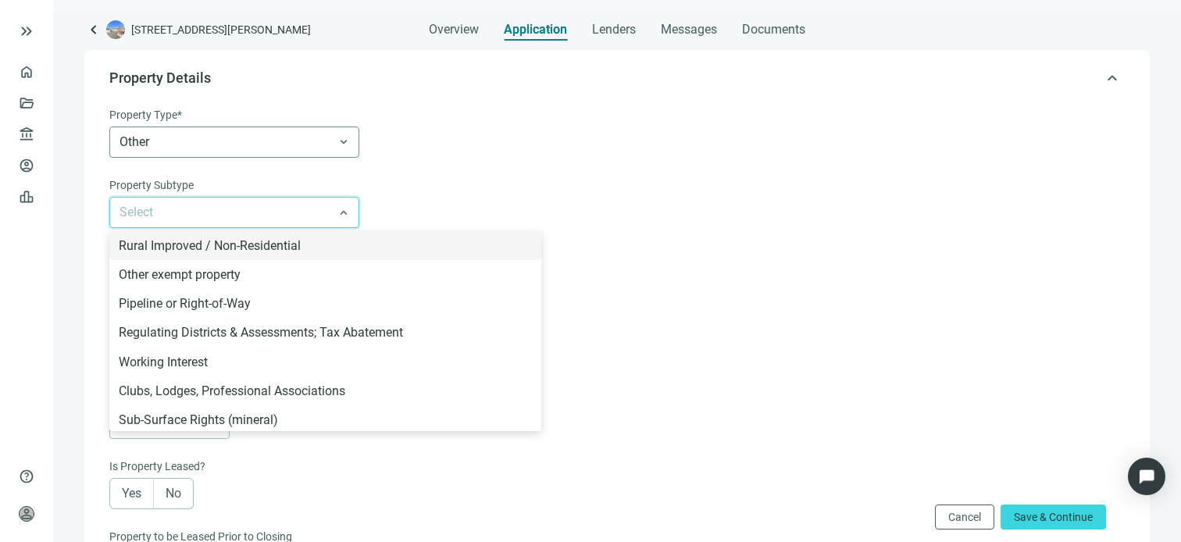
click at [235, 145] on span "Other" at bounding box center [235, 142] width 230 height 30
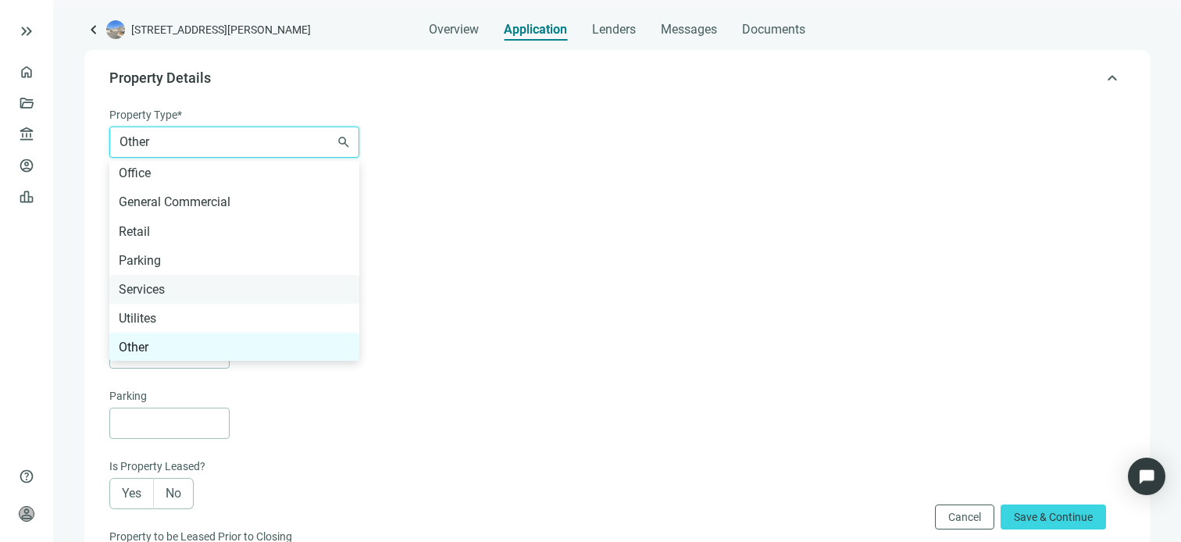
click at [135, 285] on div "Services" at bounding box center [234, 290] width 231 height 20
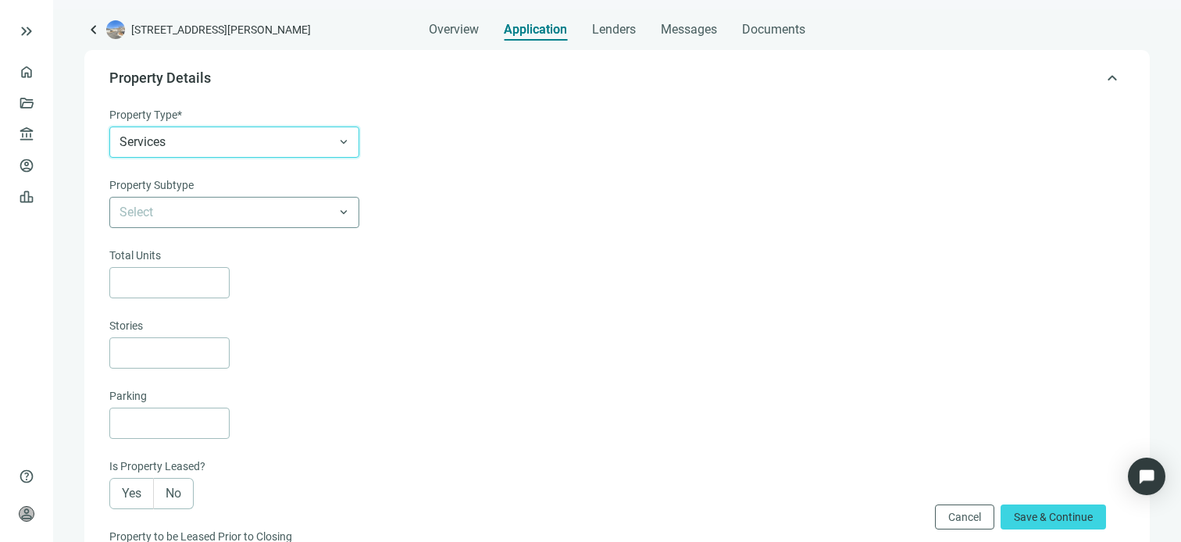
click at [170, 216] on input "search" at bounding box center [228, 213] width 216 height 30
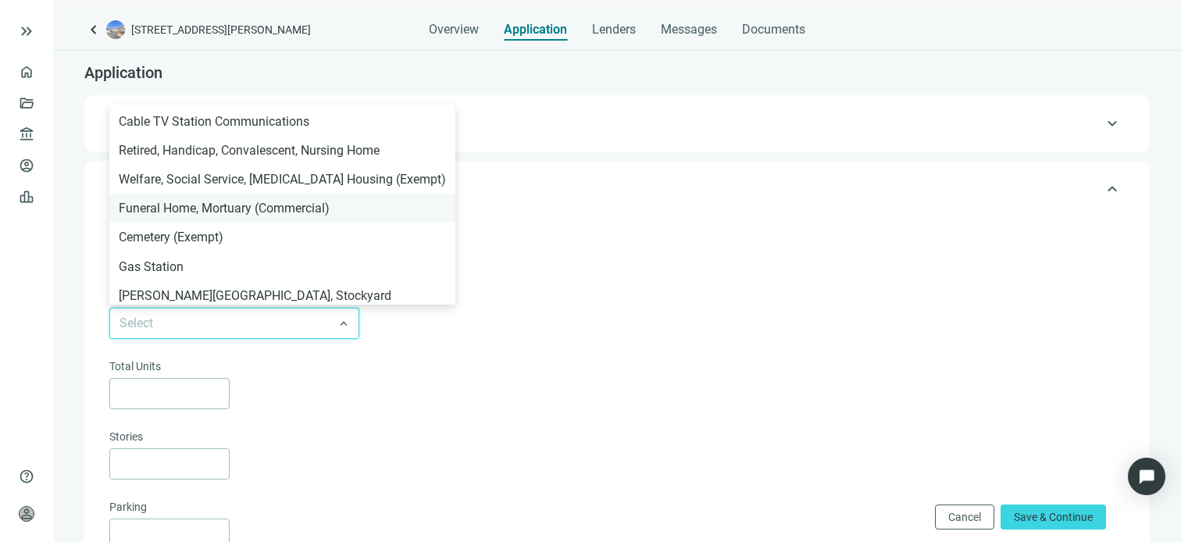
scroll to position [500, 0]
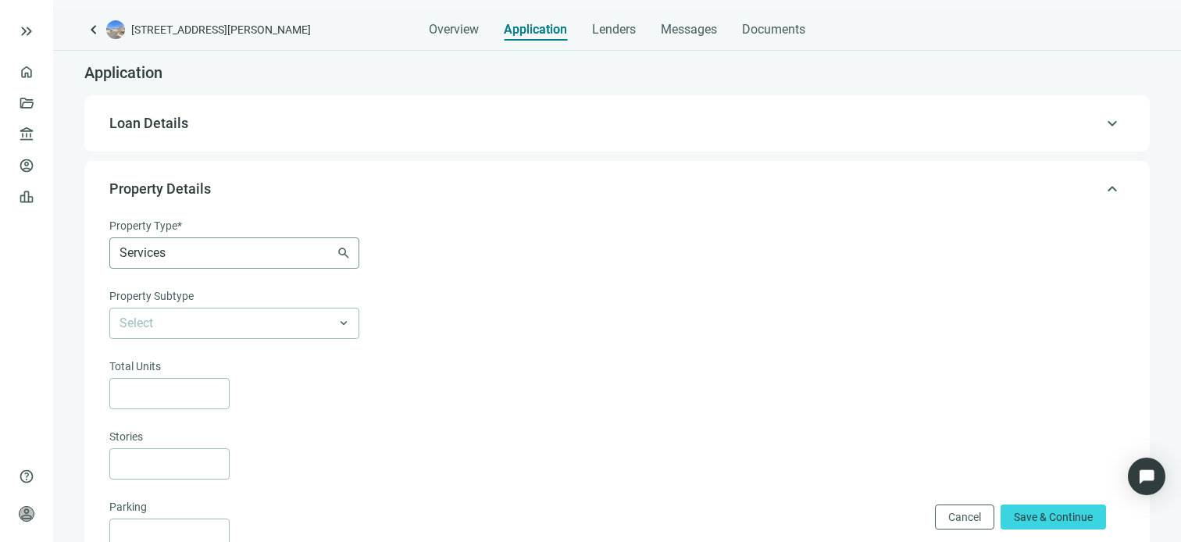
click at [279, 264] on span "Services" at bounding box center [235, 253] width 230 height 30
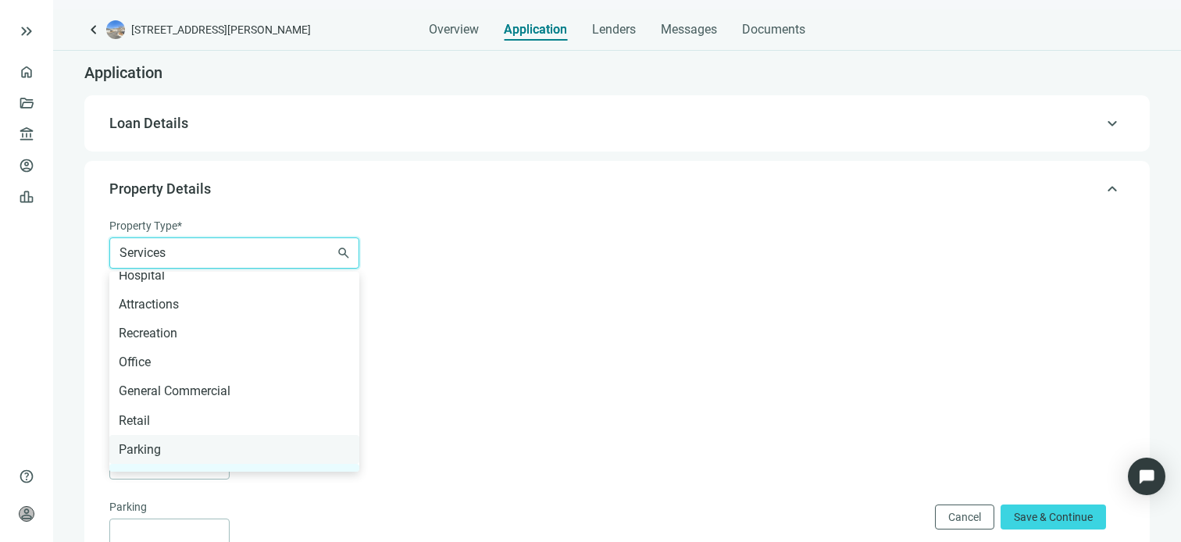
scroll to position [716, 0]
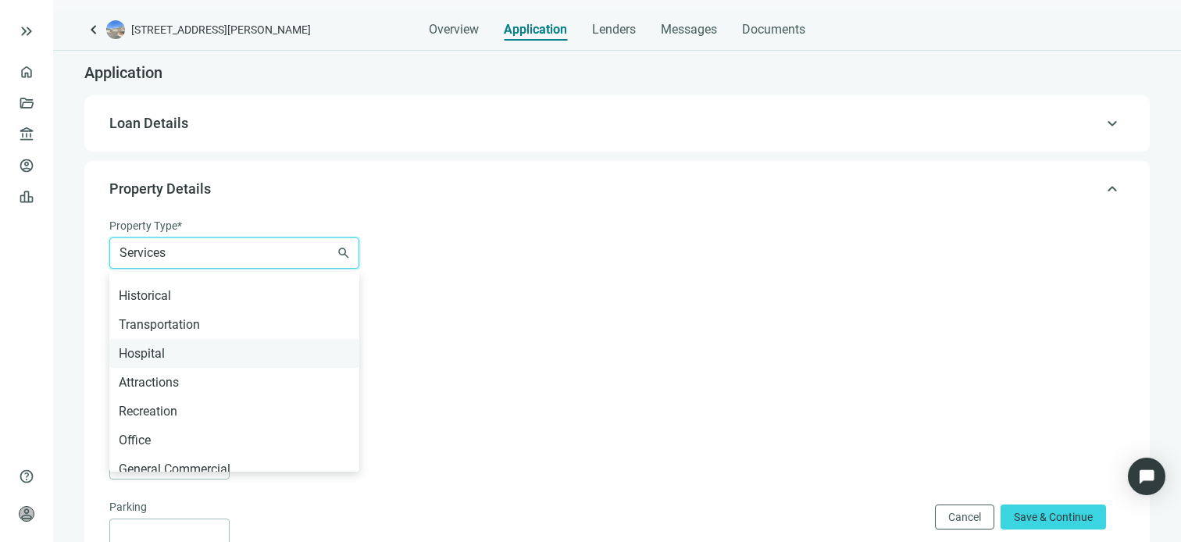
click at [159, 352] on div "Hospital" at bounding box center [234, 354] width 231 height 20
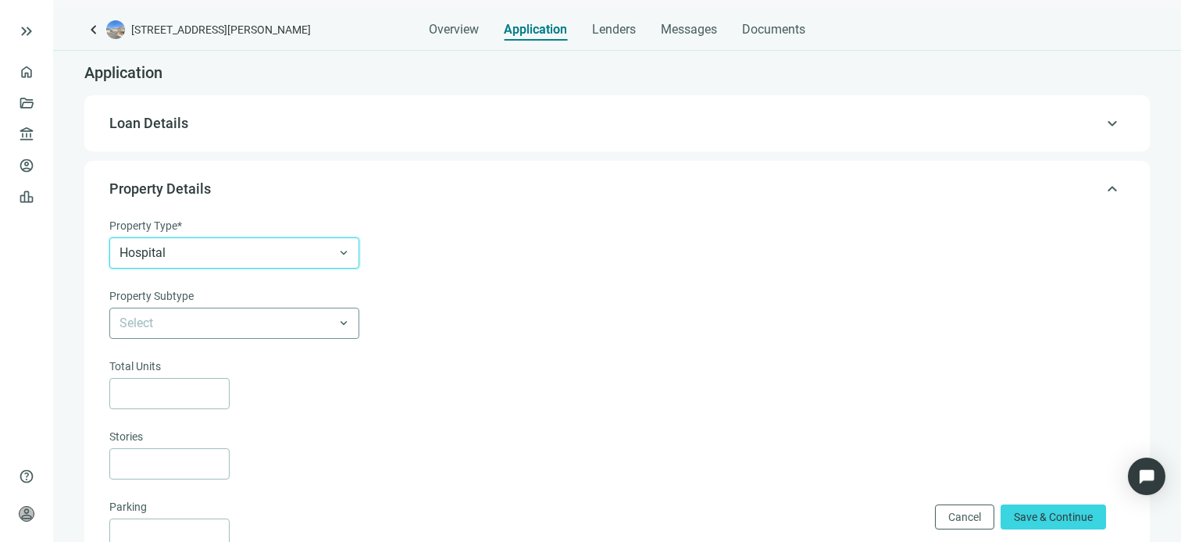
scroll to position [0, 0]
click at [166, 317] on input "search" at bounding box center [228, 324] width 216 height 30
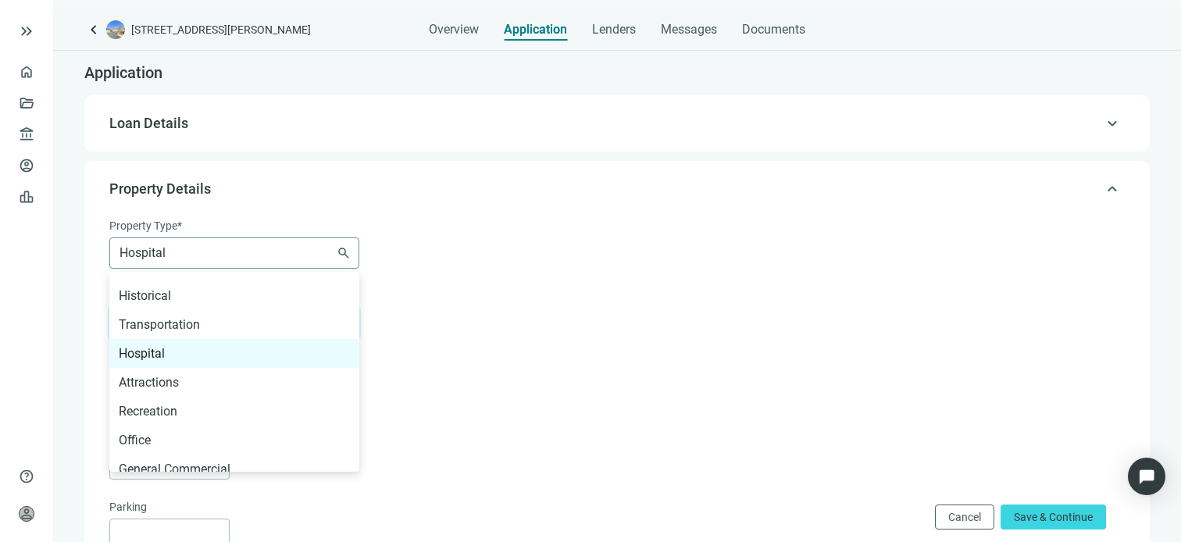
click at [181, 266] on span "Hospital" at bounding box center [235, 253] width 230 height 30
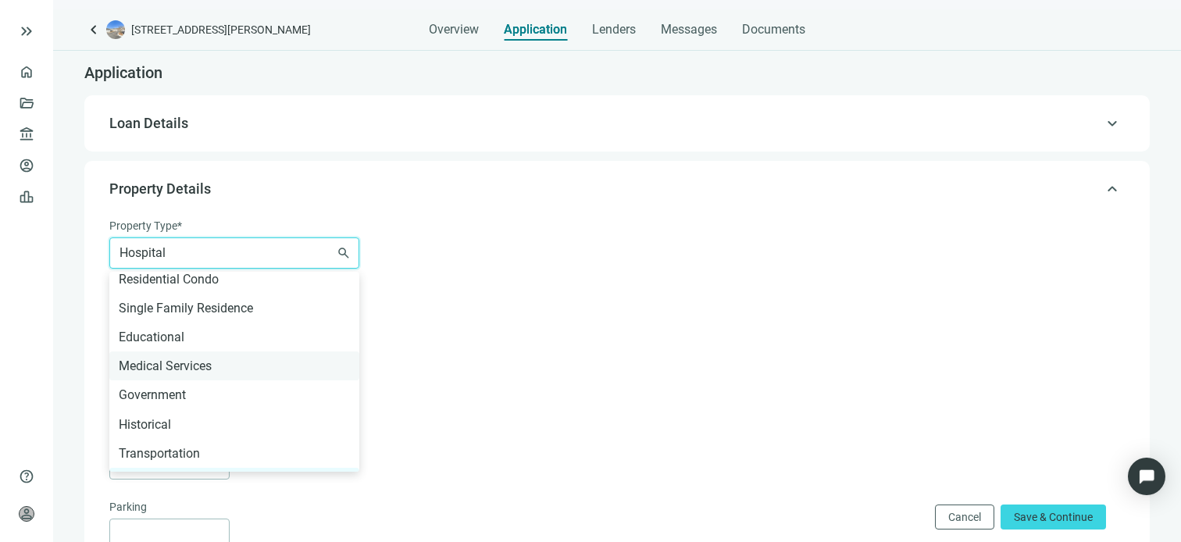
scroll to position [560, 0]
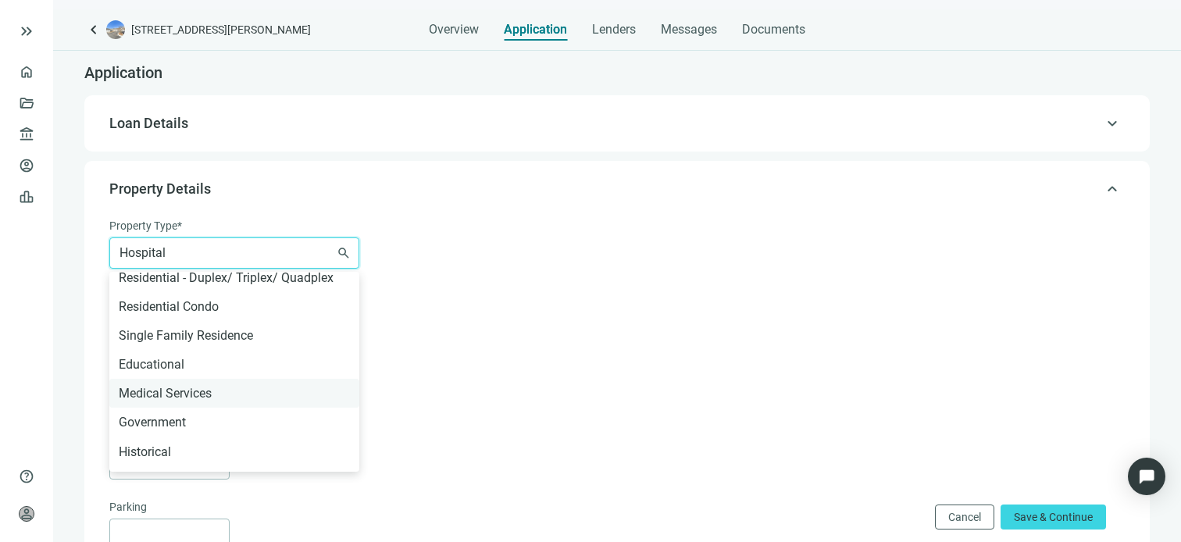
click at [171, 388] on div "Medical Services" at bounding box center [234, 394] width 231 height 20
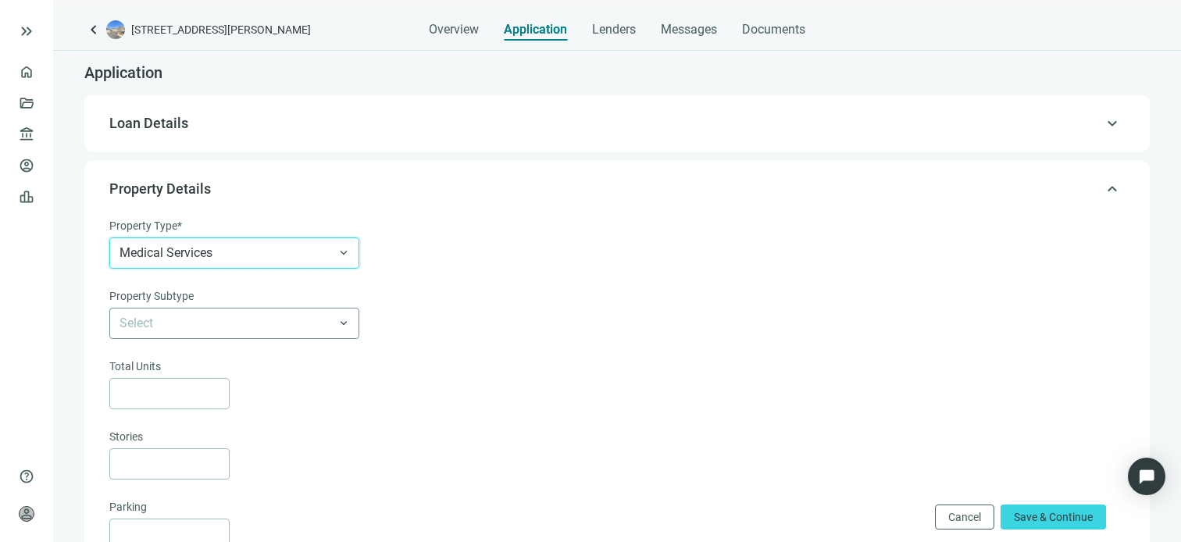
click at [188, 319] on input "search" at bounding box center [228, 324] width 216 height 30
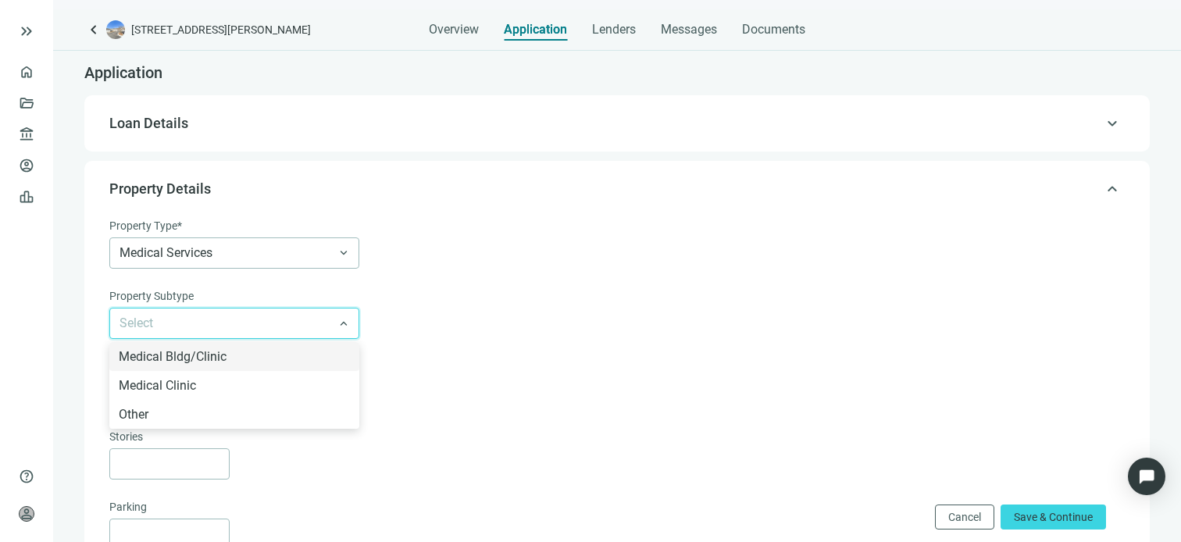
click at [187, 325] on input "search" at bounding box center [228, 324] width 216 height 30
click at [210, 253] on span "Medical Services" at bounding box center [235, 253] width 230 height 30
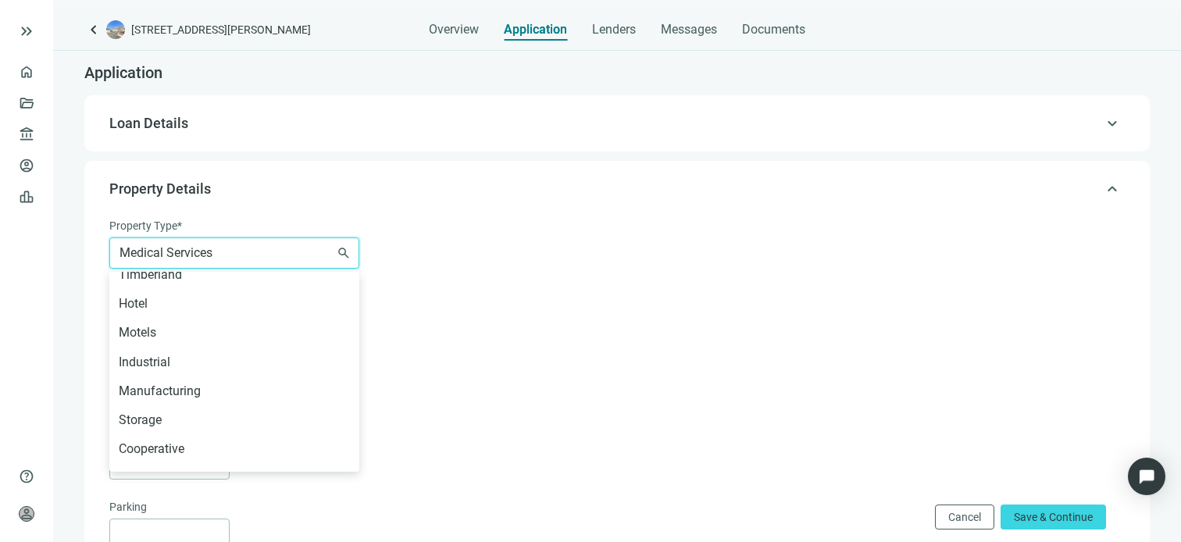
scroll to position [13, 0]
click at [150, 360] on div "Motels" at bounding box center [234, 360] width 231 height 20
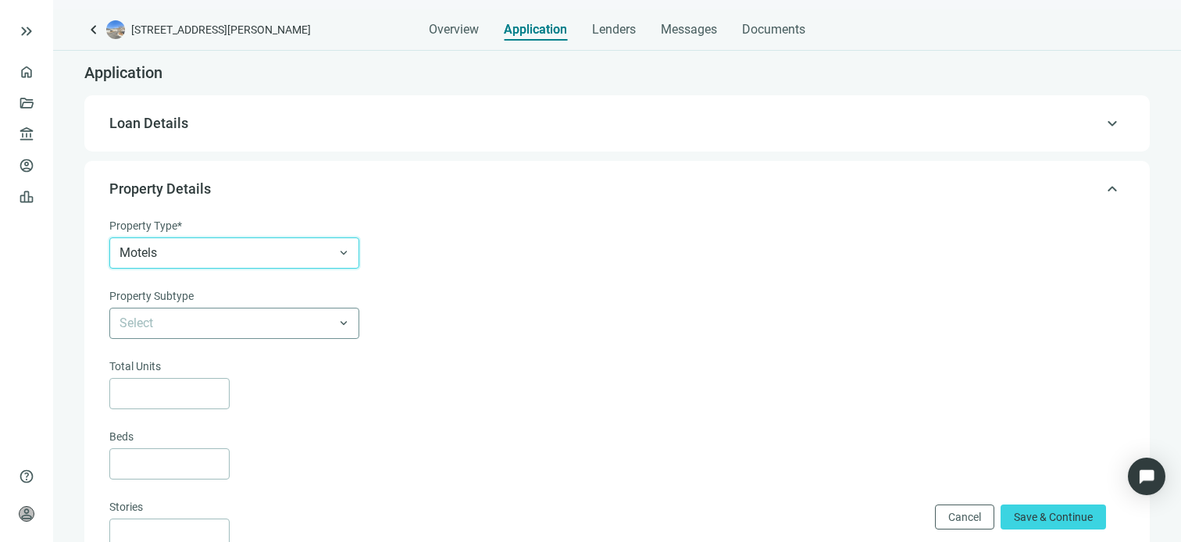
click at [191, 316] on input "search" at bounding box center [228, 324] width 216 height 30
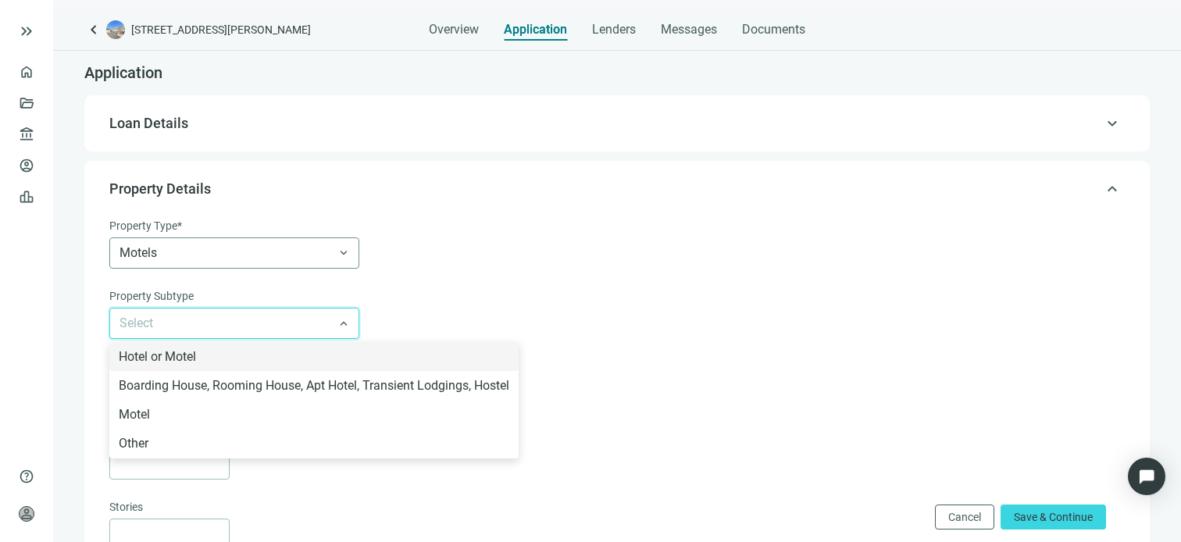
click at [203, 259] on span "Motels" at bounding box center [235, 253] width 230 height 30
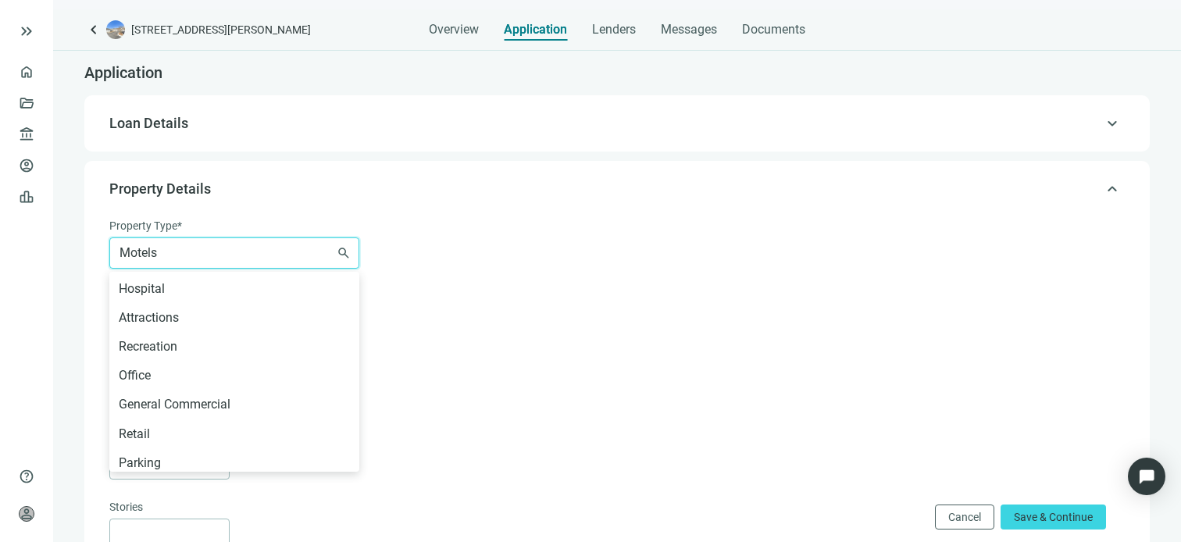
scroll to position [859, 0]
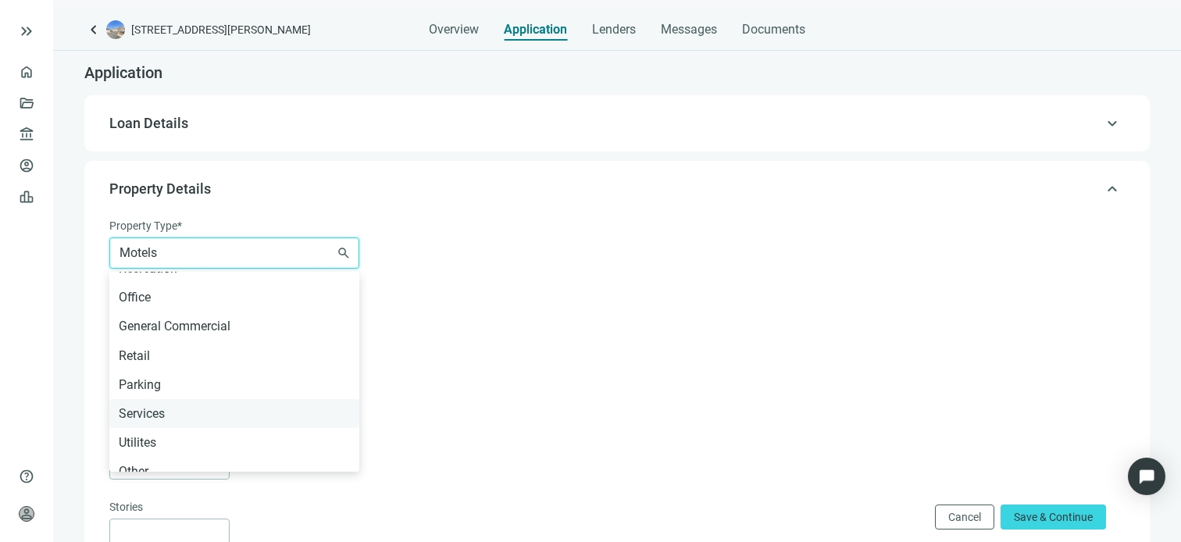
click at [162, 411] on div "Services" at bounding box center [234, 414] width 231 height 20
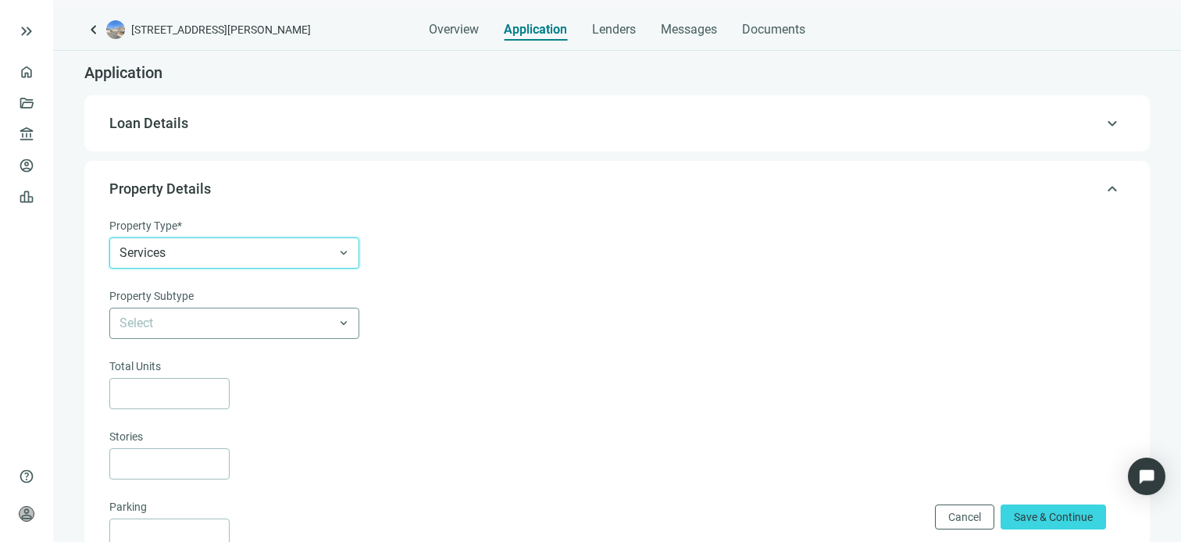
click at [198, 319] on input "search" at bounding box center [228, 324] width 216 height 30
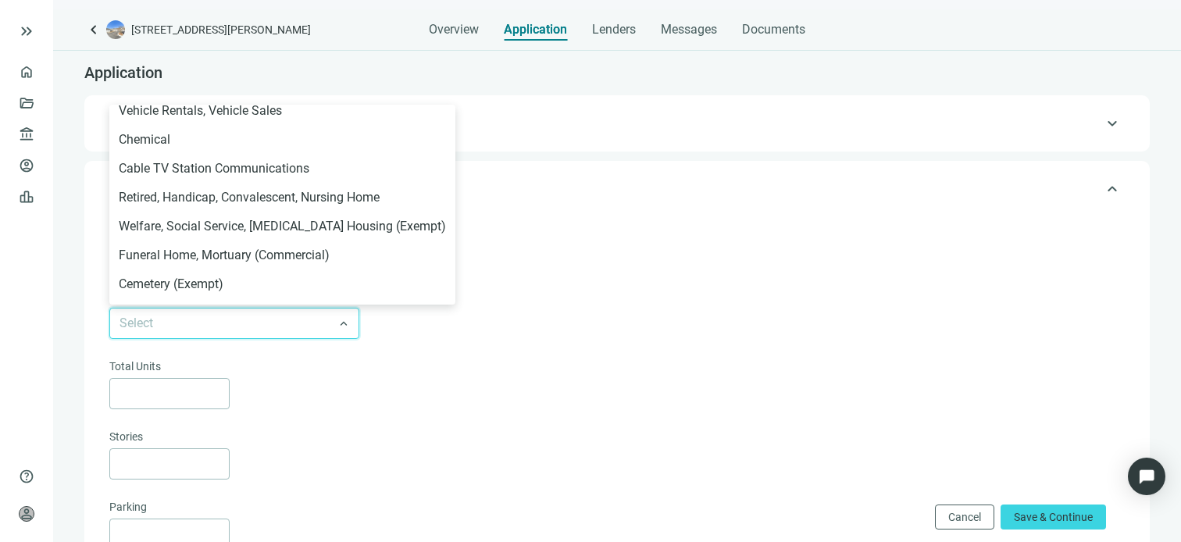
scroll to position [547, 0]
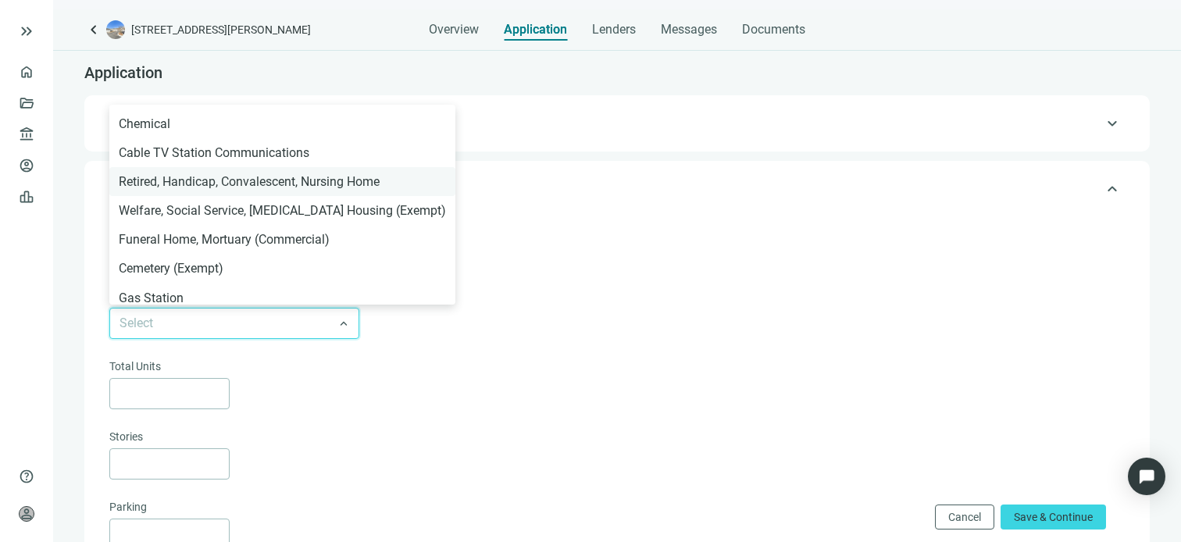
click at [311, 180] on div "Retired, Handicap, Convalescent, Nursing Home" at bounding box center [282, 182] width 327 height 20
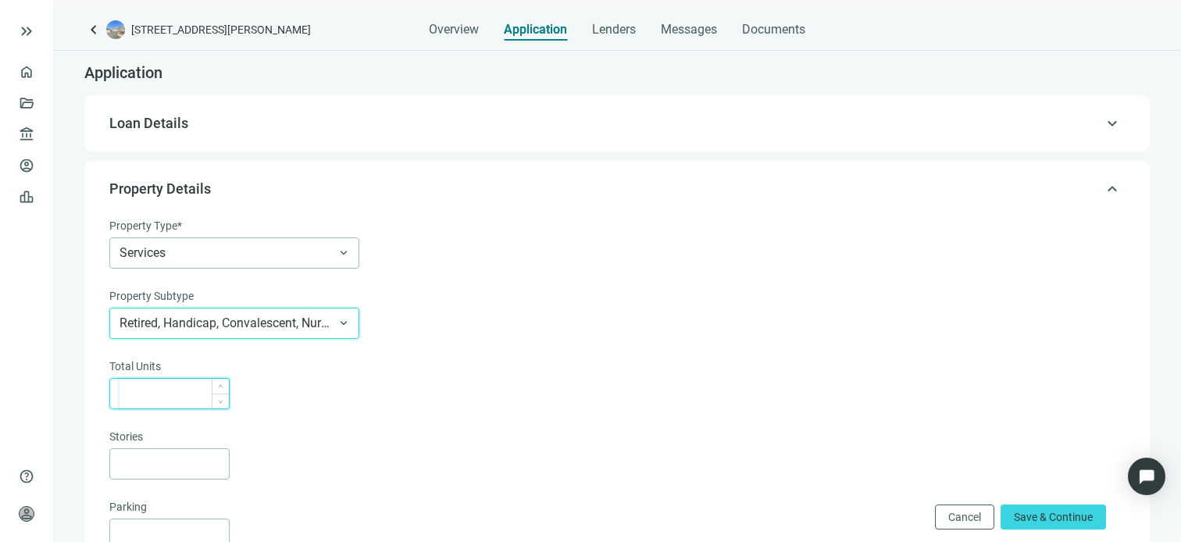
click at [162, 399] on input at bounding box center [174, 394] width 109 height 30
type input "**"
click at [169, 460] on input at bounding box center [174, 464] width 109 height 30
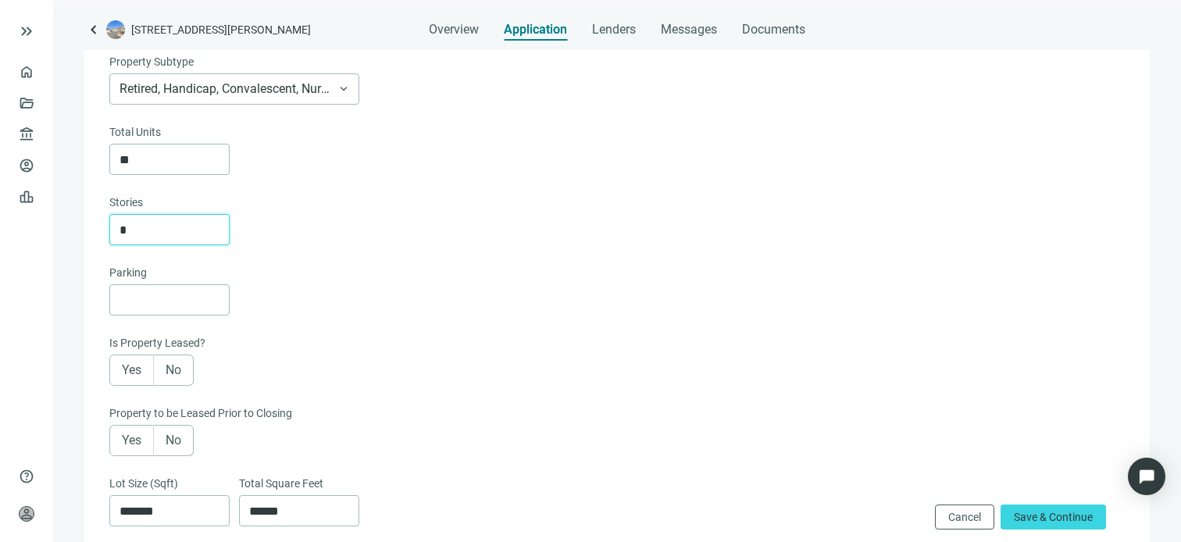
scroll to position [312, 0]
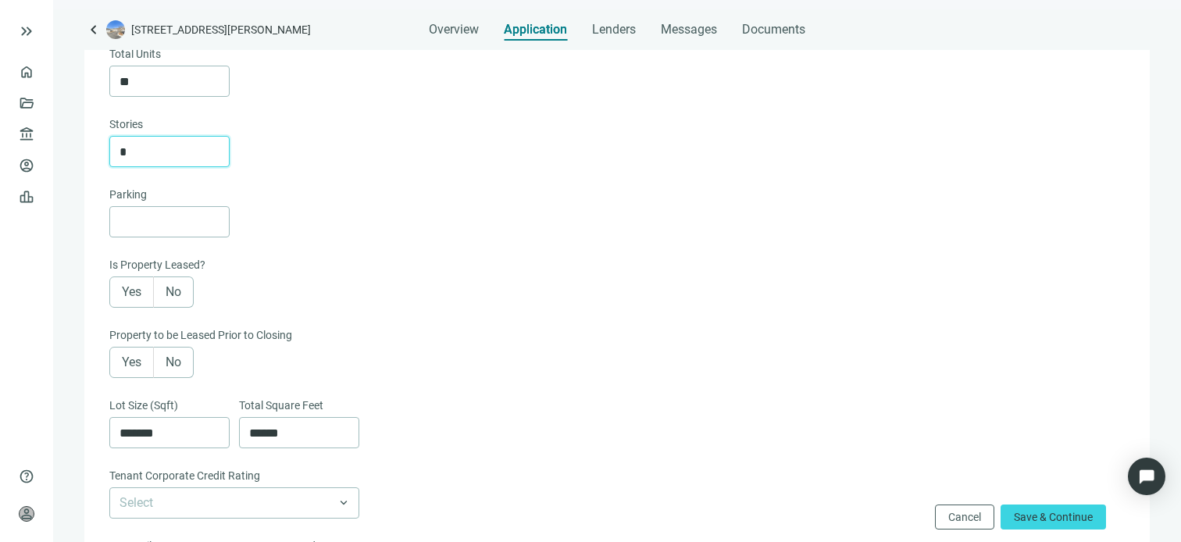
type input "*"
click at [131, 288] on span "Yes" at bounding box center [132, 291] width 20 height 15
click at [370, 303] on div "Yes No" at bounding box center [615, 292] width 1012 height 31
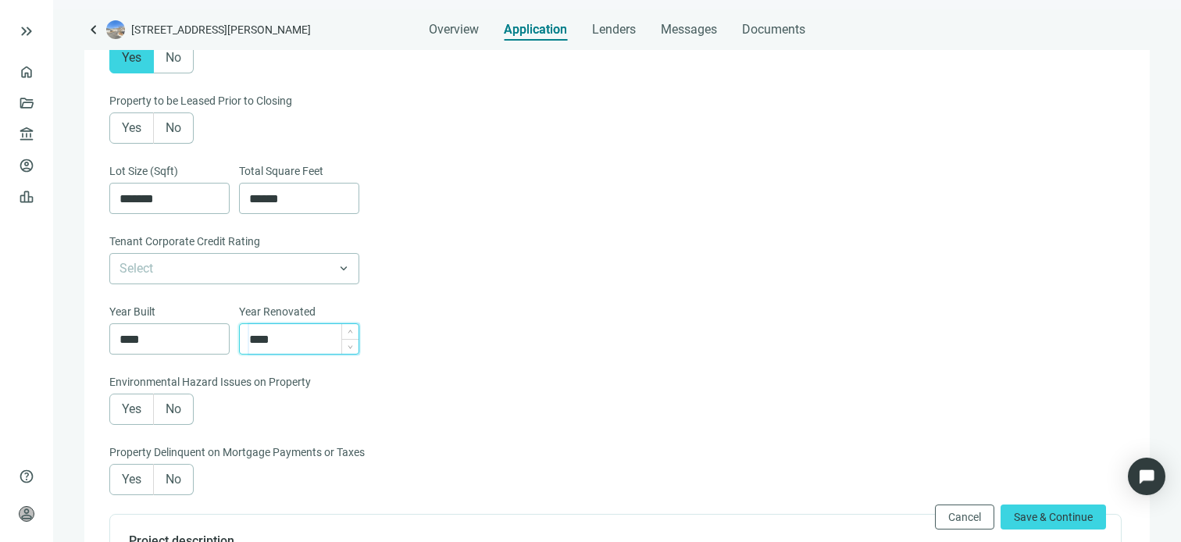
click at [298, 340] on input "****" at bounding box center [303, 339] width 109 height 30
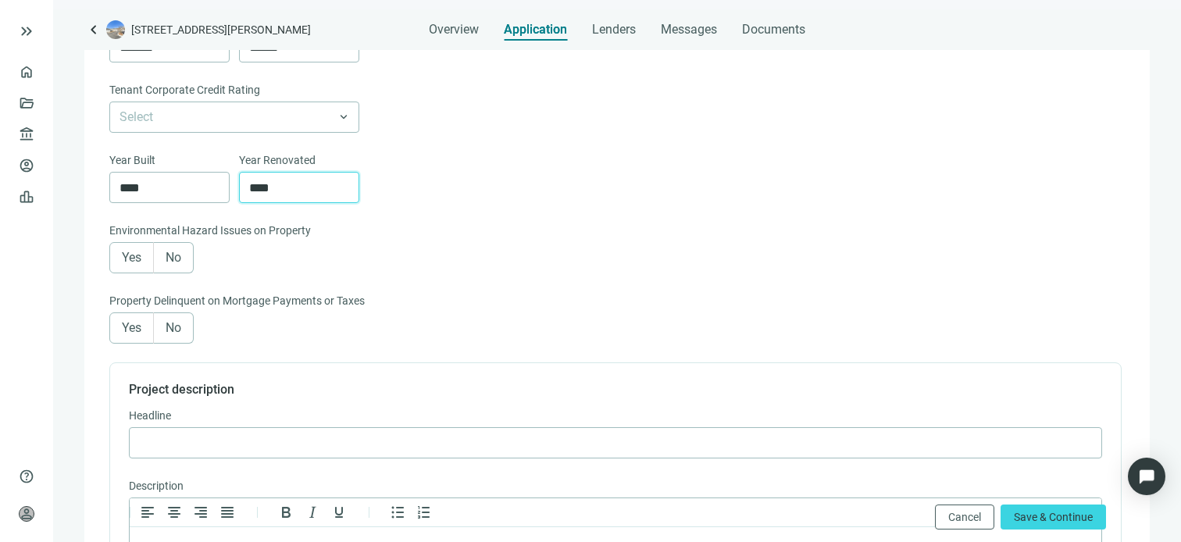
scroll to position [703, 0]
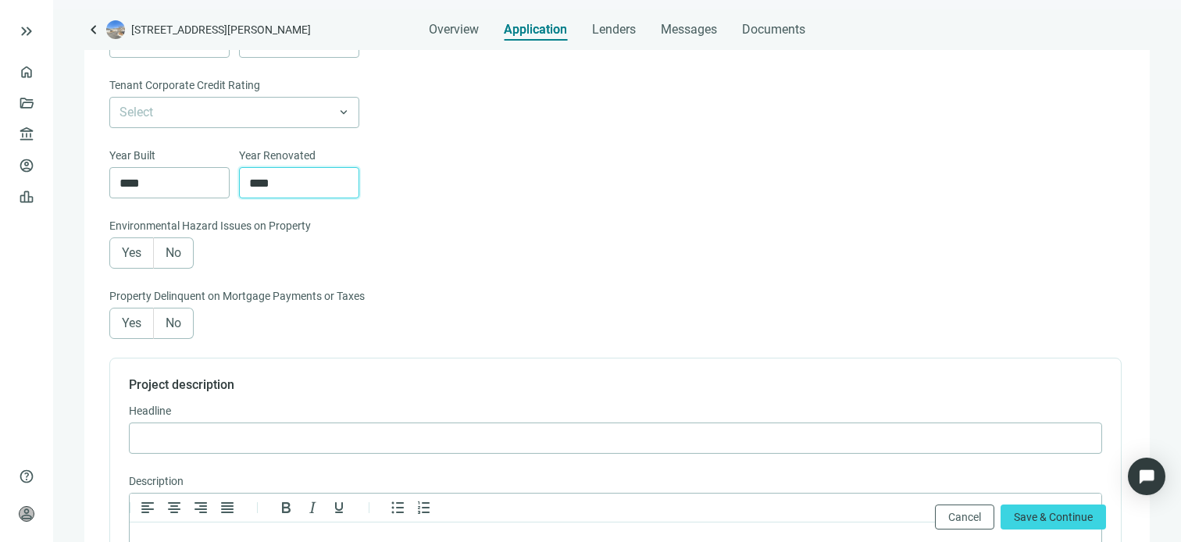
type input "****"
click at [180, 258] on span "No" at bounding box center [174, 252] width 16 height 15
click at [180, 330] on span "No" at bounding box center [174, 323] width 16 height 15
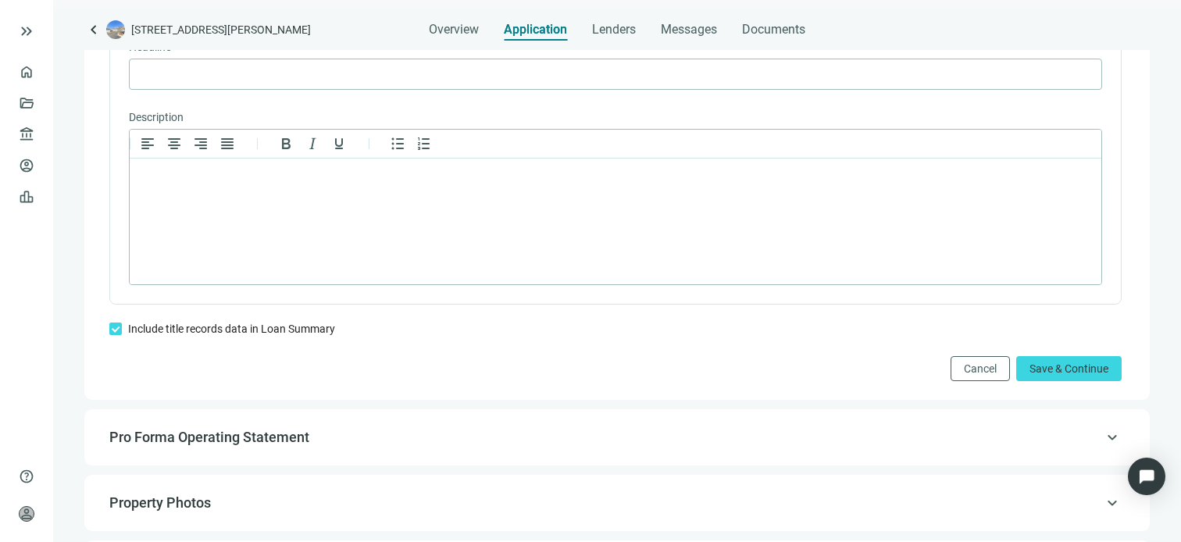
scroll to position [1094, 0]
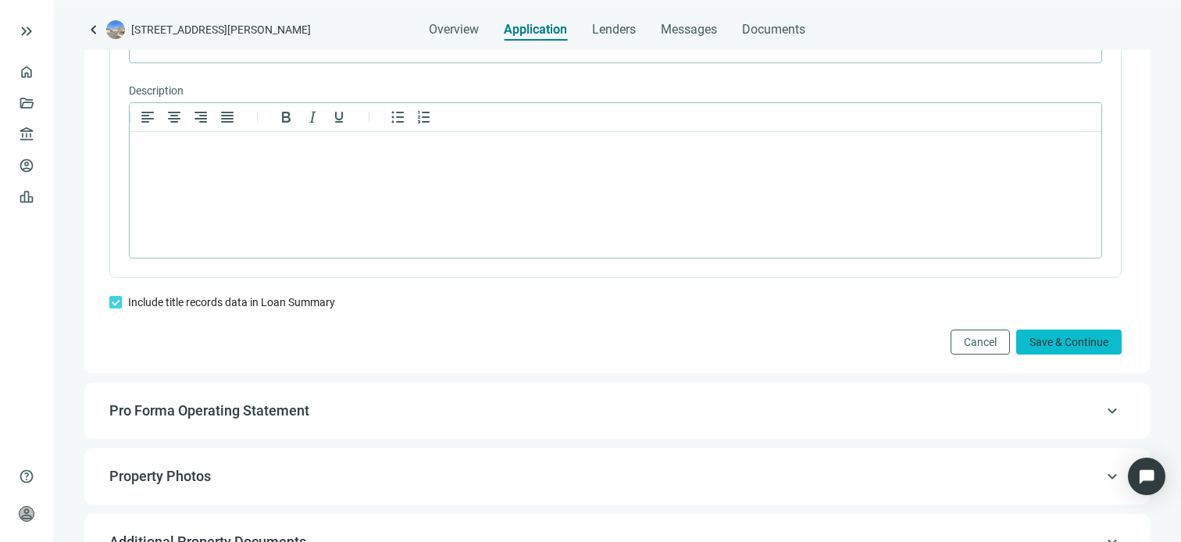
click at [1030, 348] on span "Save & Continue" at bounding box center [1069, 342] width 79 height 12
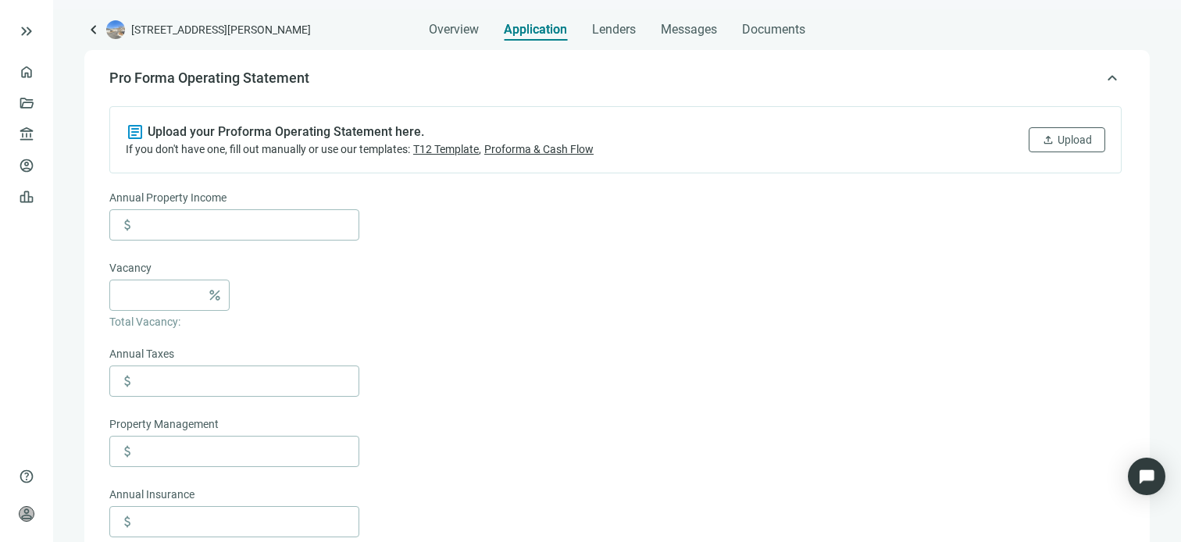
scroll to position [98, 0]
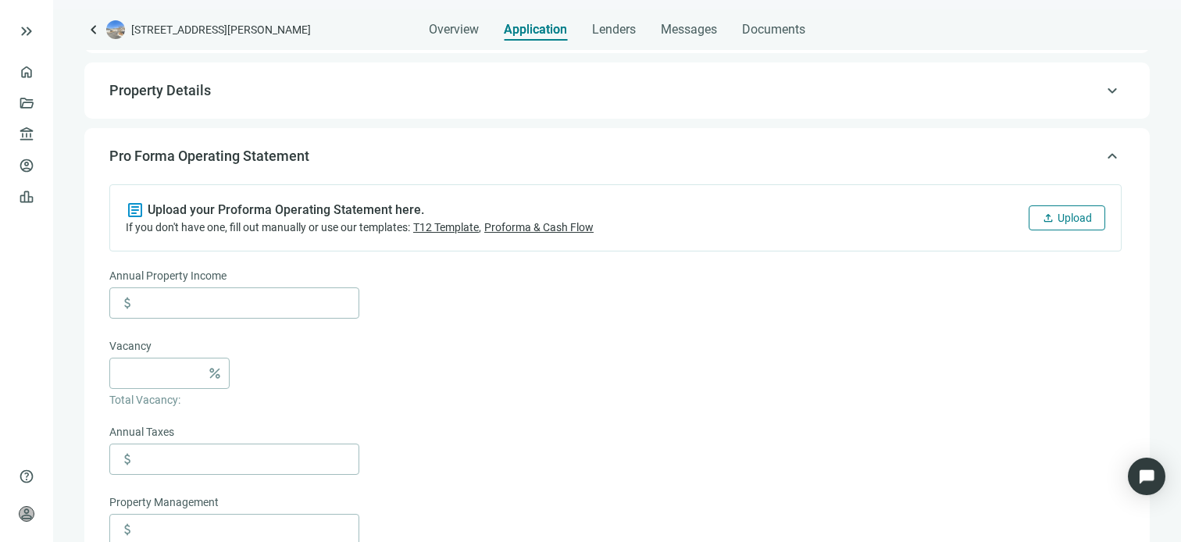
click at [1058, 216] on span "Upload" at bounding box center [1075, 218] width 34 height 12
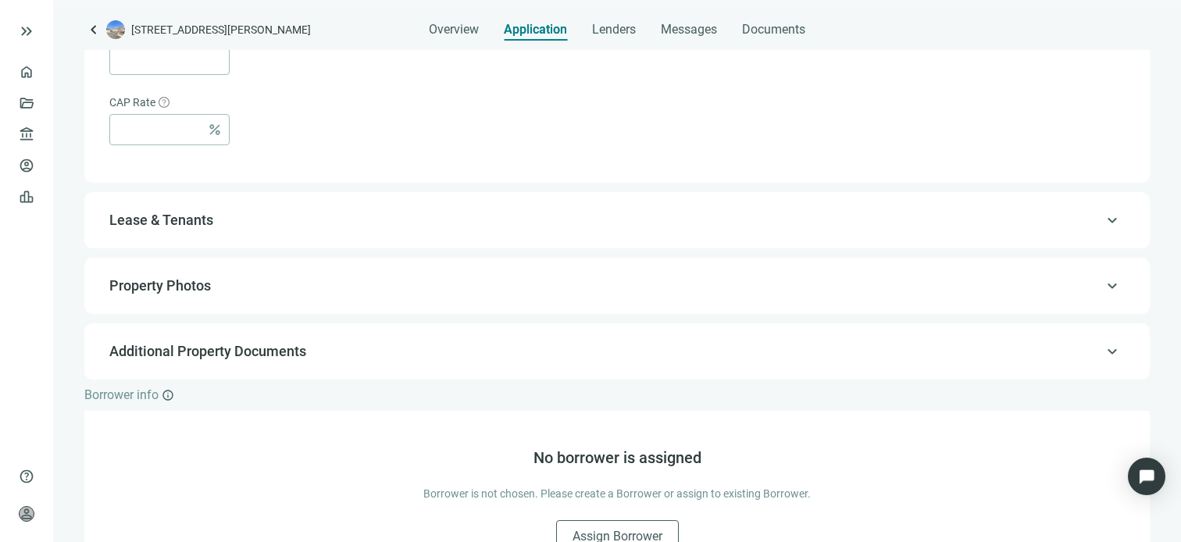
scroll to position [1114, 0]
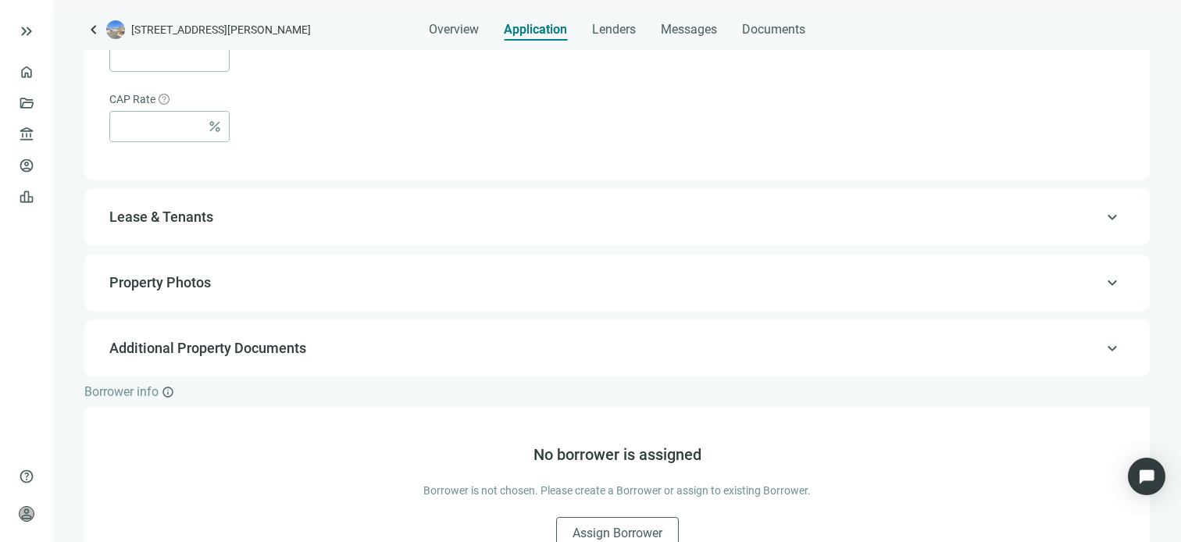
click at [1103, 283] on span "keyboard_arrow_up" at bounding box center [1112, 283] width 19 height 0
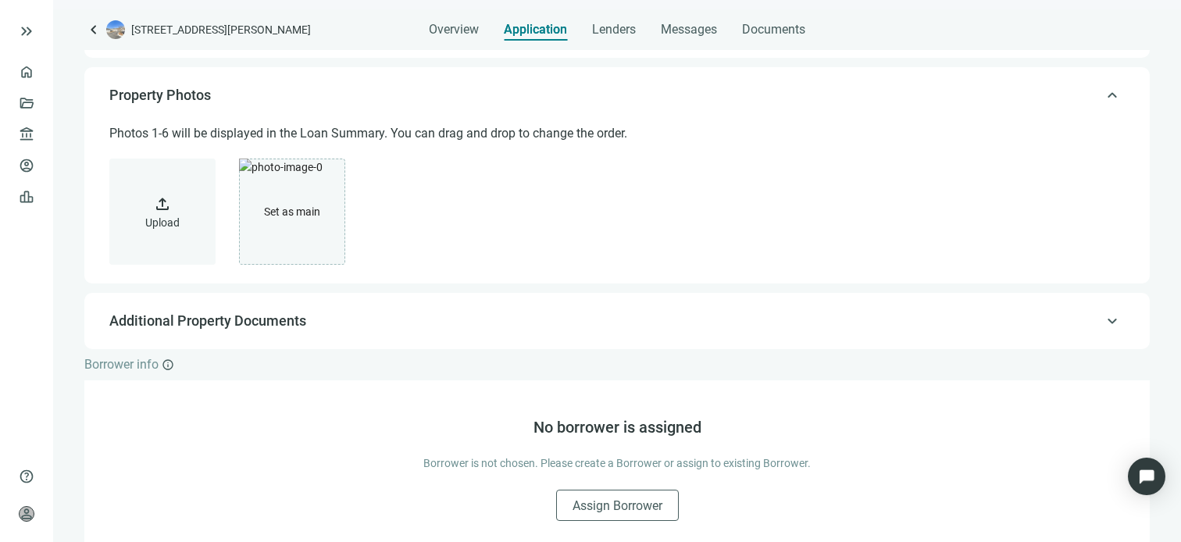
scroll to position [308, 0]
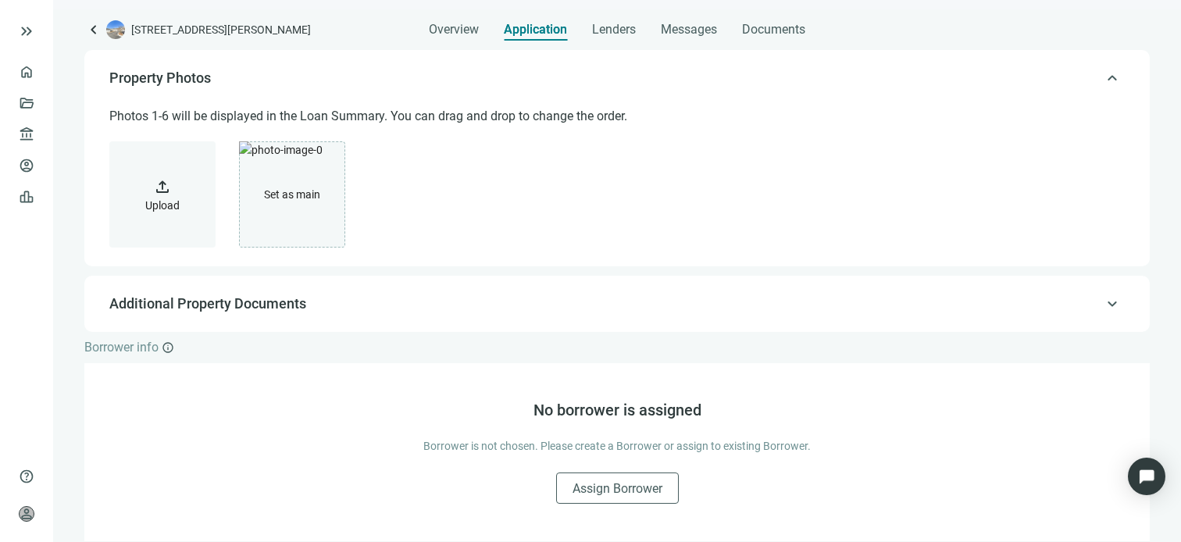
click at [167, 187] on span "upload" at bounding box center [162, 186] width 19 height 19
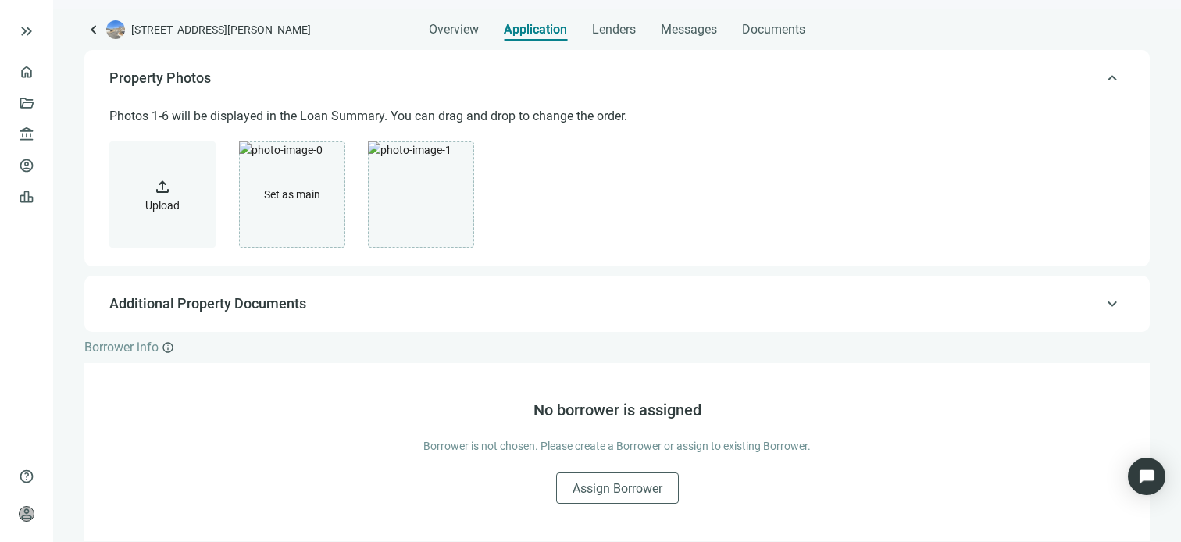
click at [166, 196] on span "upload" at bounding box center [162, 186] width 19 height 19
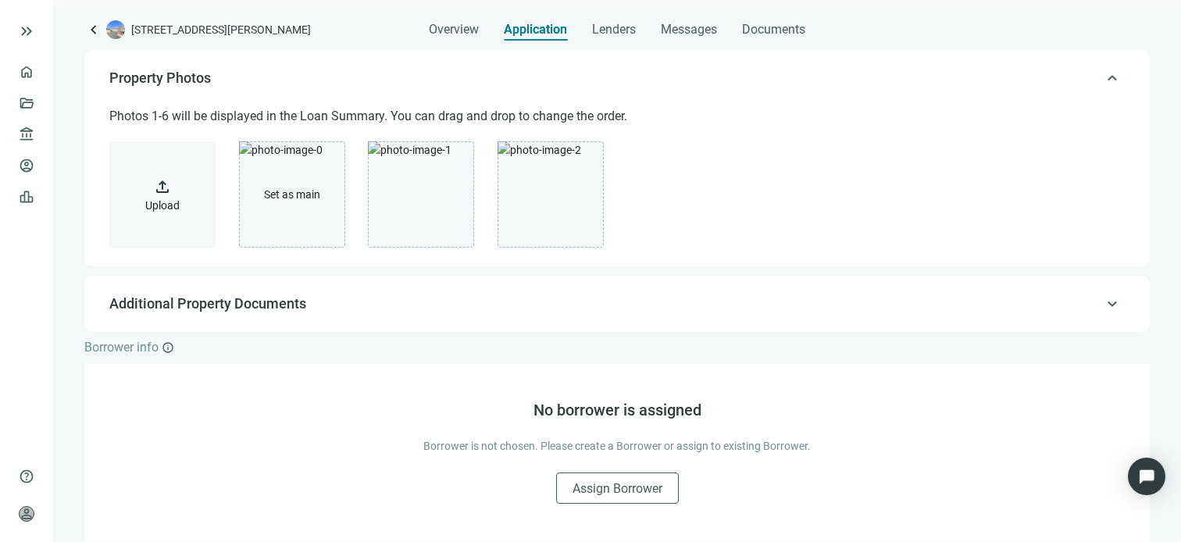
click at [166, 184] on span "upload" at bounding box center [162, 186] width 19 height 19
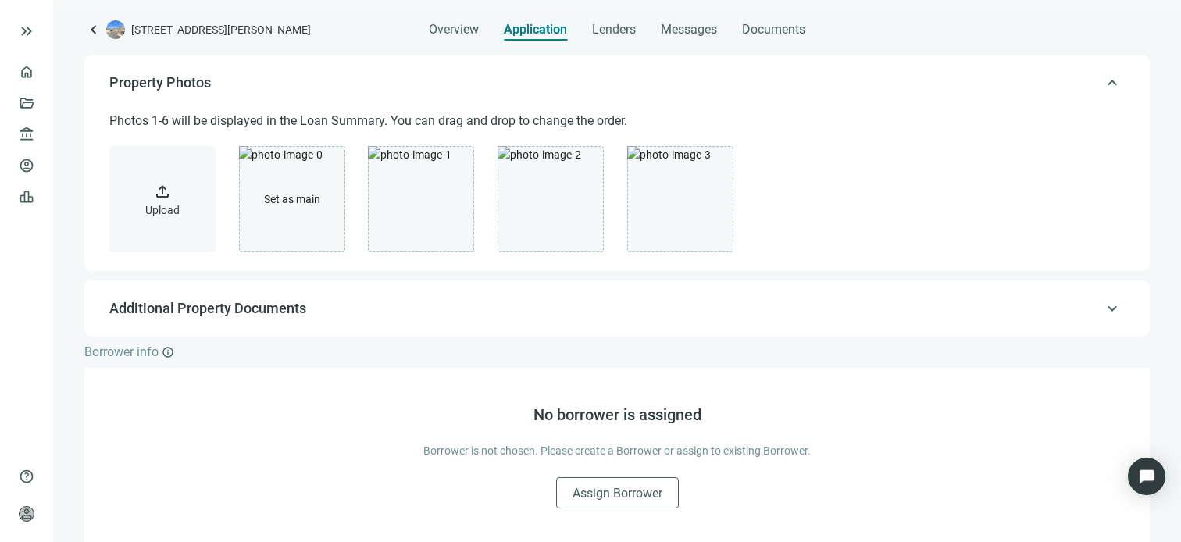
scroll to position [369, 0]
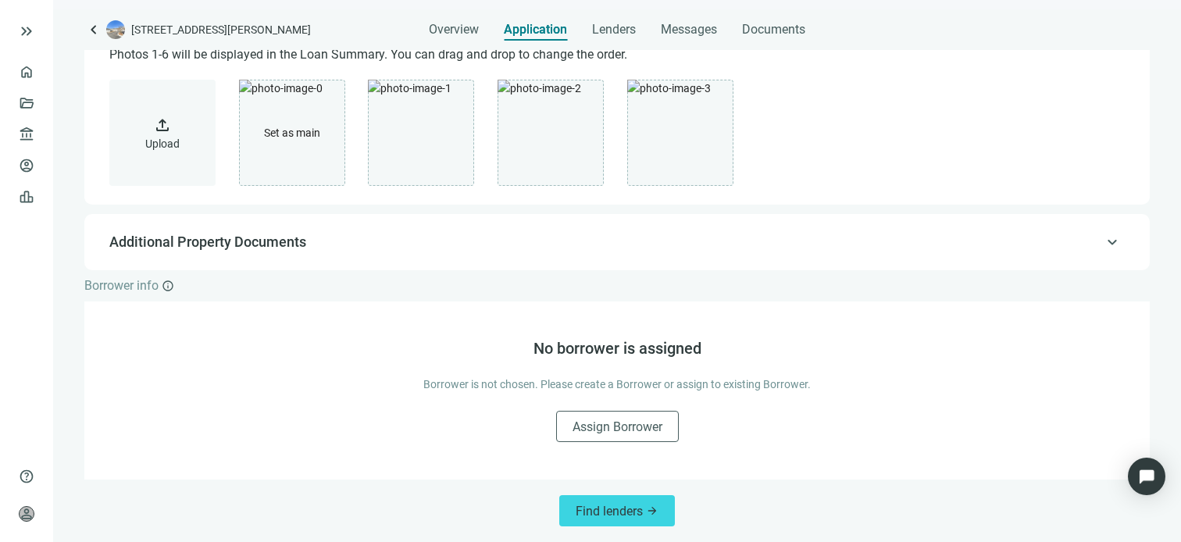
click at [1103, 242] on span "keyboard_arrow_up" at bounding box center [1112, 242] width 19 height 0
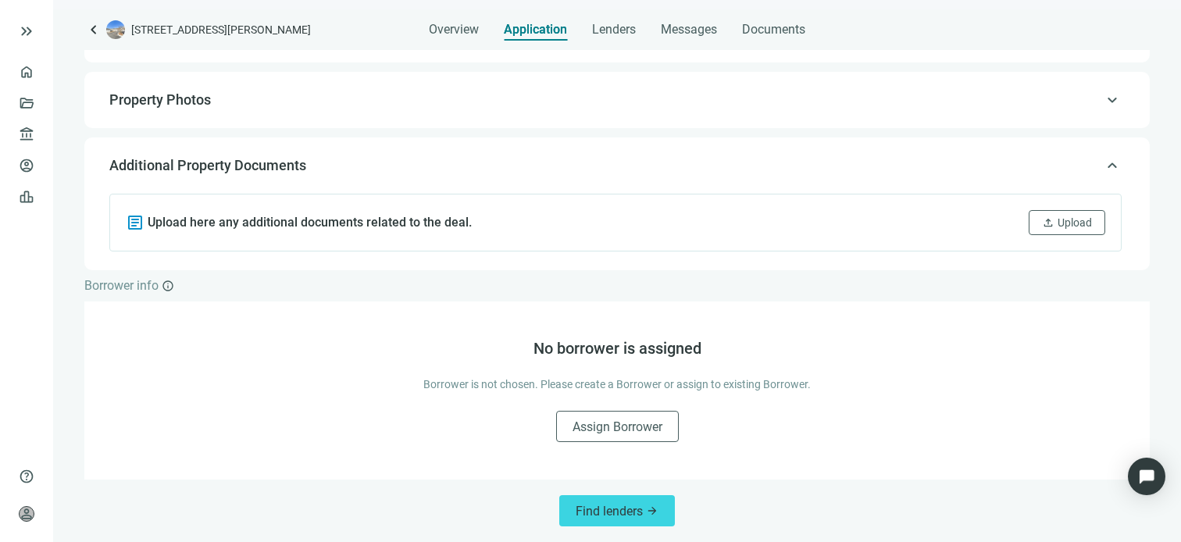
scroll to position [286, 0]
click at [1058, 225] on span "Upload" at bounding box center [1075, 222] width 34 height 12
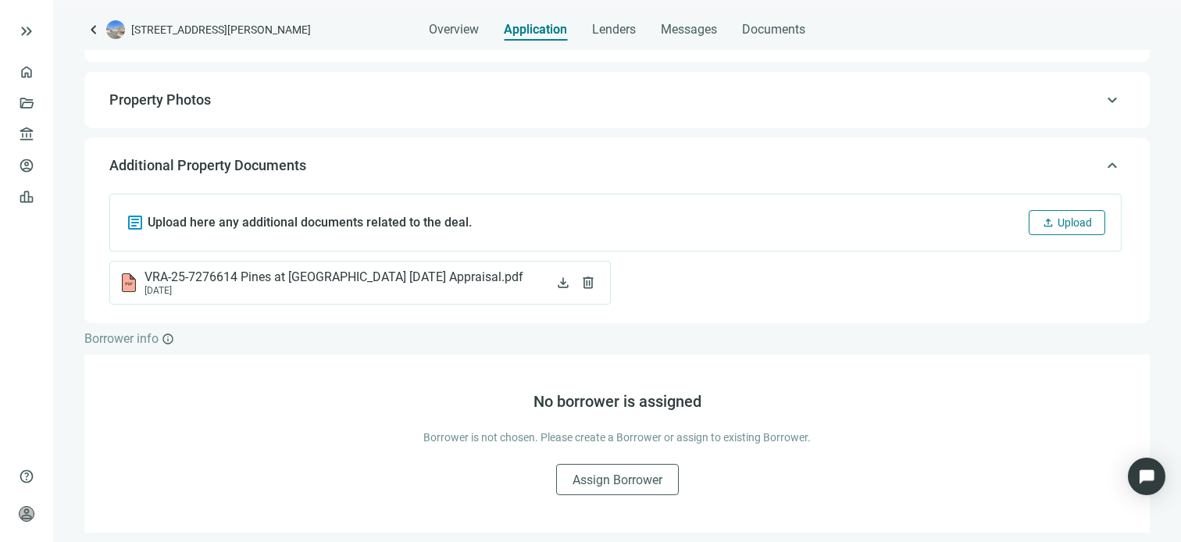
click at [1058, 223] on span "Upload" at bounding box center [1075, 222] width 34 height 12
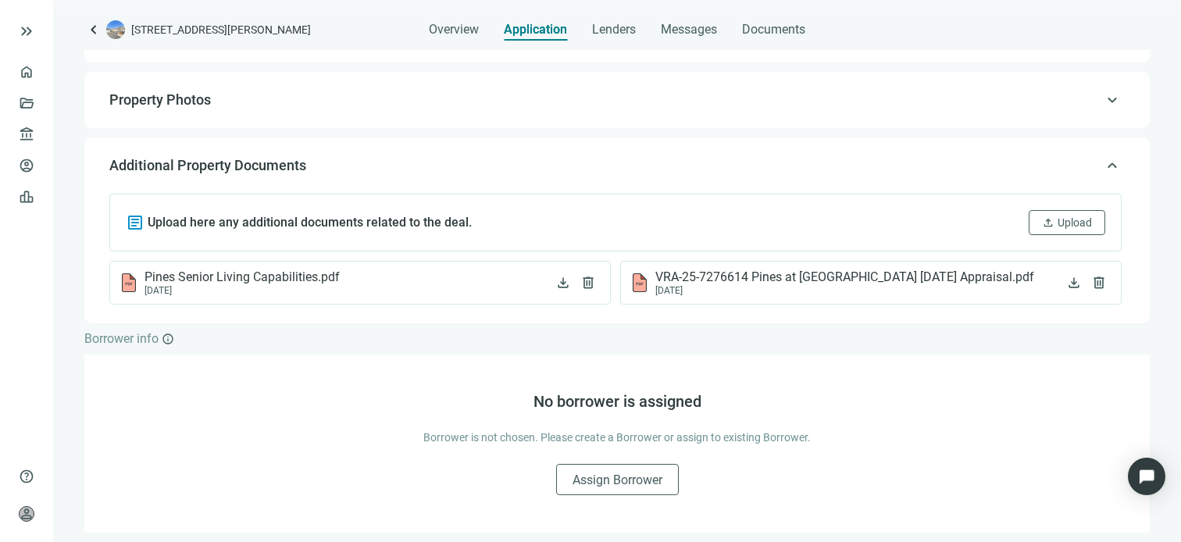
scroll to position [338, 0]
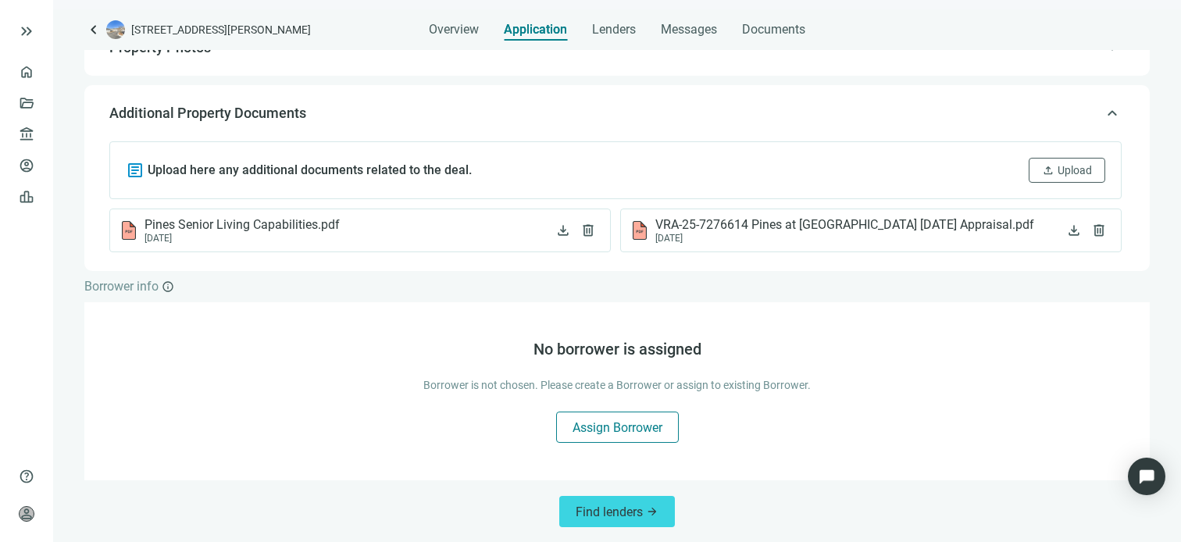
click at [612, 426] on span "Assign Borrower" at bounding box center [618, 427] width 90 height 15
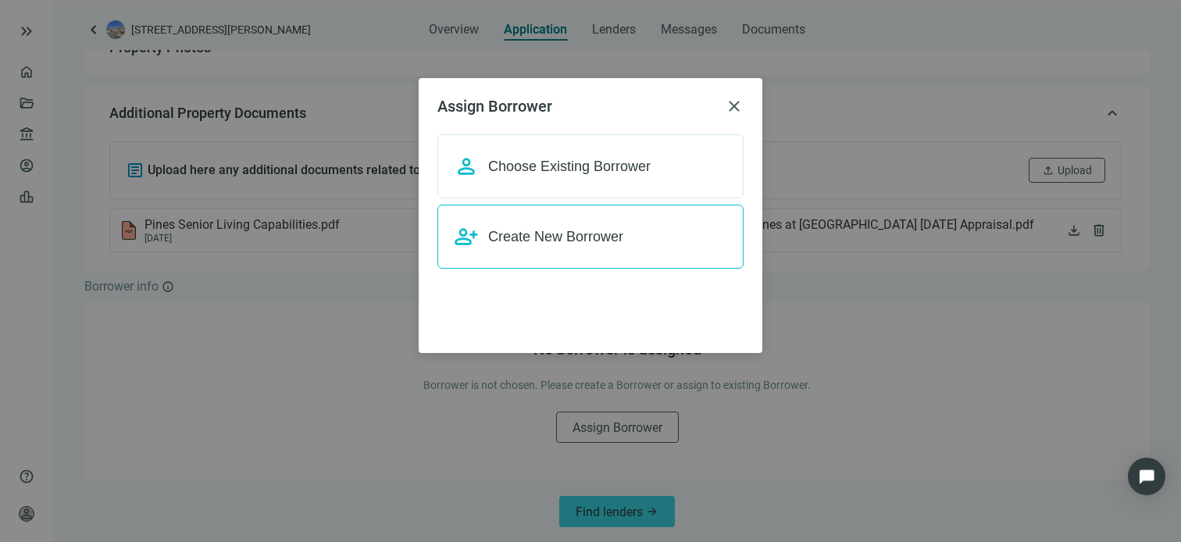
click at [553, 229] on span "Create New Borrower" at bounding box center [555, 237] width 135 height 16
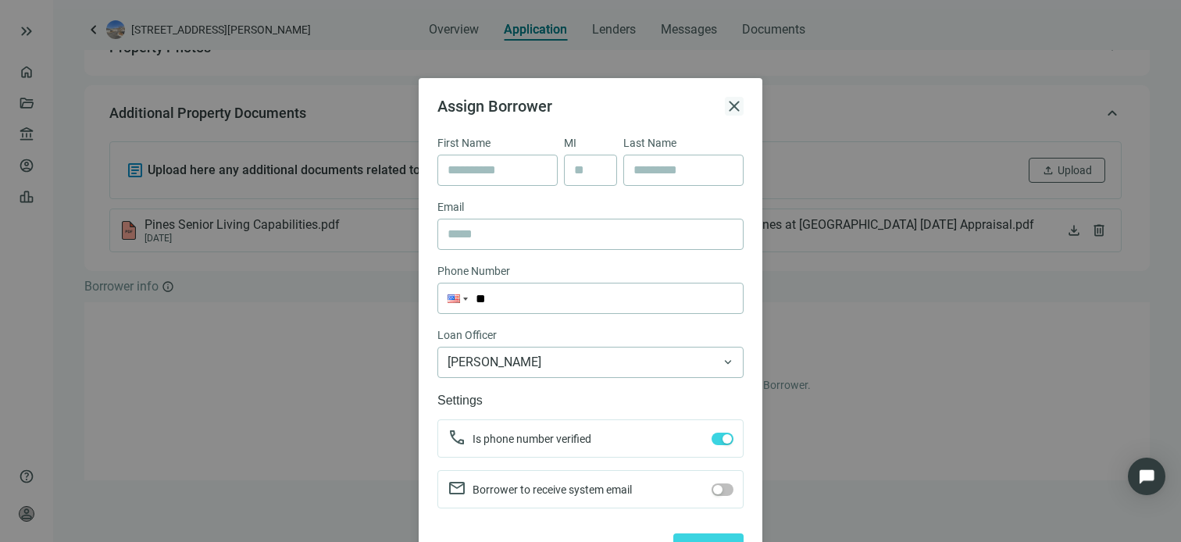
click at [730, 108] on span "close" at bounding box center [734, 106] width 19 height 19
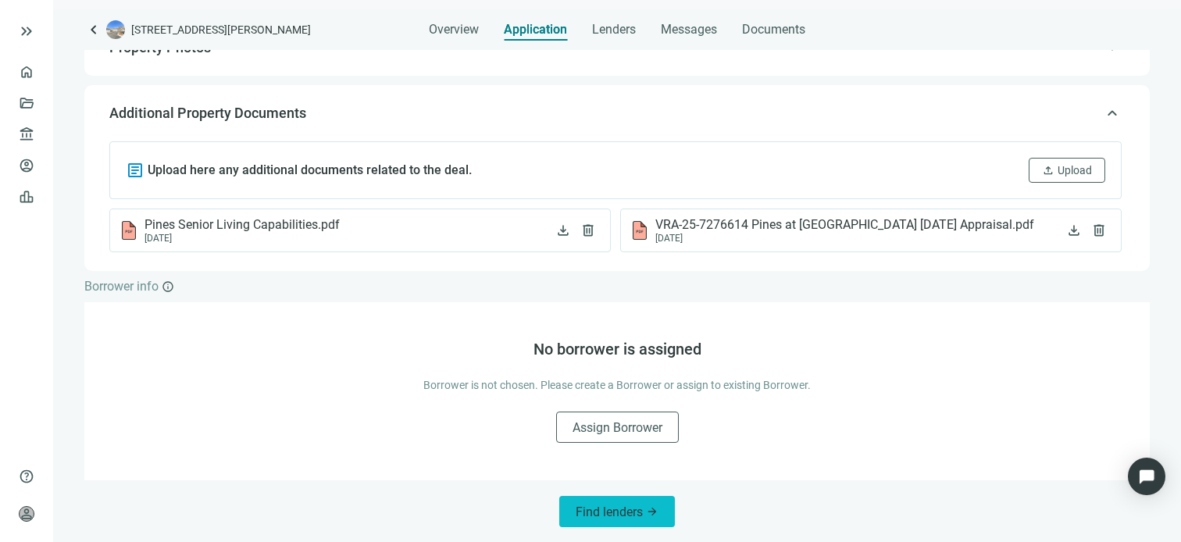
click at [590, 516] on span "Find lenders" at bounding box center [609, 512] width 67 height 15
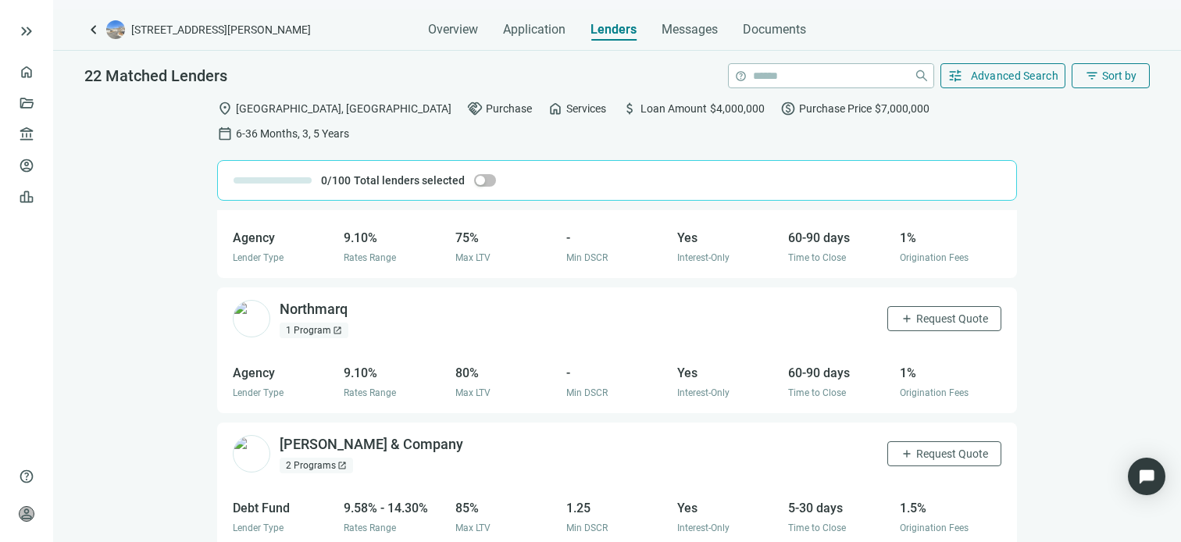
scroll to position [2604, 0]
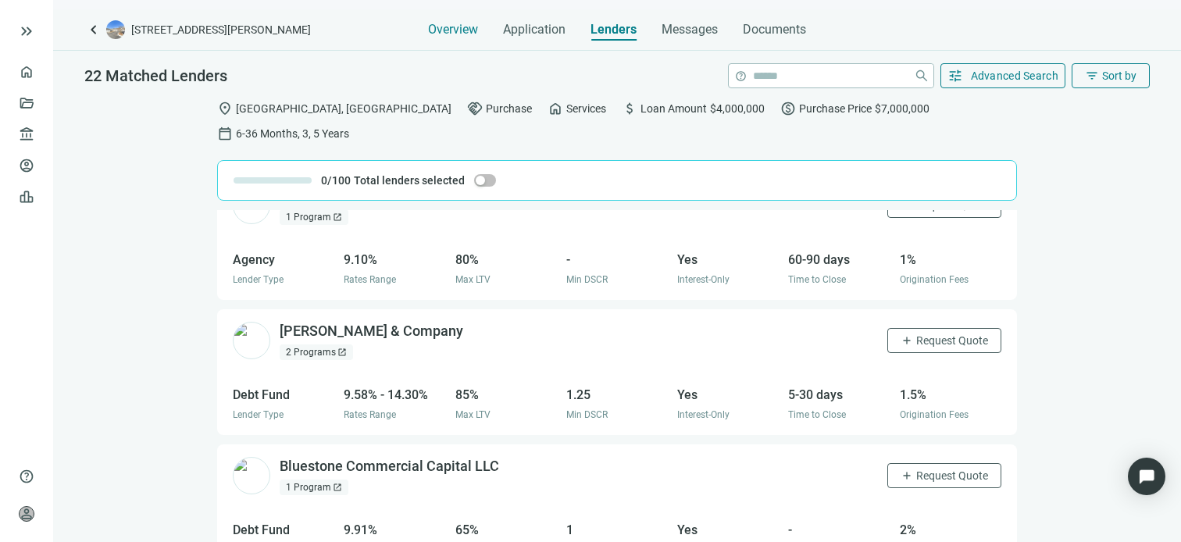
click at [457, 25] on span "Overview" at bounding box center [453, 30] width 50 height 16
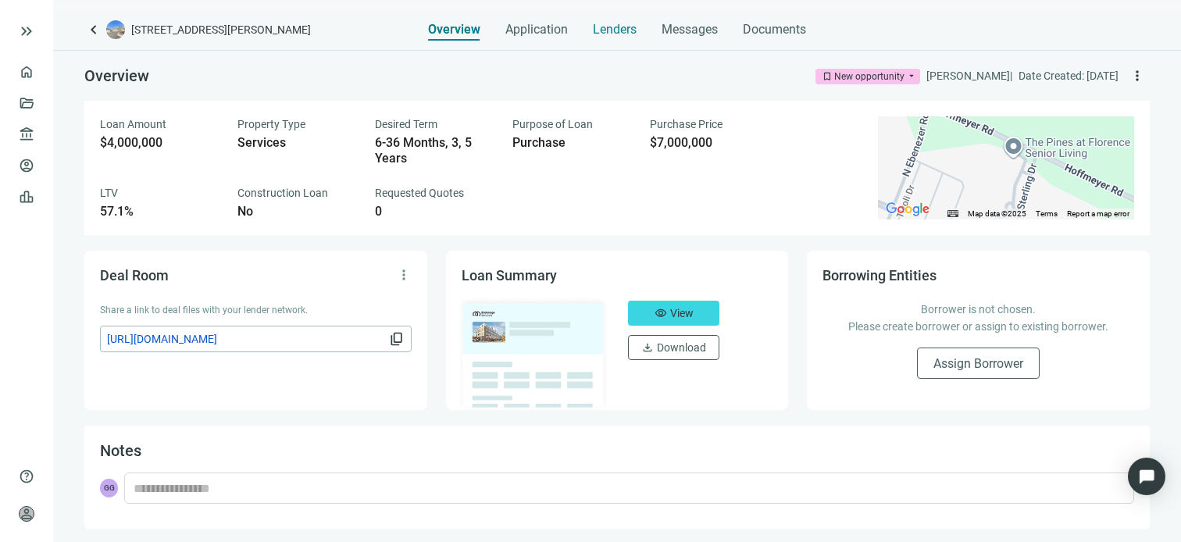
click at [627, 31] on span "Lenders" at bounding box center [615, 30] width 44 height 16
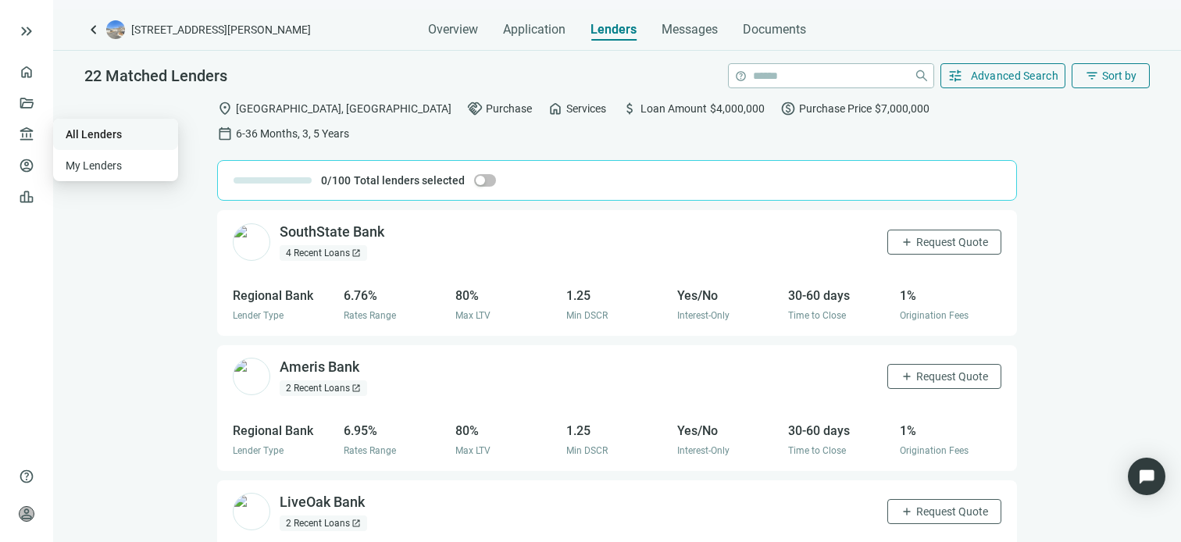
click at [96, 134] on link "All Lenders" at bounding box center [94, 134] width 56 height 12
